Goal: Task Accomplishment & Management: Complete application form

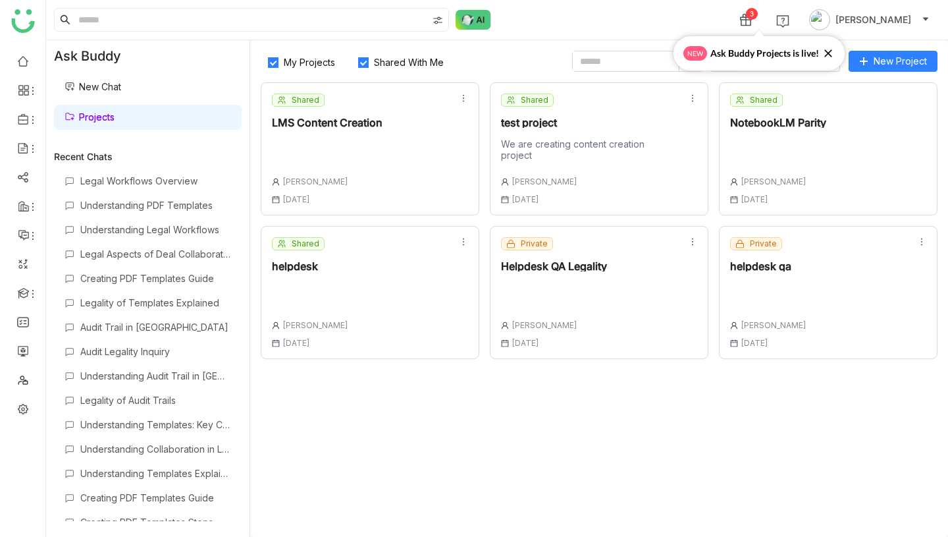
click at [757, 304] on div at bounding box center [768, 296] width 76 height 28
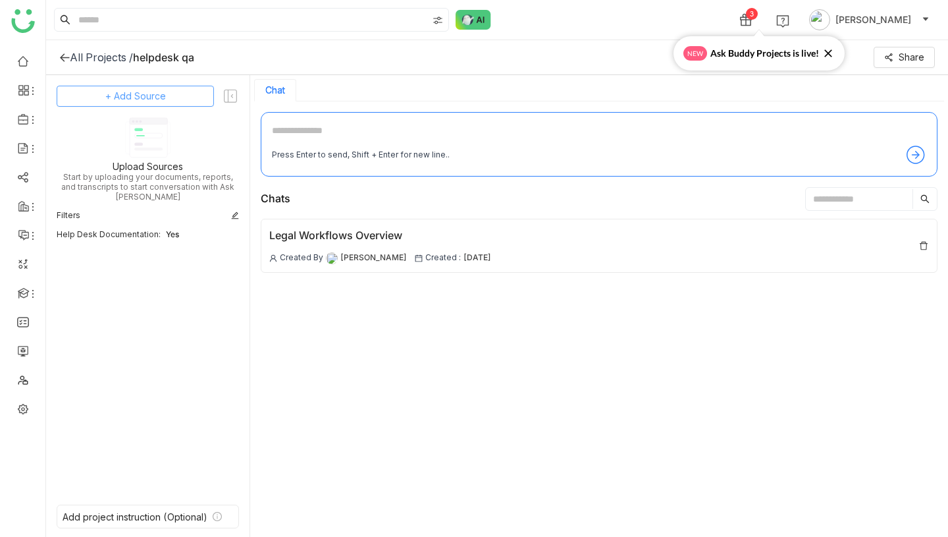
click at [159, 100] on span "+ Add Source" at bounding box center [135, 96] width 61 height 14
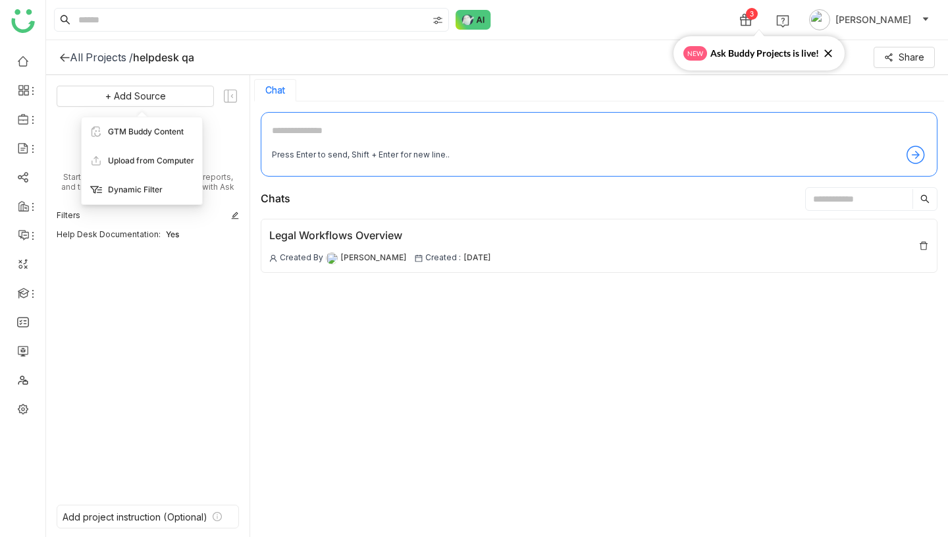
click at [137, 190] on span "Dynamic Filter" at bounding box center [135, 190] width 55 height 12
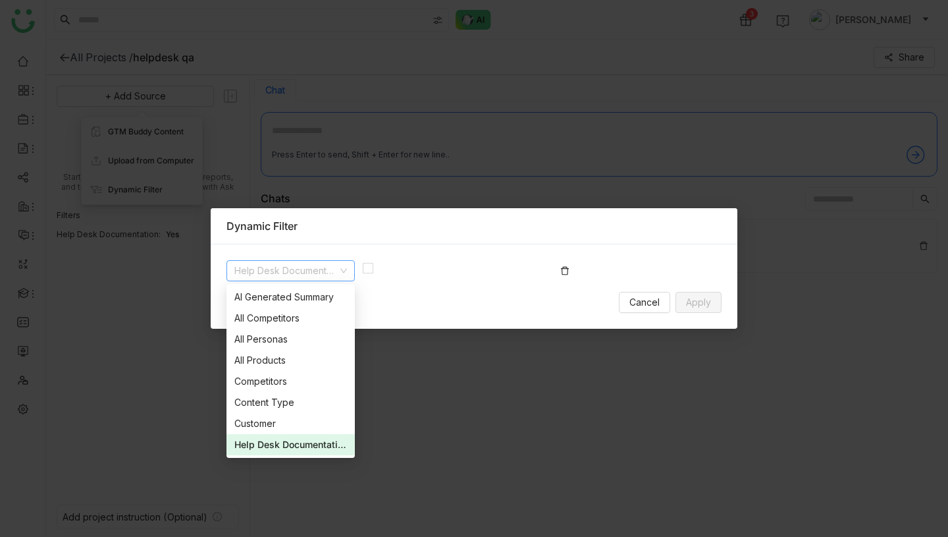
click at [473, 284] on div at bounding box center [462, 276] width 198 height 32
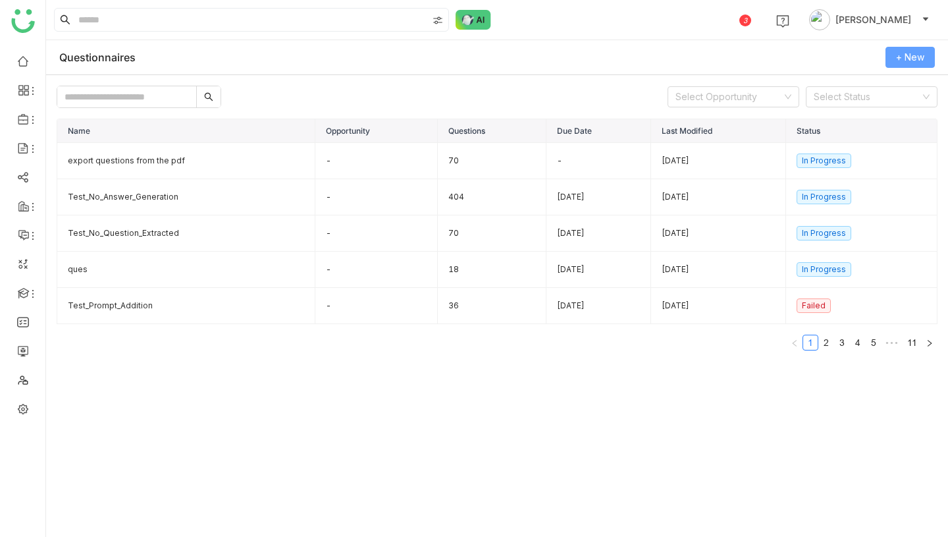
click at [910, 54] on span "+ New" at bounding box center [910, 57] width 28 height 14
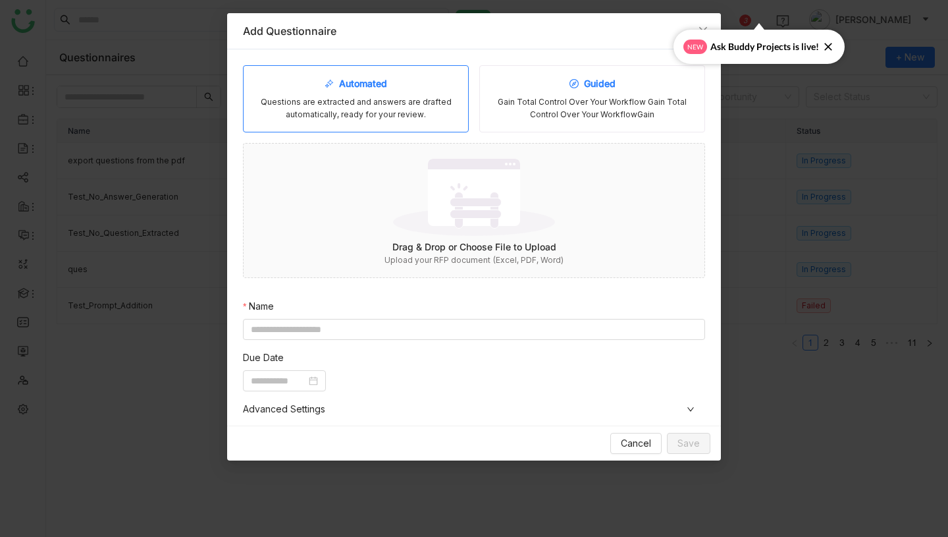
click at [543, 97] on div "Gain Total Control Over Your Workflow Gain Total Control Over Your WorkflowGain" at bounding box center [592, 108] width 203 height 25
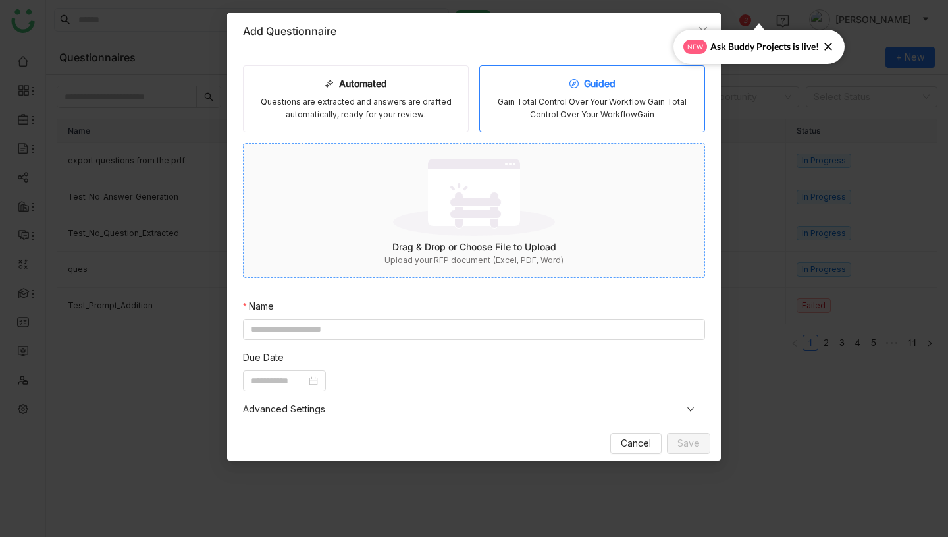
click at [473, 227] on img at bounding box center [474, 197] width 162 height 86
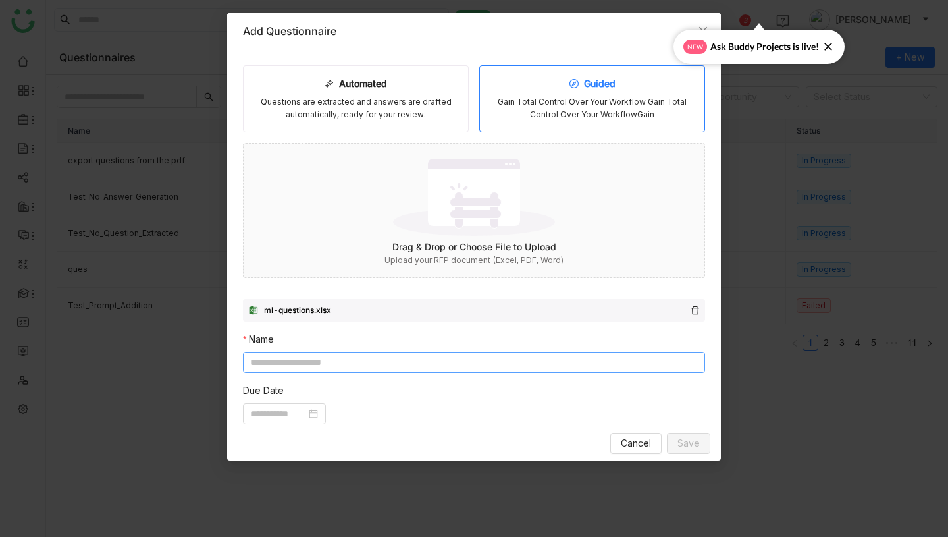
click at [429, 358] on input at bounding box center [474, 362] width 462 height 21
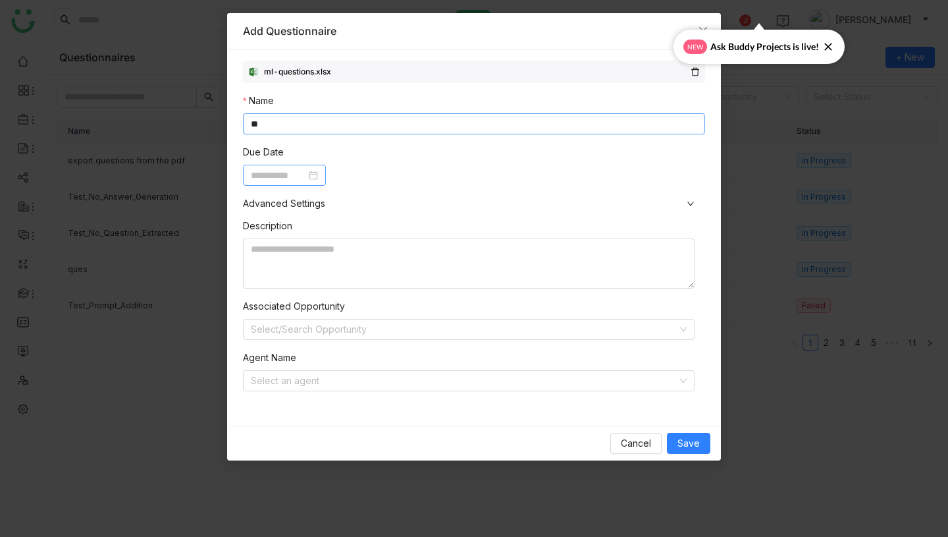
type input "**"
click at [264, 171] on input at bounding box center [278, 175] width 55 height 14
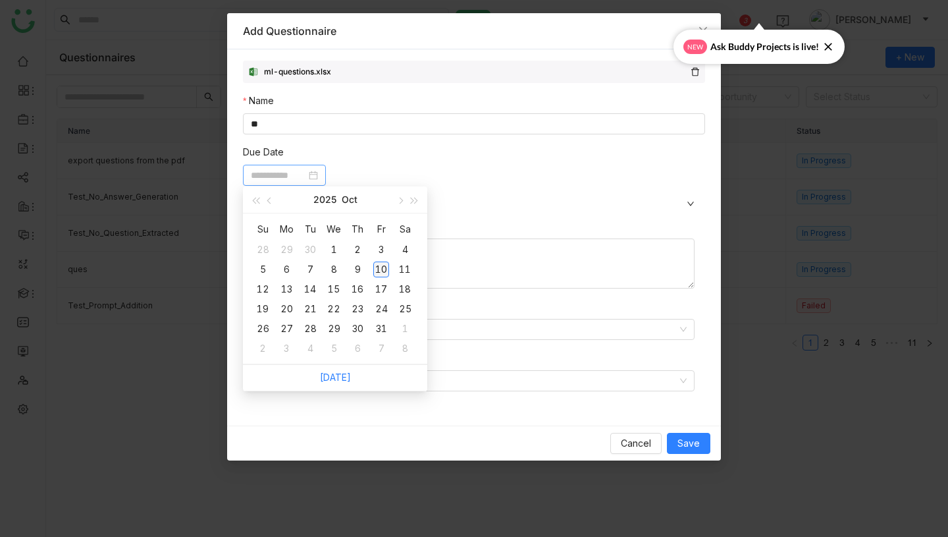
click at [379, 267] on div "10" at bounding box center [381, 269] width 16 height 16
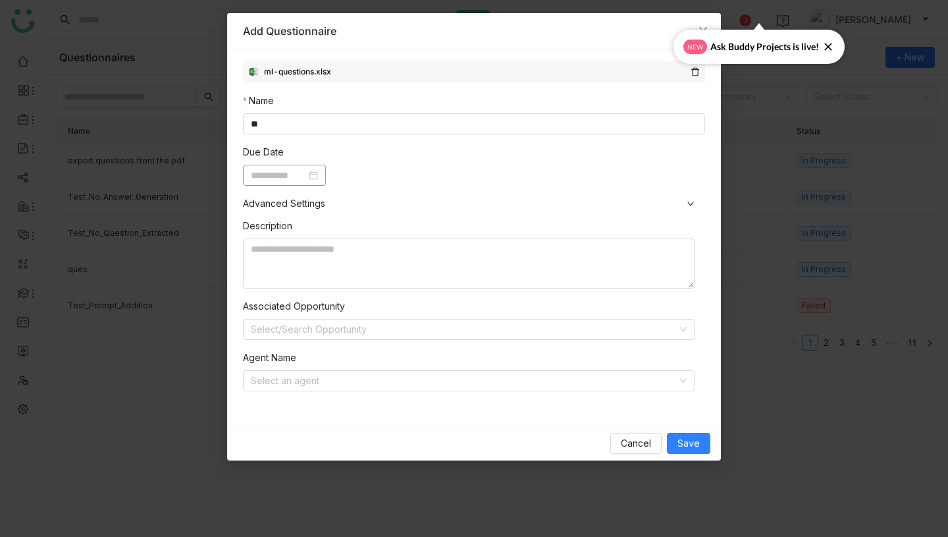
type input "**********"
click at [331, 381] on input at bounding box center [464, 381] width 427 height 20
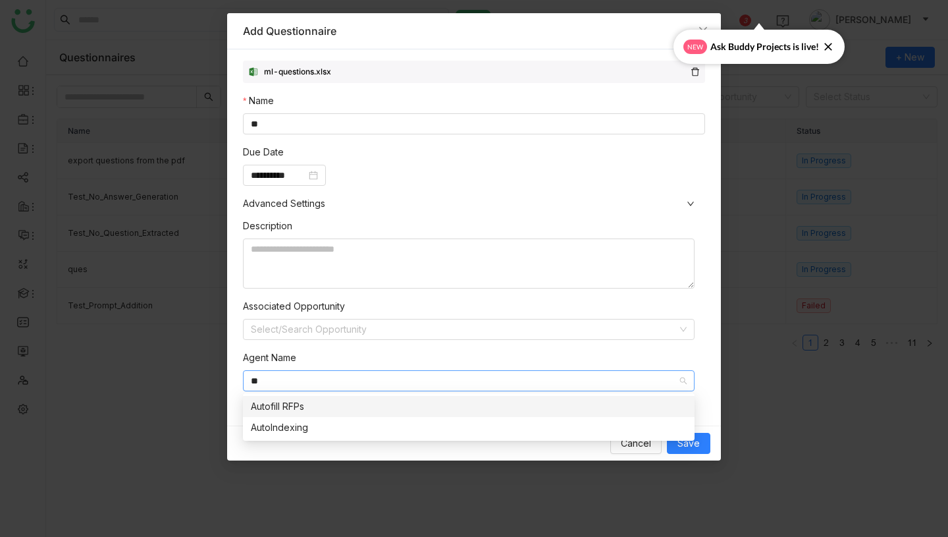
type input "**"
click at [338, 409] on div "Autofill RFPs" at bounding box center [469, 406] width 436 height 14
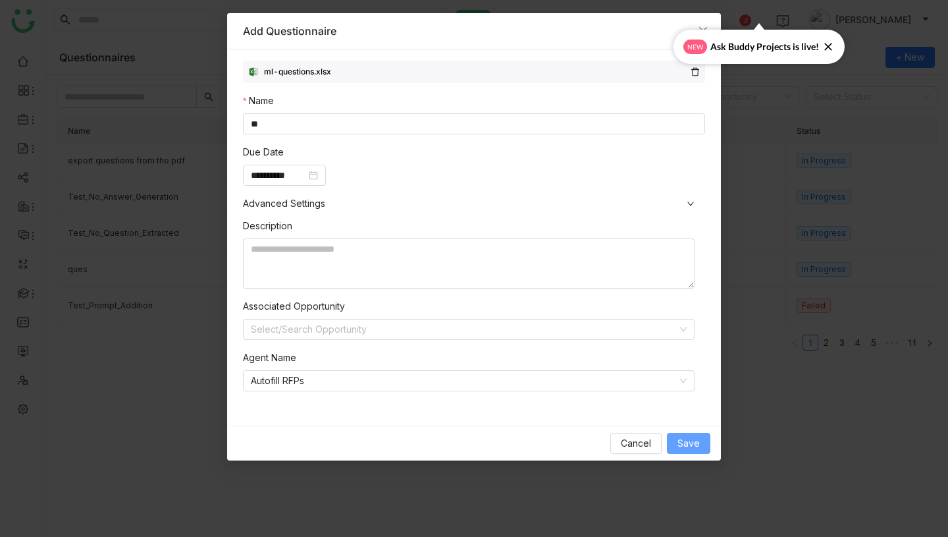
click at [692, 442] on span "Save" at bounding box center [689, 443] width 22 height 14
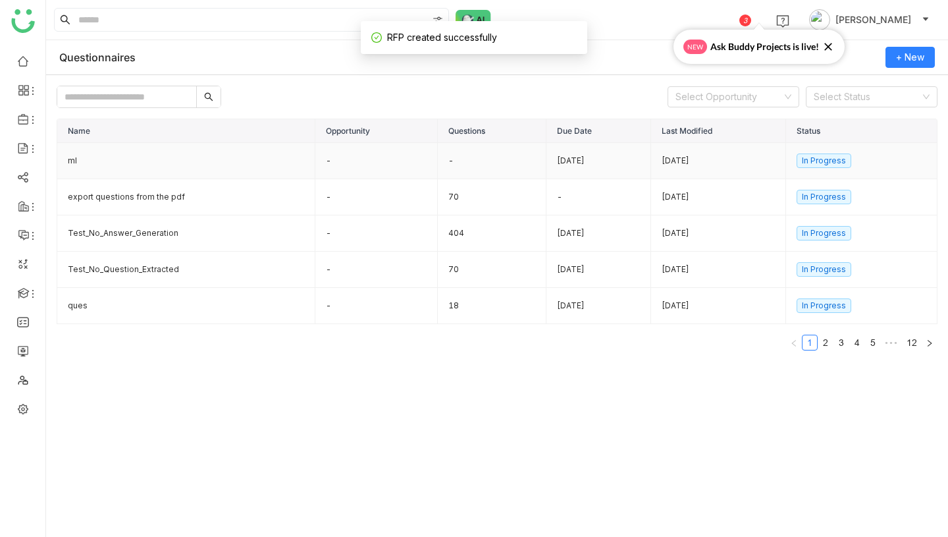
click at [229, 159] on td "ml" at bounding box center [186, 161] width 258 height 36
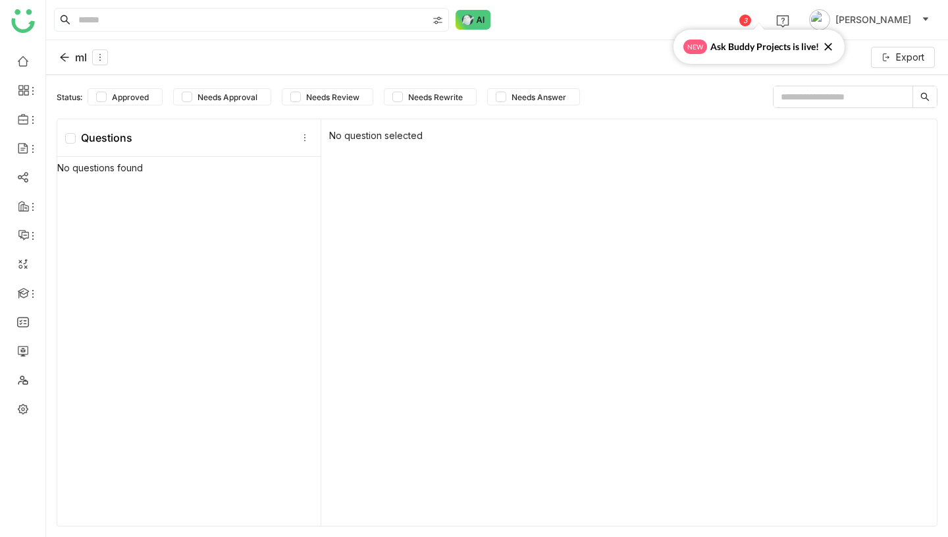
click at [78, 57] on div "ml" at bounding box center [83, 57] width 49 height 16
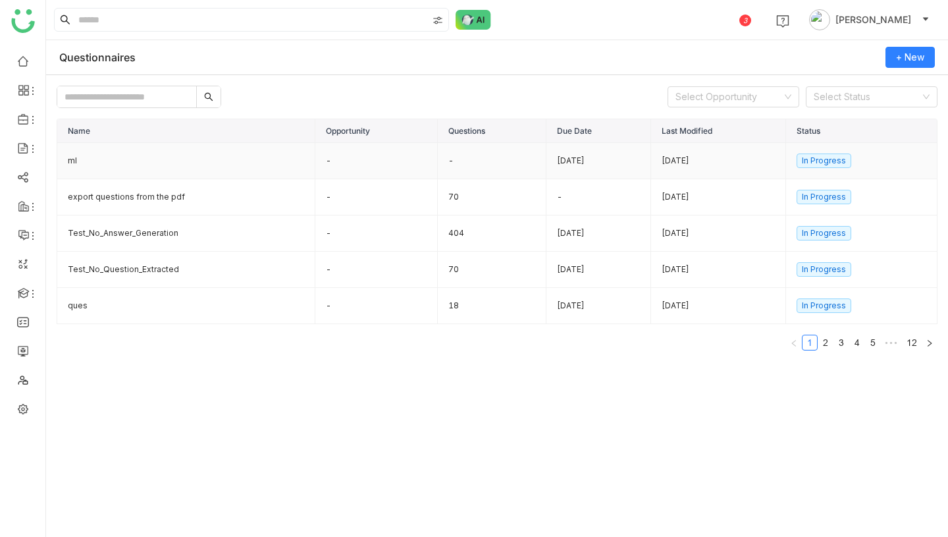
click at [229, 162] on td "ml" at bounding box center [186, 161] width 258 height 36
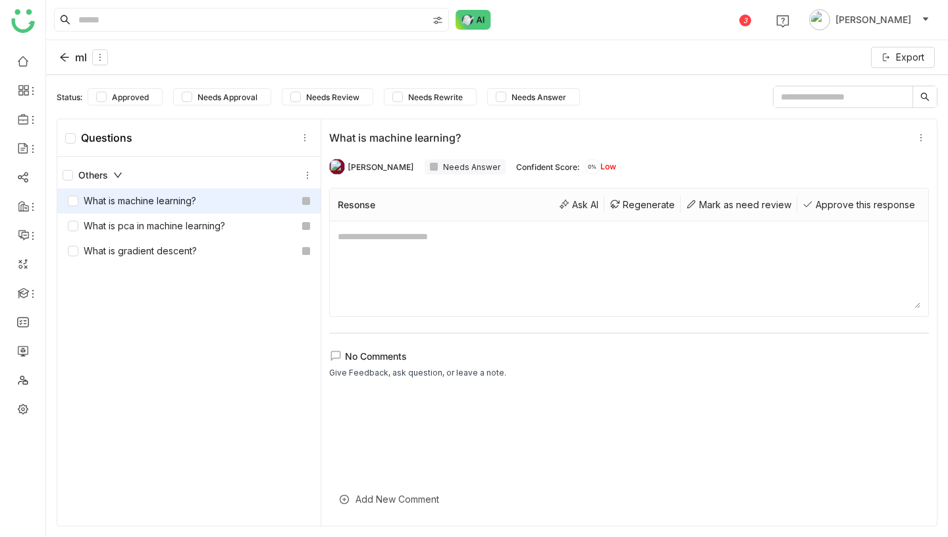
click at [71, 60] on div "ml" at bounding box center [83, 57] width 49 height 16
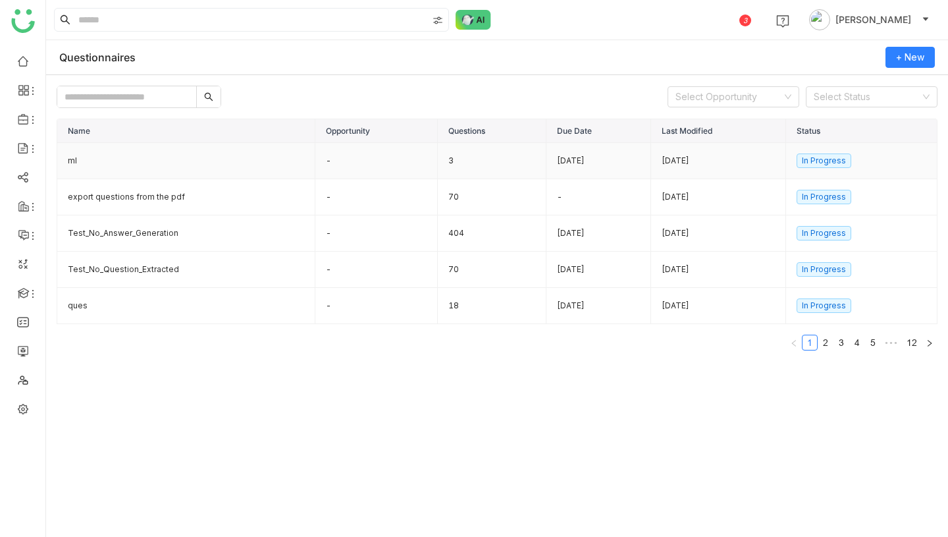
click at [124, 174] on td "ml" at bounding box center [186, 161] width 258 height 36
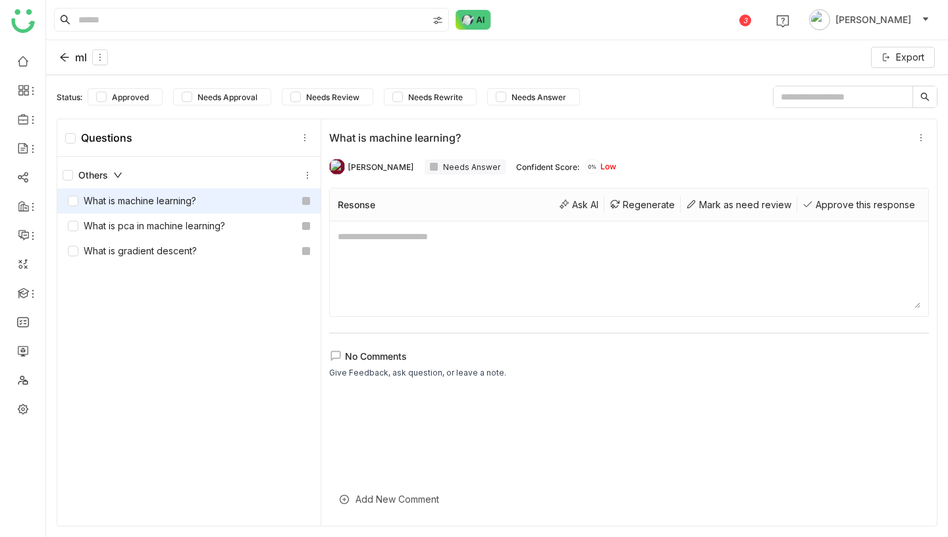
click at [76, 53] on div "ml" at bounding box center [83, 57] width 49 height 16
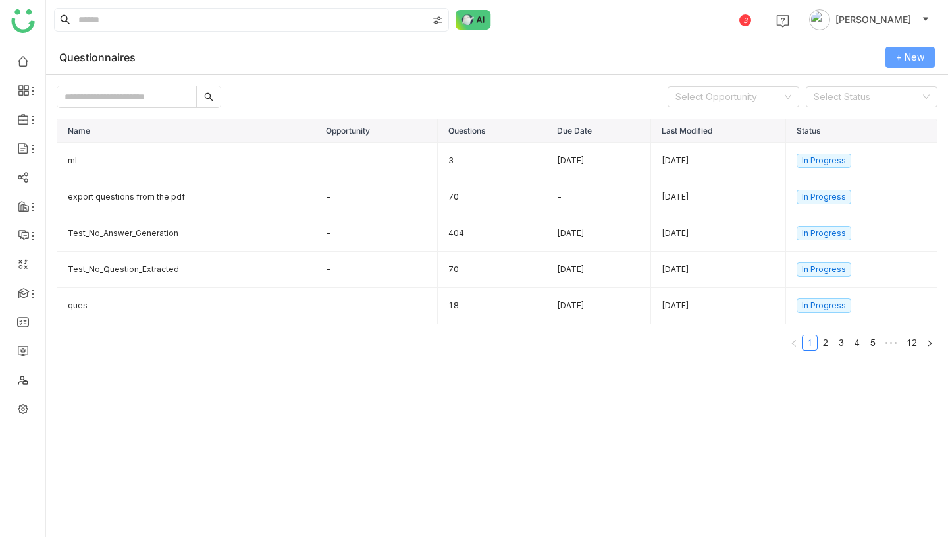
click at [914, 57] on span "+ New" at bounding box center [910, 57] width 28 height 14
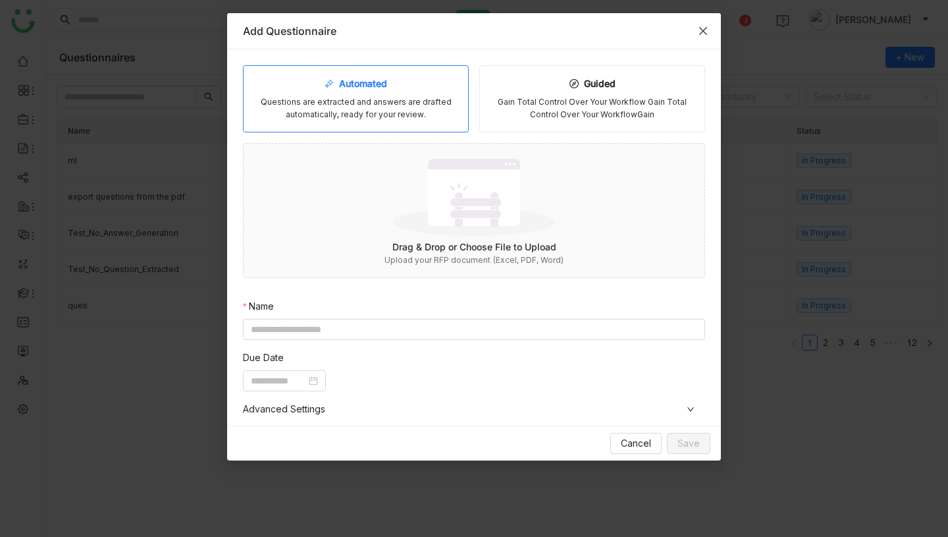
click at [700, 30] on icon "Close" at bounding box center [703, 31] width 11 height 11
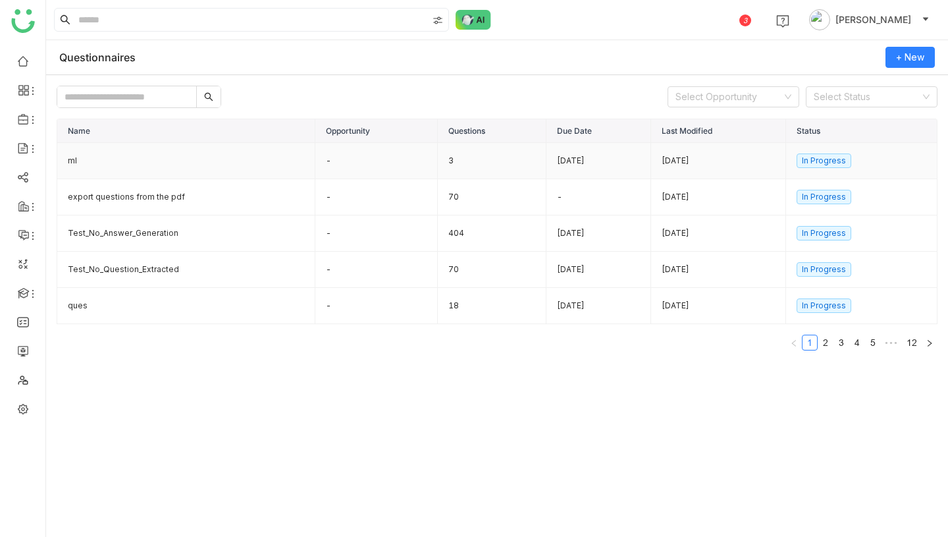
click at [105, 157] on td "ml" at bounding box center [186, 161] width 258 height 36
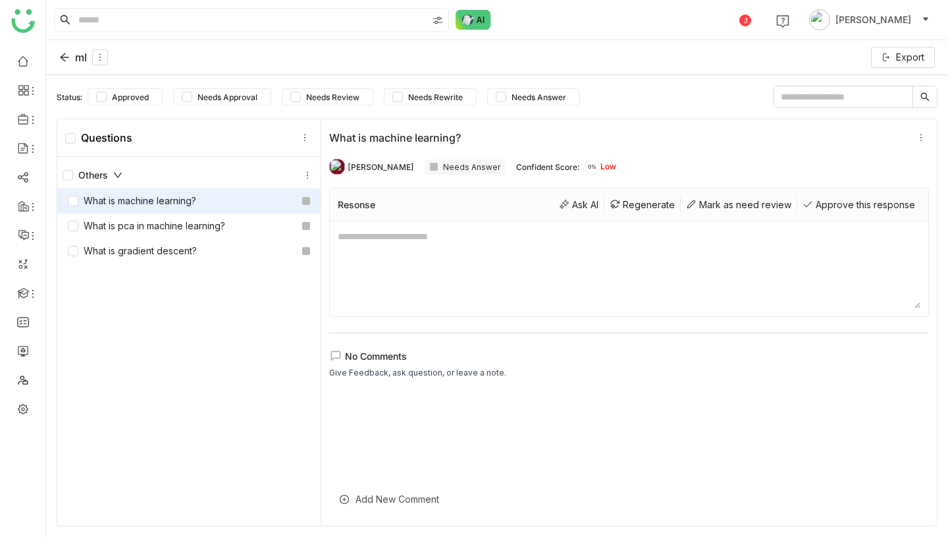
click at [79, 57] on div "ml" at bounding box center [83, 57] width 49 height 16
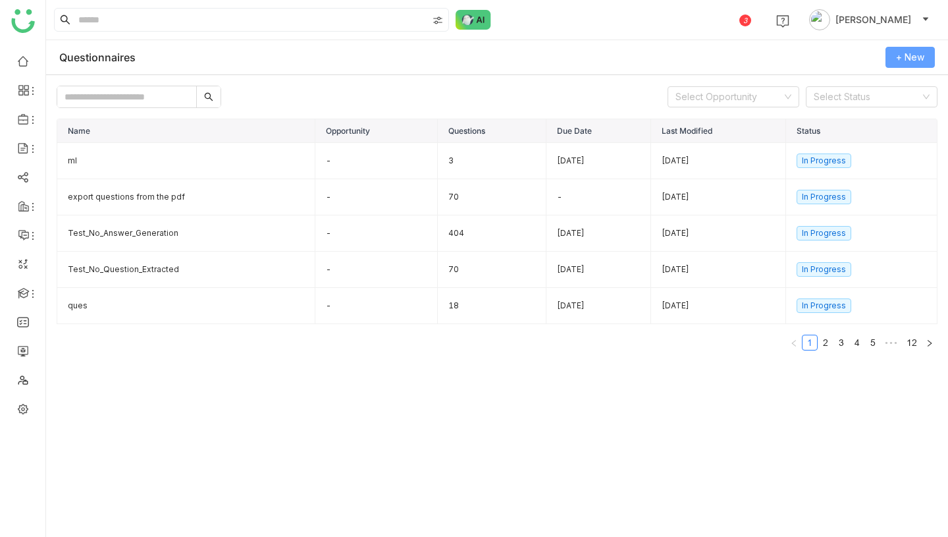
click at [911, 57] on span "+ New" at bounding box center [910, 57] width 28 height 14
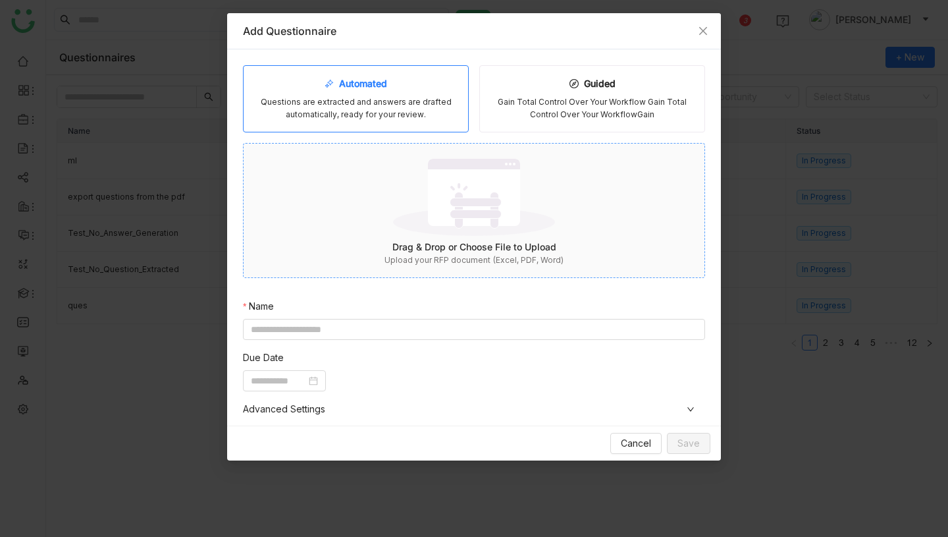
click at [446, 251] on div "Drag & Drop or Choose File to Upload" at bounding box center [474, 247] width 461 height 14
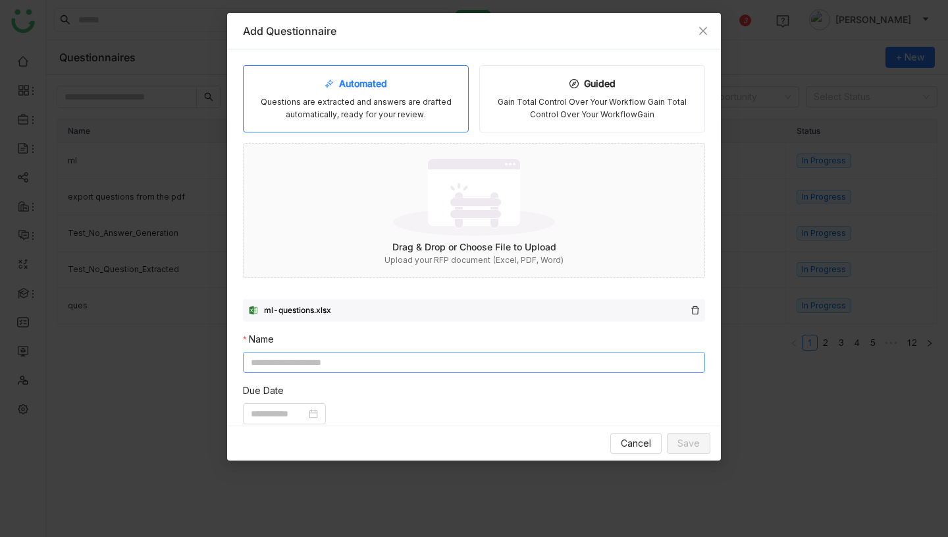
click at [432, 364] on input at bounding box center [474, 362] width 462 height 21
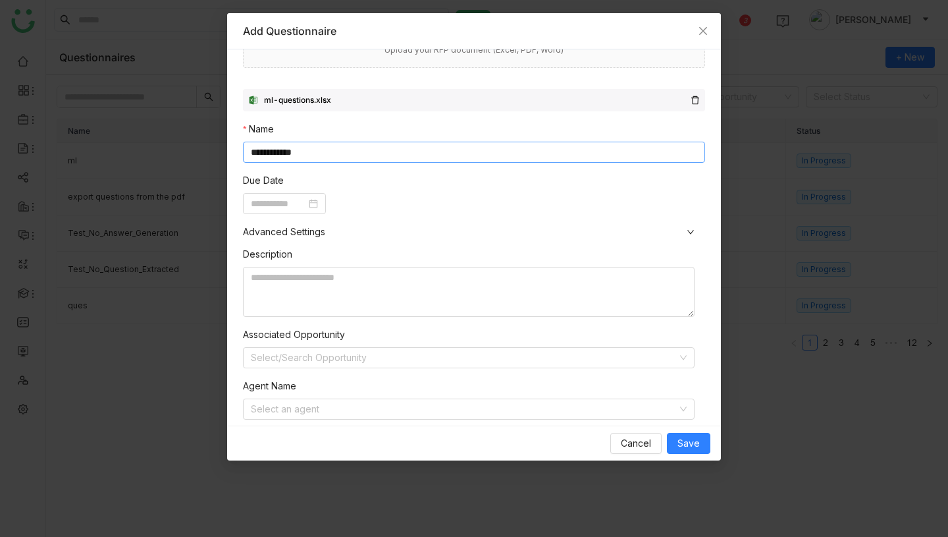
scroll to position [239, 0]
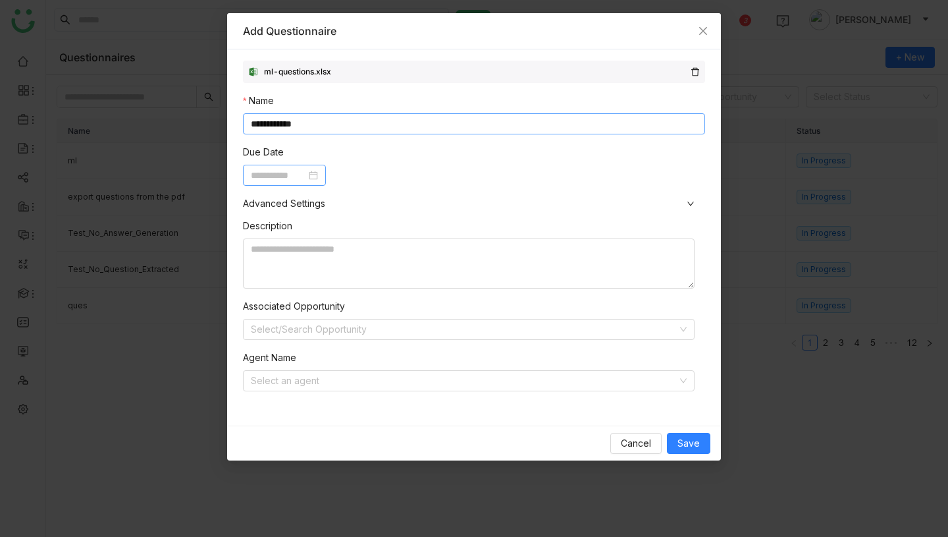
type input "**********"
click at [304, 168] on input at bounding box center [278, 175] width 55 height 14
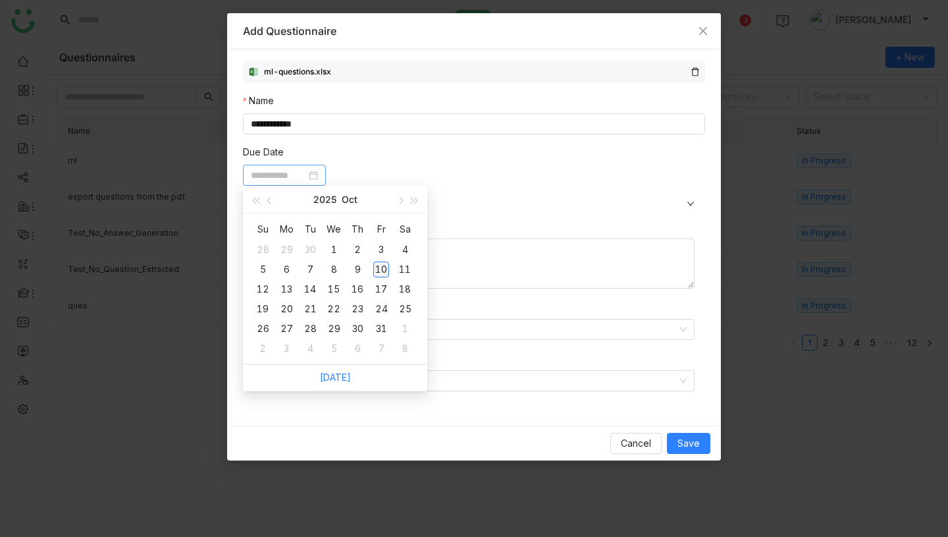
click at [383, 271] on div "10" at bounding box center [381, 269] width 16 height 16
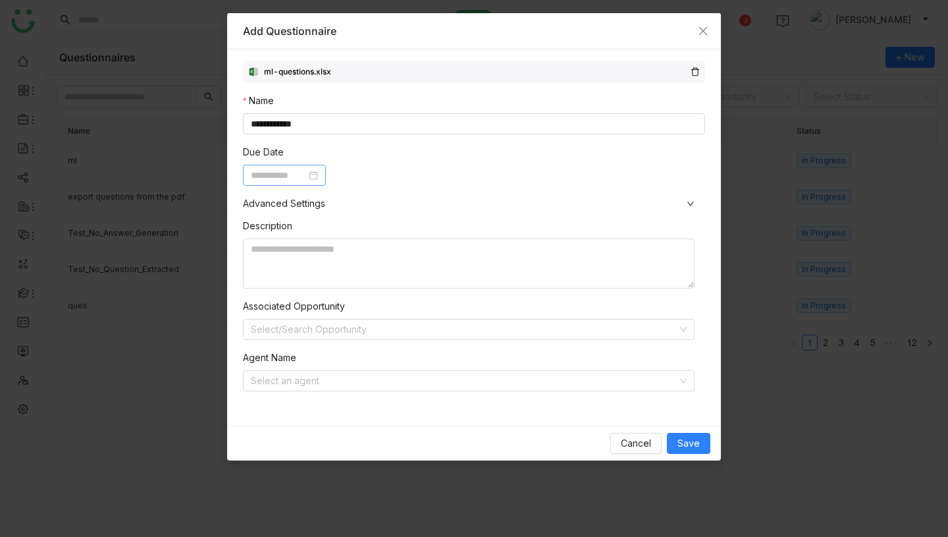
type input "**********"
click at [354, 378] on input at bounding box center [464, 381] width 427 height 20
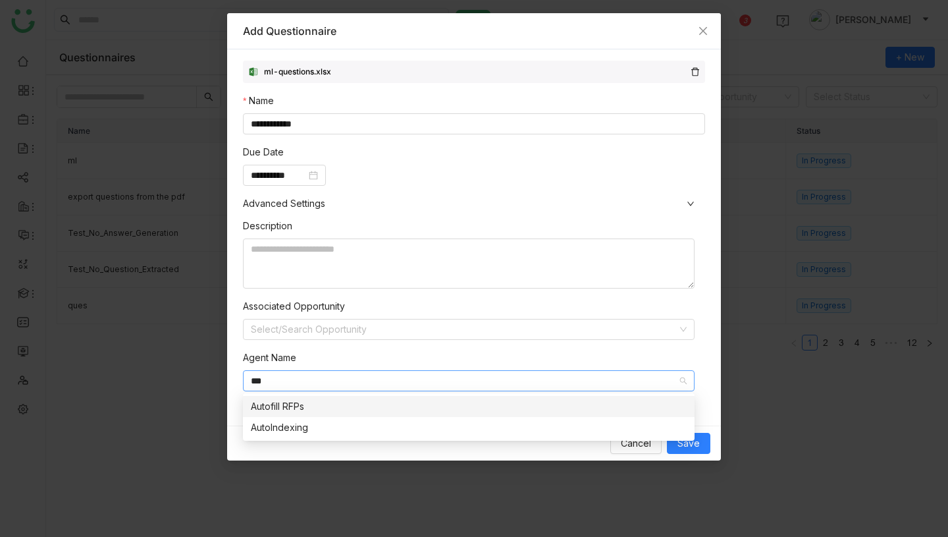
type input "***"
click at [348, 405] on div "Autofill RFPs" at bounding box center [469, 406] width 436 height 14
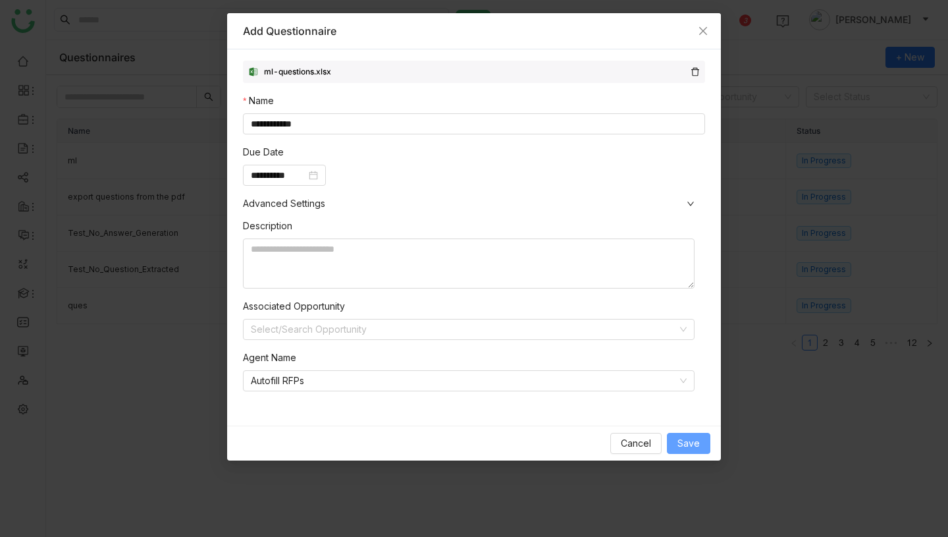
click at [693, 449] on span "Save" at bounding box center [689, 443] width 22 height 14
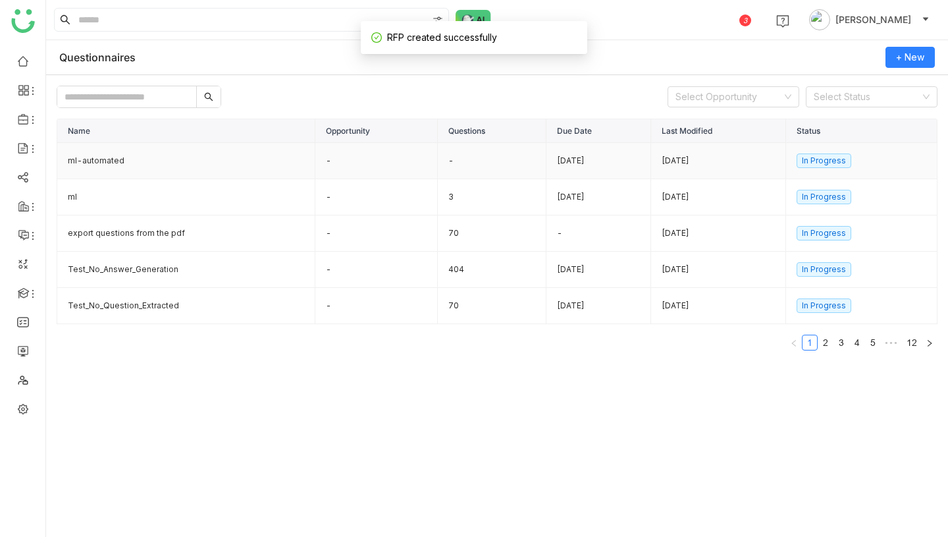
click at [121, 161] on td "ml-automated" at bounding box center [186, 161] width 258 height 36
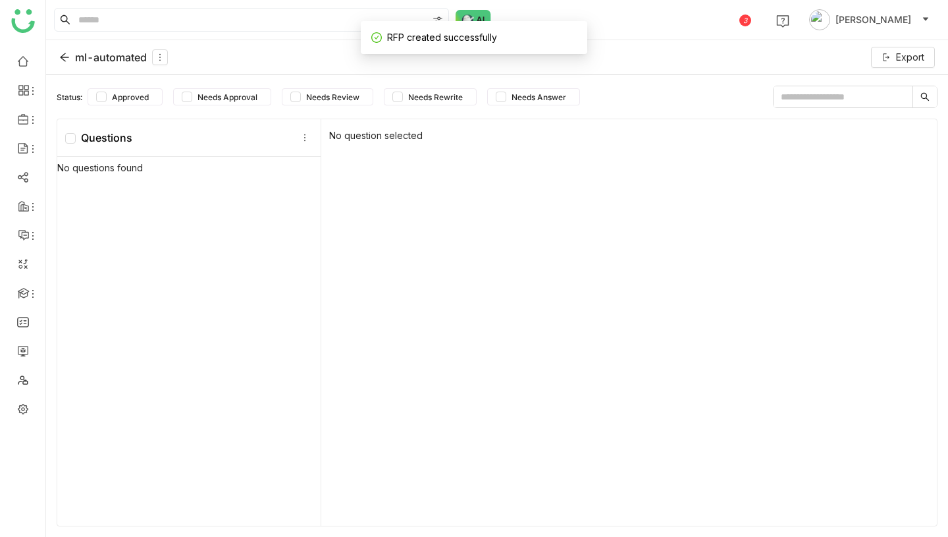
click at [79, 59] on div "ml-automated" at bounding box center [113, 57] width 109 height 16
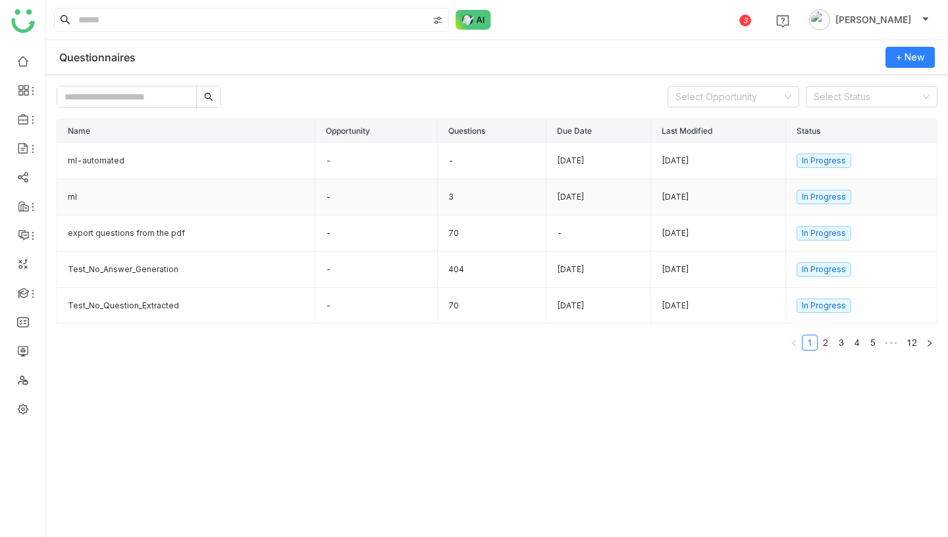
click at [172, 192] on td "ml" at bounding box center [186, 197] width 258 height 36
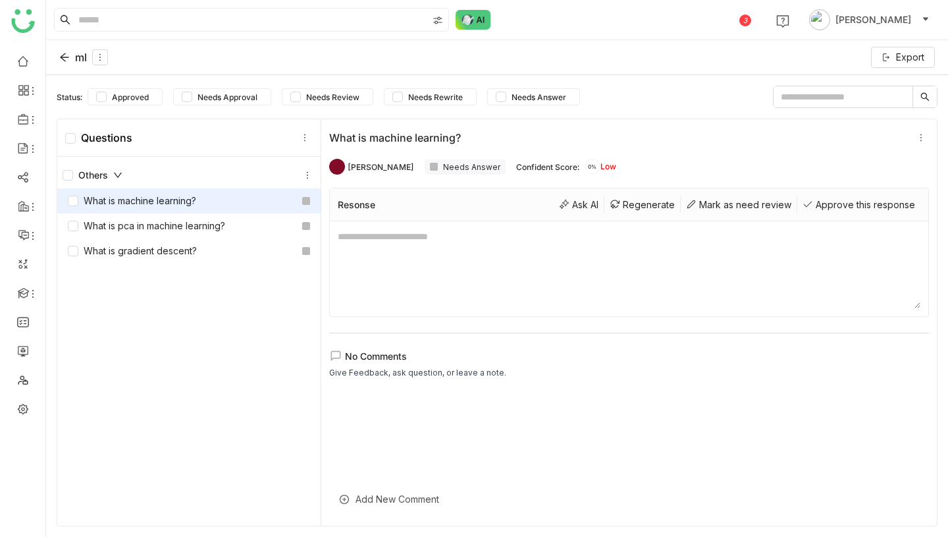
click at [75, 58] on div "ml" at bounding box center [83, 57] width 49 height 16
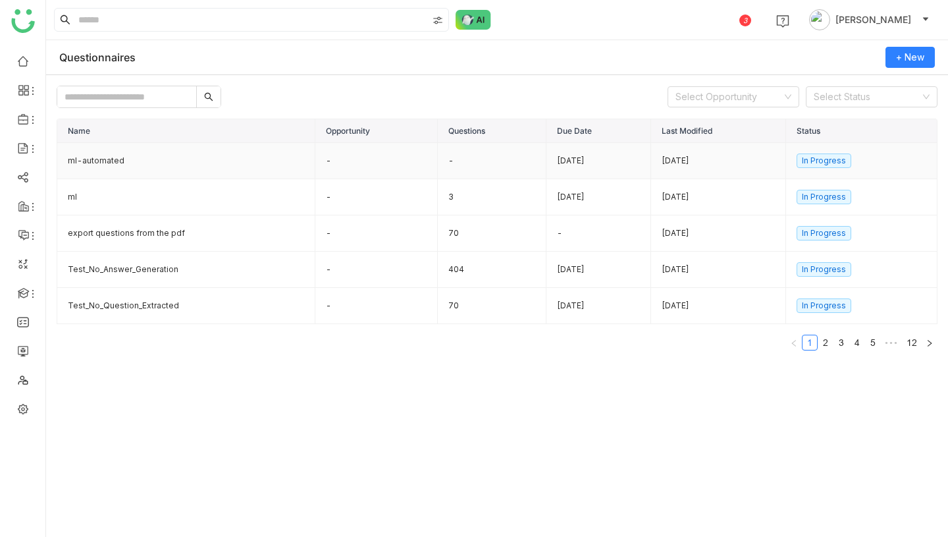
click at [112, 158] on td "ml-automated" at bounding box center [186, 161] width 258 height 36
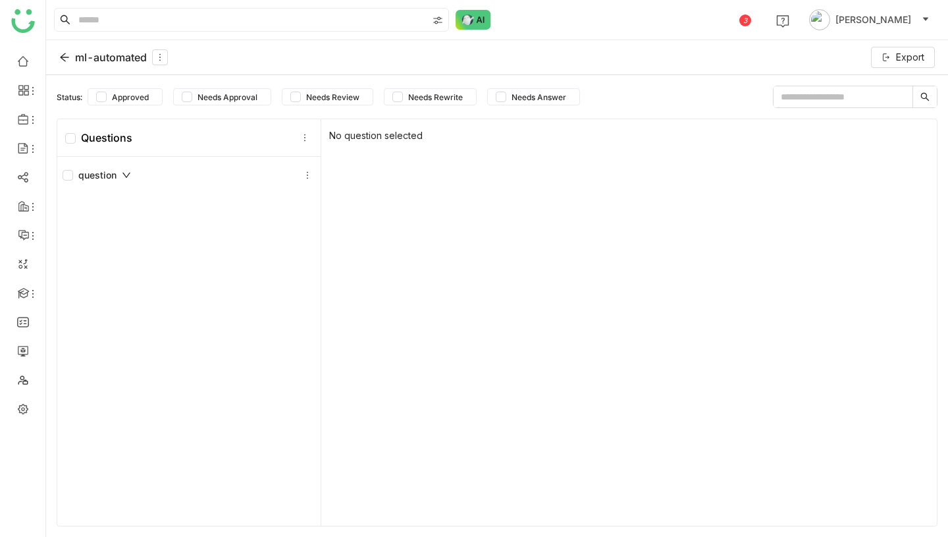
click at [120, 59] on div "ml-automated" at bounding box center [113, 57] width 109 height 16
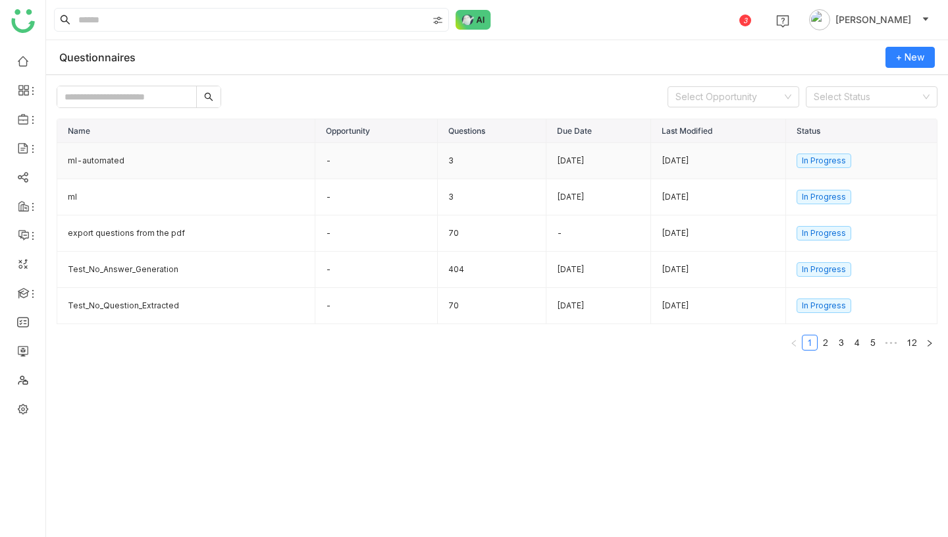
click at [119, 167] on td "ml-automated" at bounding box center [186, 161] width 258 height 36
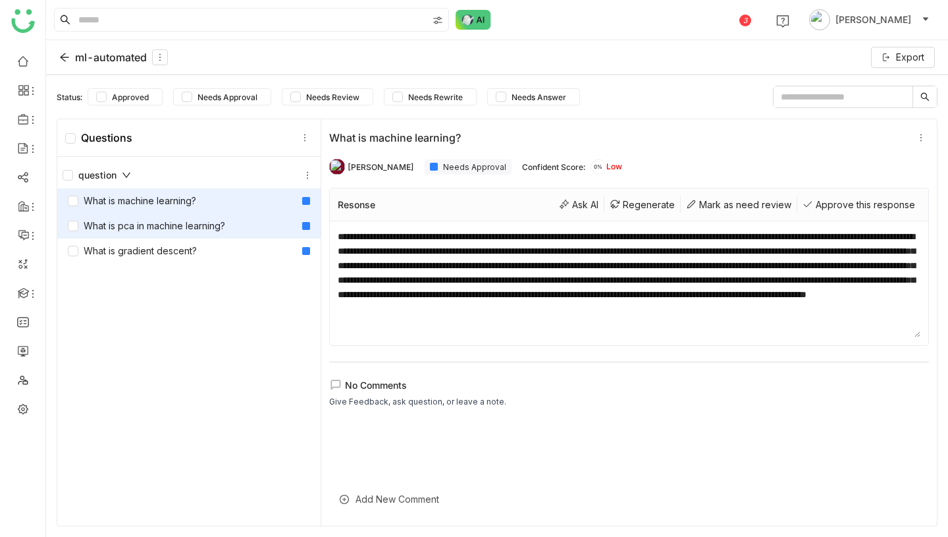
click at [171, 227] on div "What is pca in machine learning?" at bounding box center [146, 226] width 157 height 14
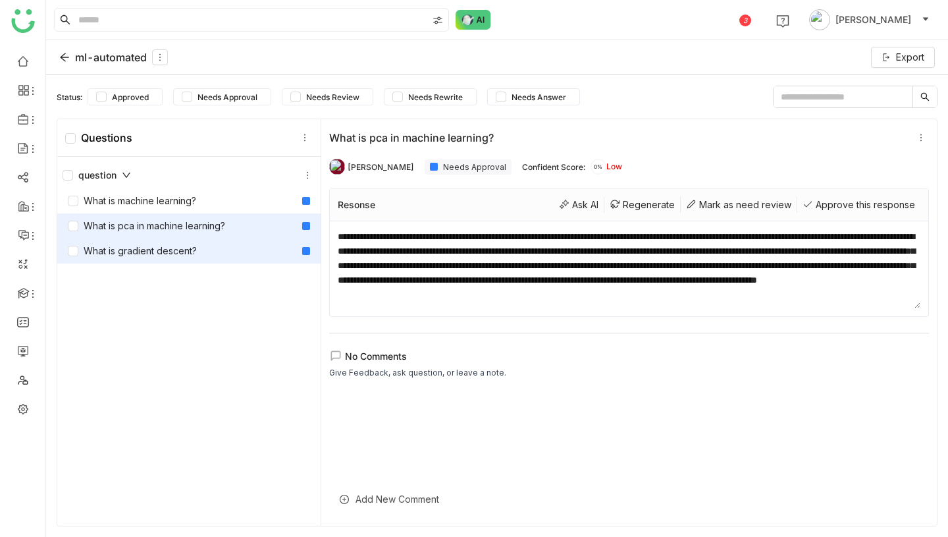
click at [170, 254] on div "What is gradient descent?" at bounding box center [132, 251] width 129 height 14
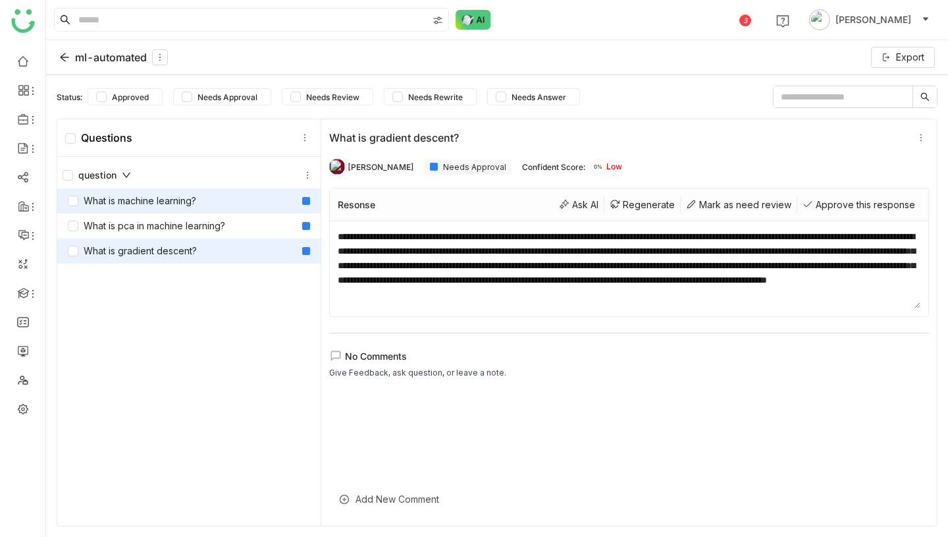
click at [183, 207] on div "What is machine learning?" at bounding box center [132, 201] width 128 height 14
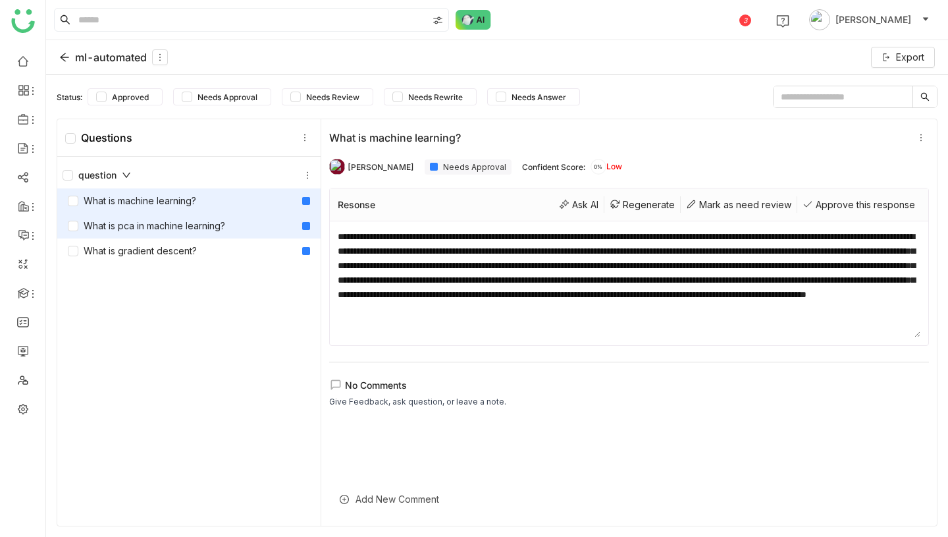
click at [182, 225] on div "What is pca in machine learning?" at bounding box center [146, 226] width 157 height 14
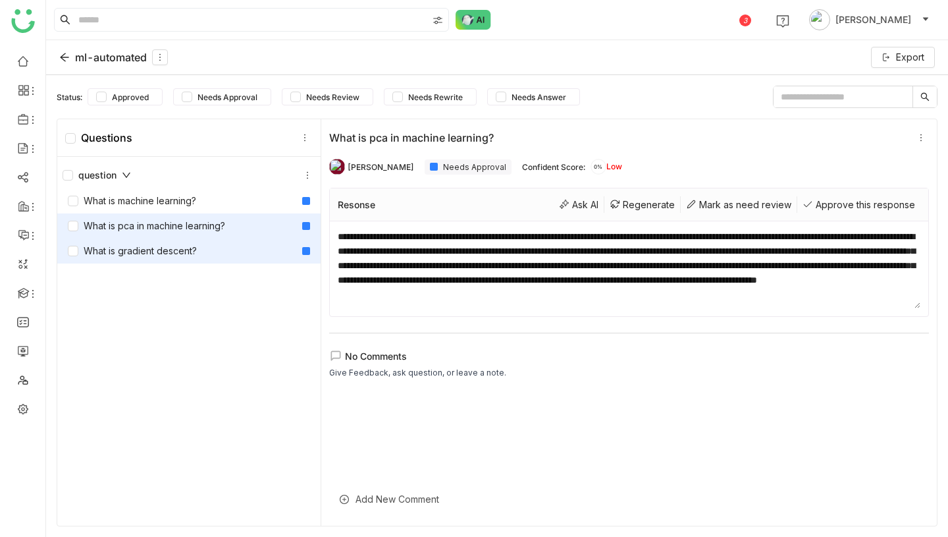
click at [175, 252] on div "What is gradient descent?" at bounding box center [132, 251] width 129 height 14
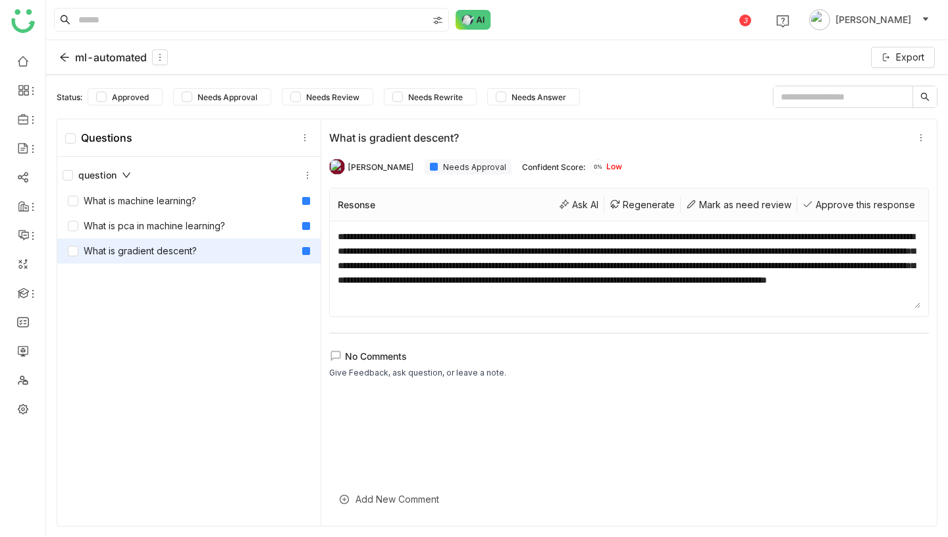
click at [89, 53] on div "ml-automated" at bounding box center [113, 57] width 109 height 16
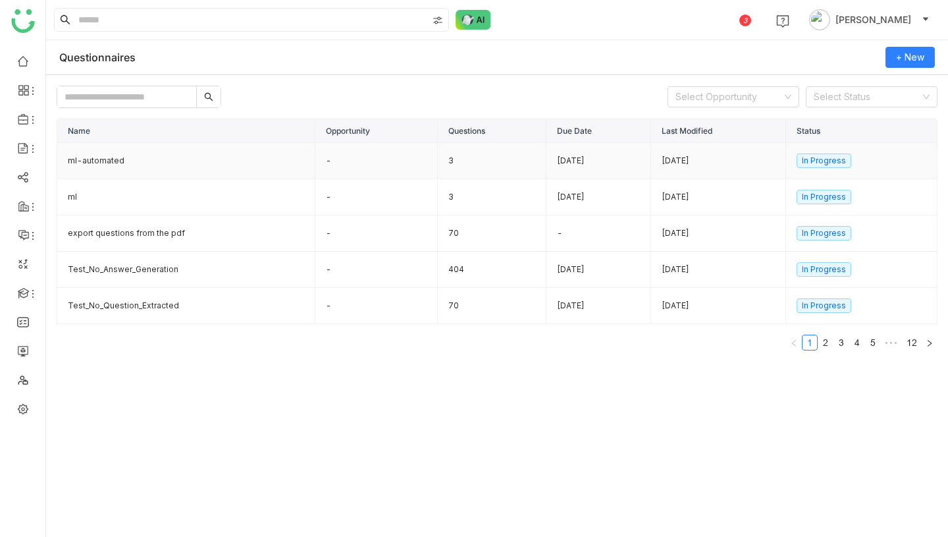
click at [146, 159] on td "ml-automated" at bounding box center [186, 161] width 258 height 36
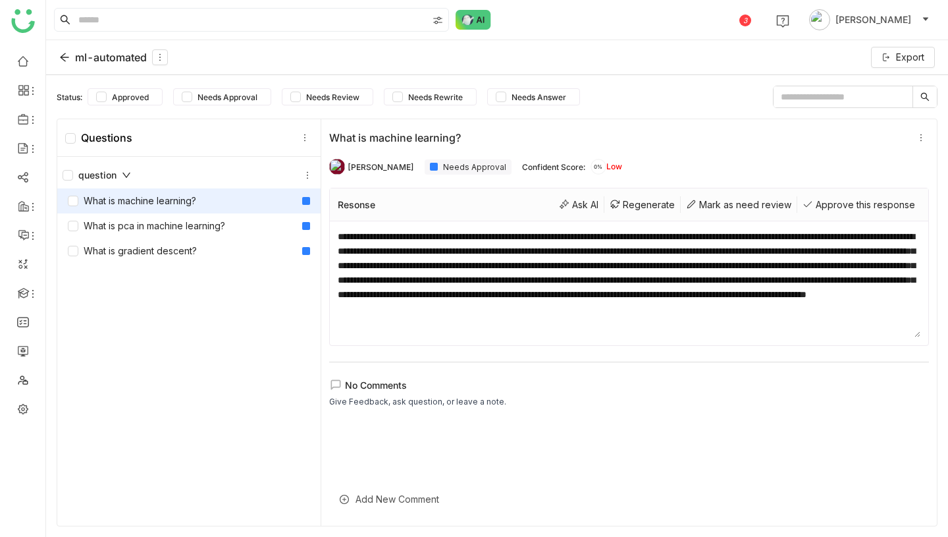
click at [122, 59] on div "ml-automated" at bounding box center [113, 57] width 109 height 16
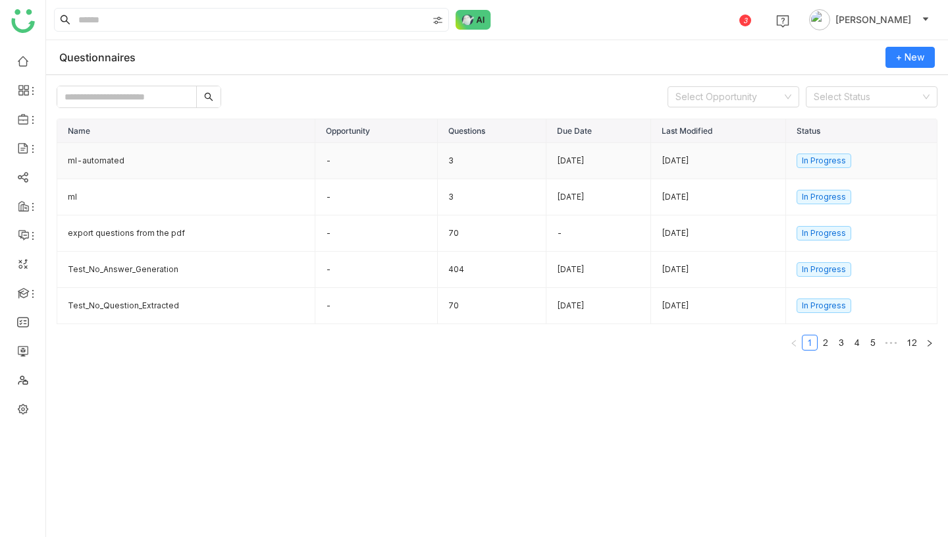
click at [118, 157] on td "ml-automated" at bounding box center [186, 161] width 258 height 36
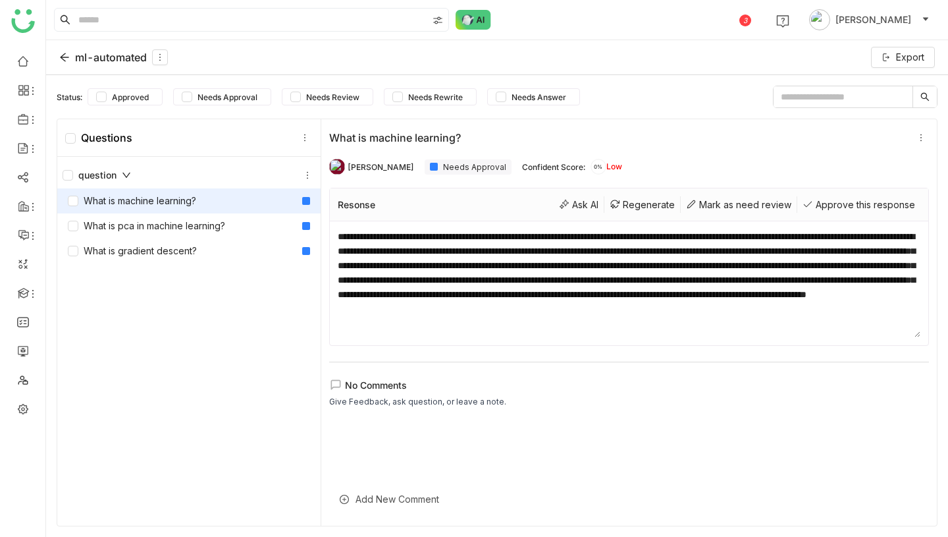
click at [97, 61] on div "ml-automated" at bounding box center [113, 57] width 109 height 16
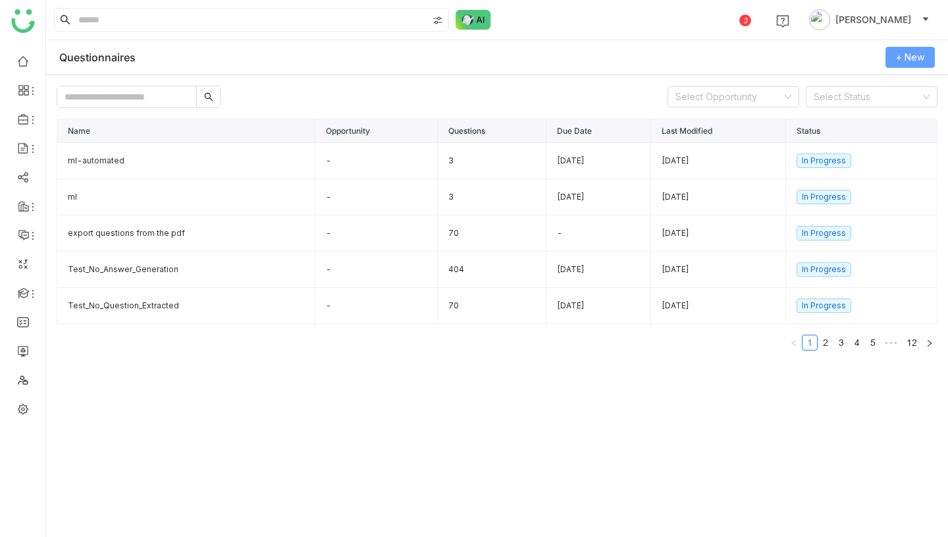
click at [913, 65] on button "+ New" at bounding box center [910, 57] width 49 height 21
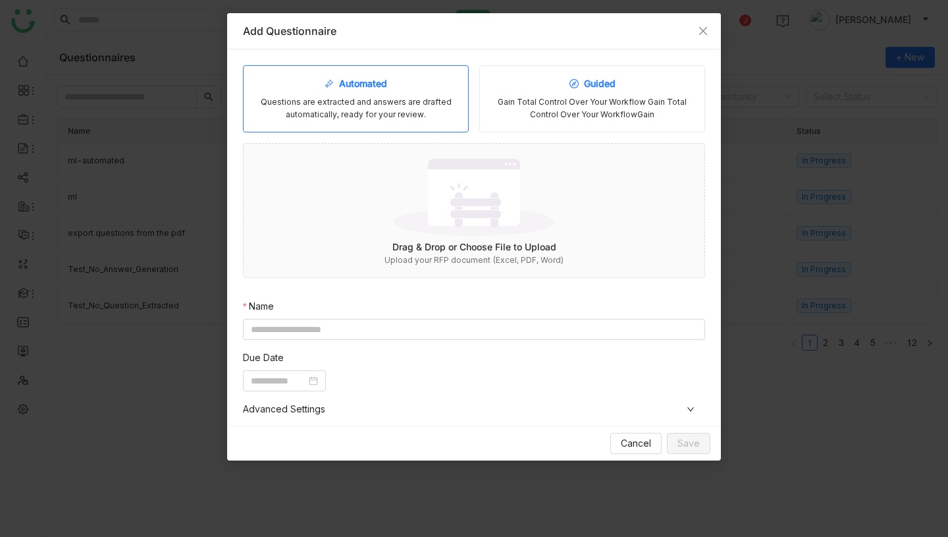
click at [566, 88] on div "Guided Gain Total Control Over Your Workflow Gain Total Control Over Your Workf…" at bounding box center [592, 98] width 226 height 67
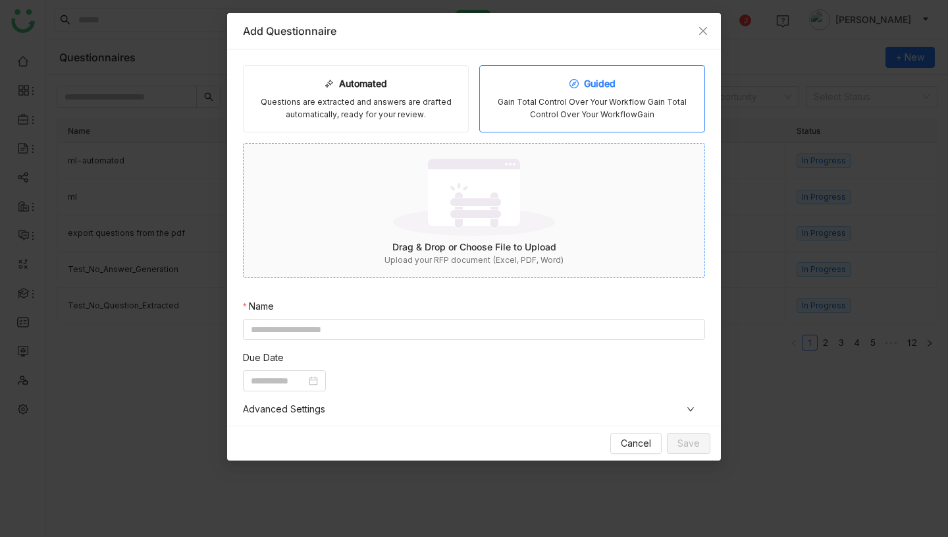
click at [449, 200] on img at bounding box center [474, 197] width 162 height 86
click at [705, 32] on icon "Close" at bounding box center [703, 31] width 11 height 11
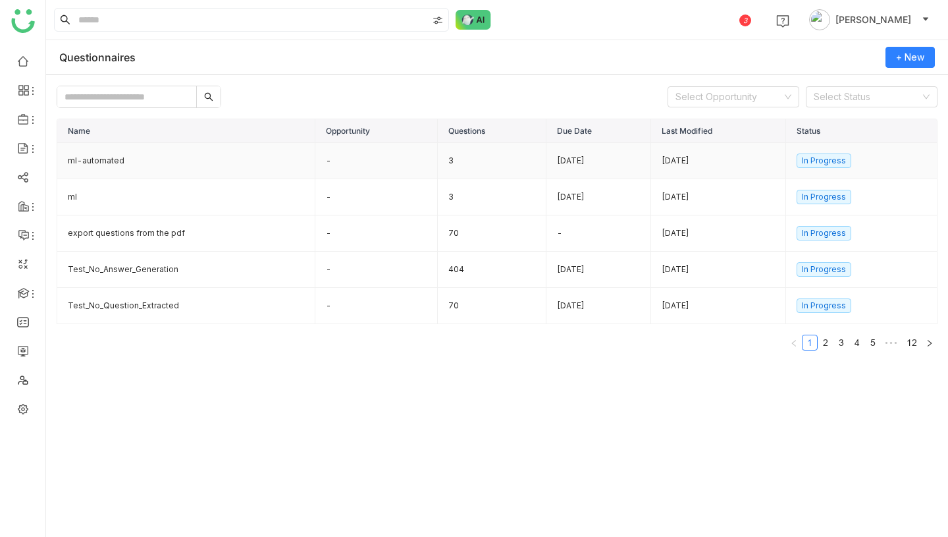
click at [249, 159] on td "ml-automated" at bounding box center [186, 161] width 258 height 36
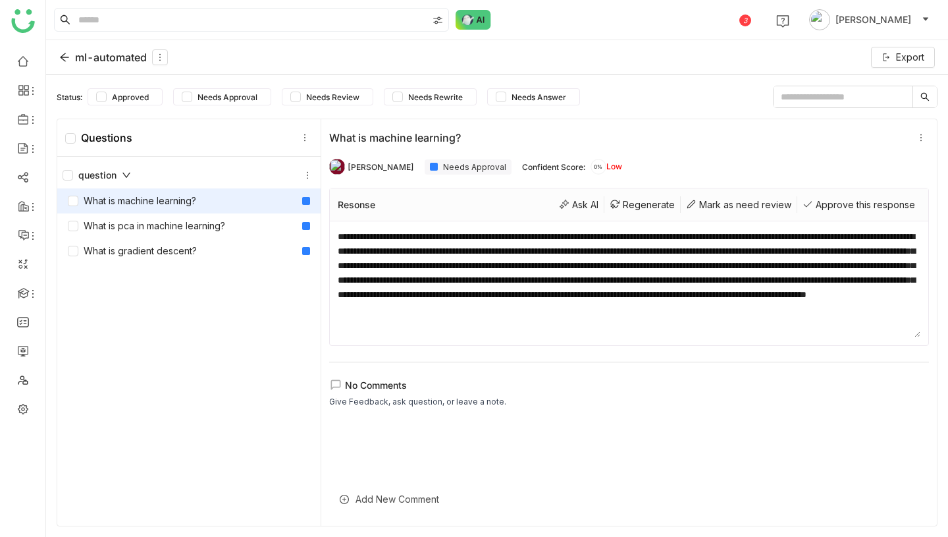
click at [99, 58] on div "ml-automated" at bounding box center [113, 57] width 109 height 16
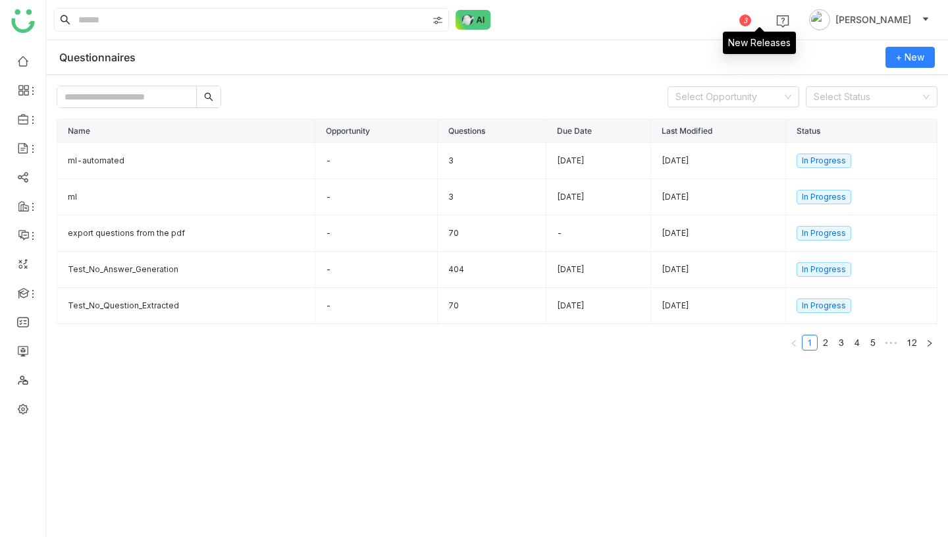
click at [751, 18] on div "3" at bounding box center [746, 20] width 12 height 12
click at [105, 161] on td "ml-automated" at bounding box center [186, 161] width 258 height 36
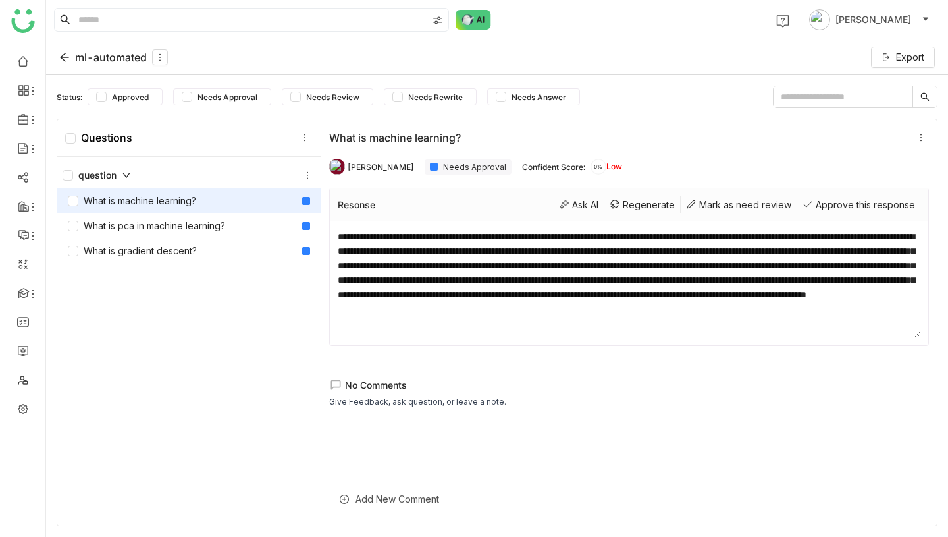
click at [99, 55] on div "ml-automated" at bounding box center [113, 57] width 109 height 16
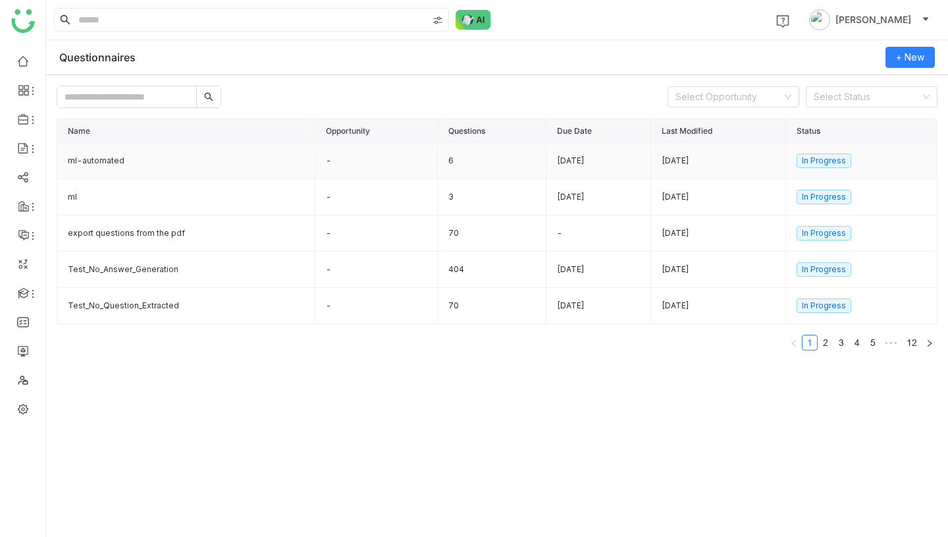
click at [103, 156] on td "ml-automated" at bounding box center [186, 161] width 258 height 36
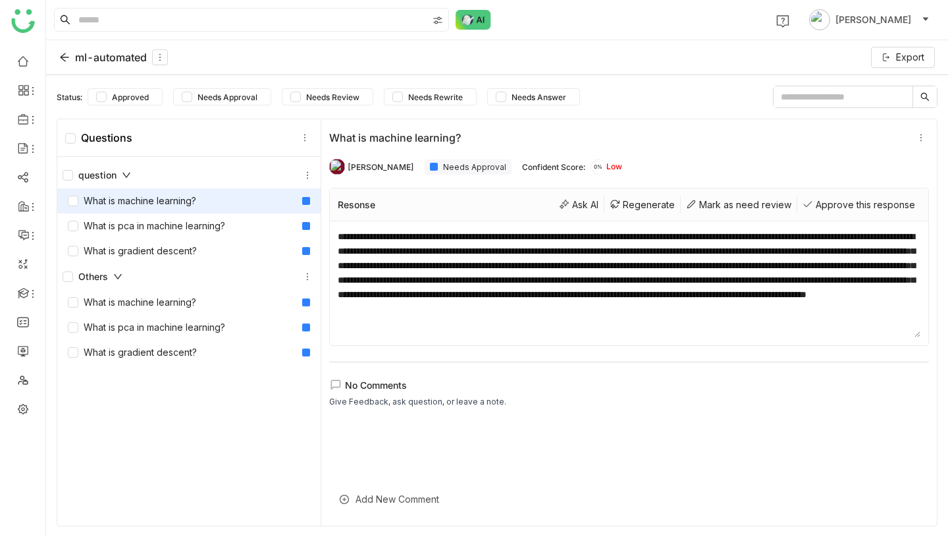
click at [126, 60] on div "ml-automated" at bounding box center [113, 57] width 109 height 16
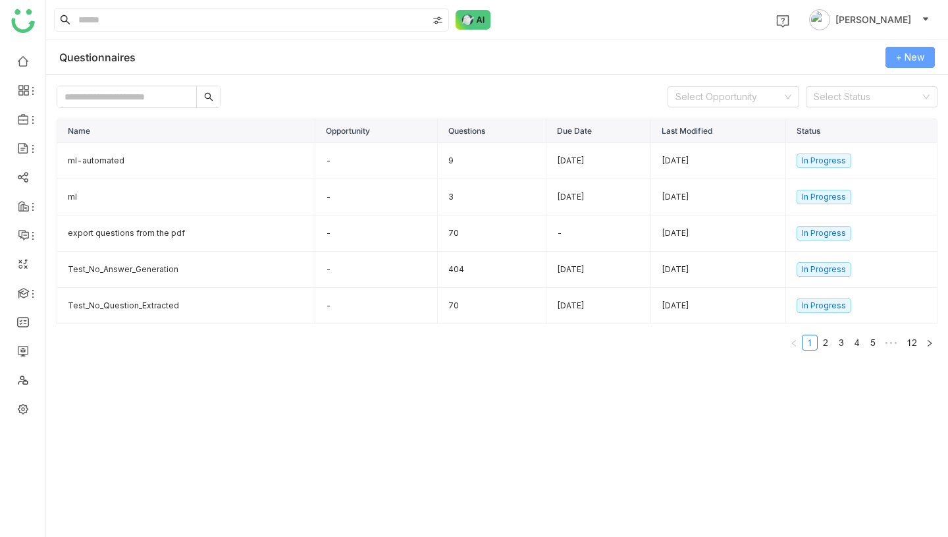
click at [913, 61] on span "+ New" at bounding box center [910, 57] width 28 height 14
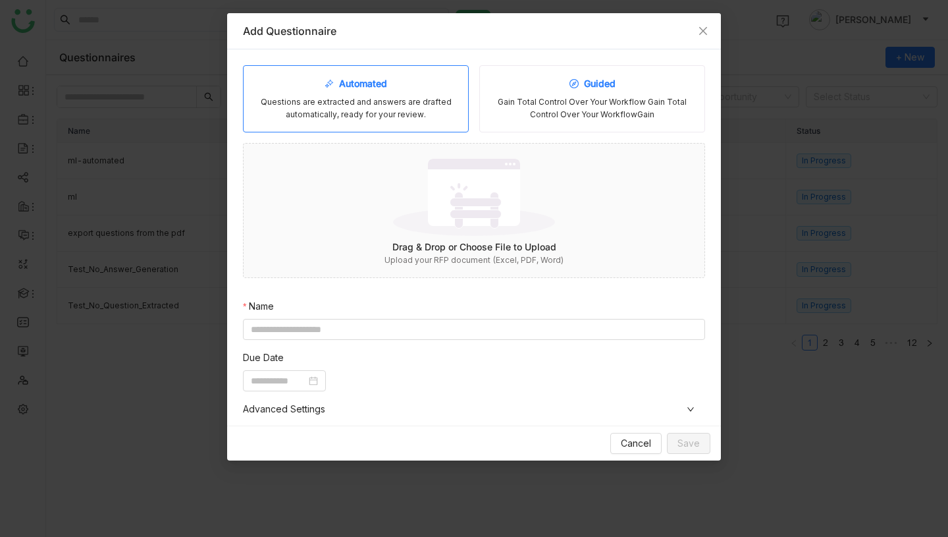
click at [560, 101] on div "Gain Total Control Over Your Workflow Gain Total Control Over Your WorkflowGain" at bounding box center [592, 108] width 203 height 25
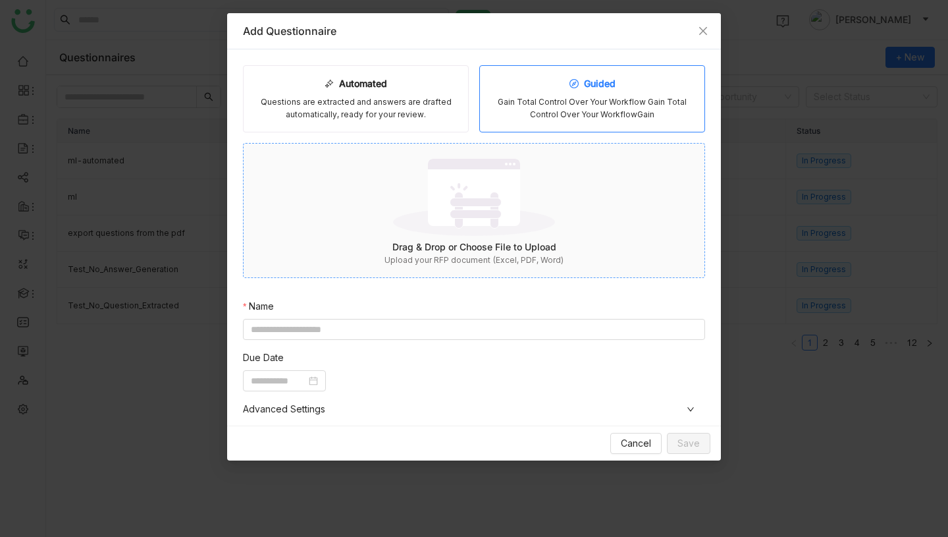
click at [470, 228] on img at bounding box center [474, 197] width 162 height 86
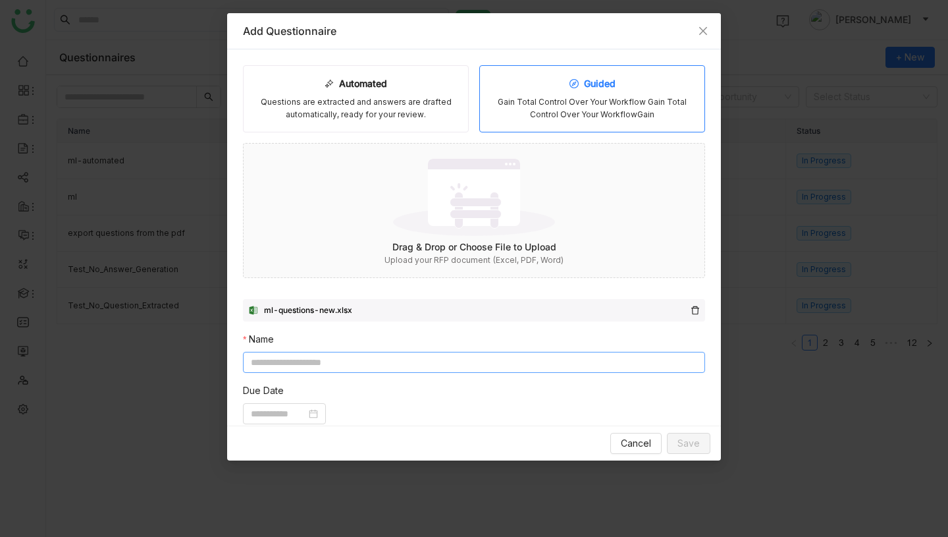
click at [416, 360] on input at bounding box center [474, 362] width 462 height 21
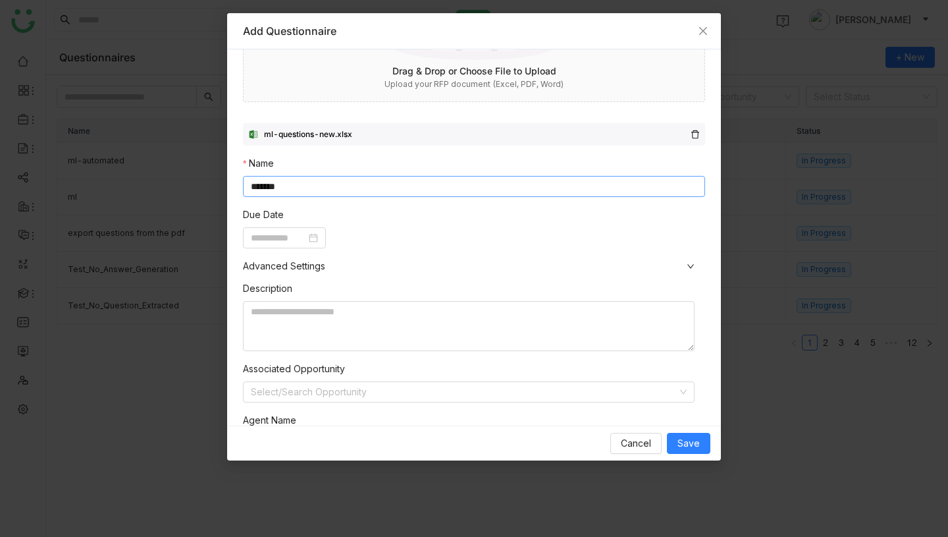
scroll to position [187, 0]
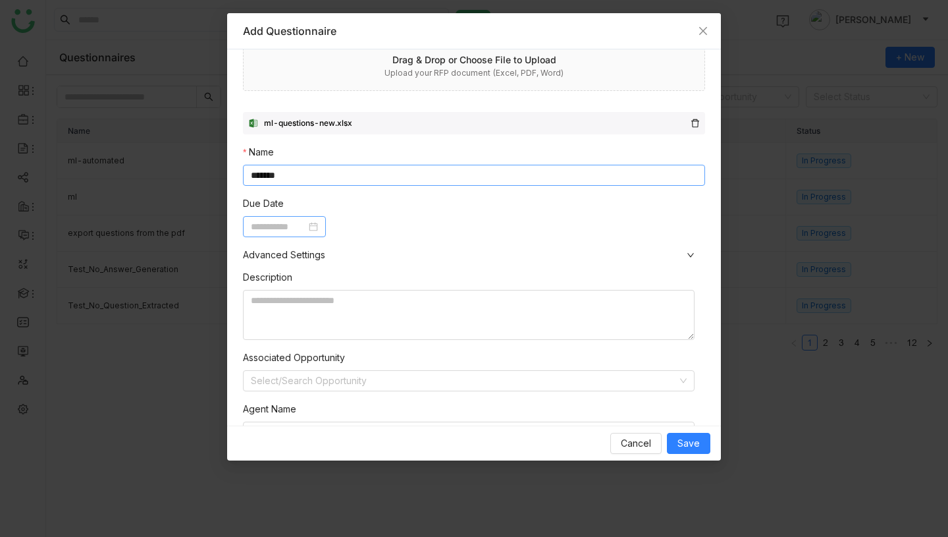
type input "*******"
click at [272, 225] on input at bounding box center [278, 226] width 55 height 14
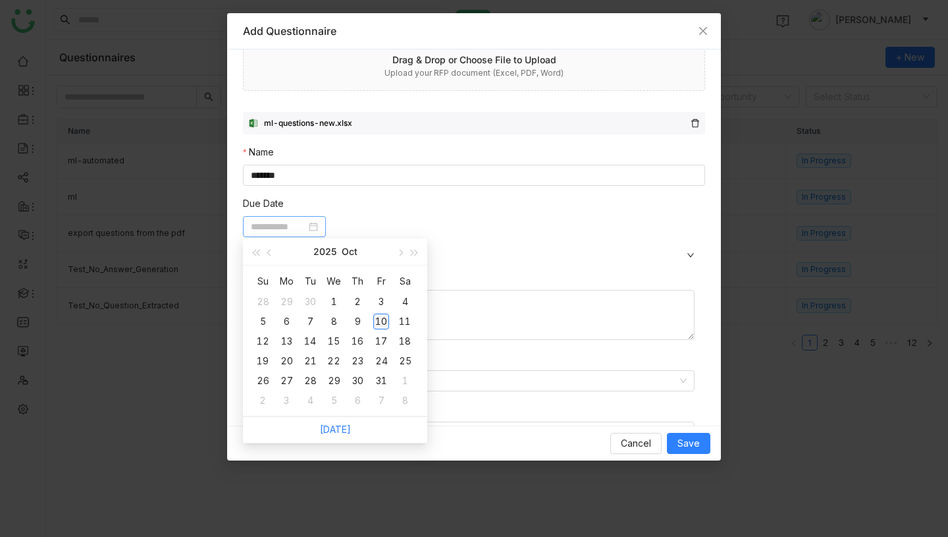
click at [379, 317] on div "10" at bounding box center [381, 321] width 16 height 16
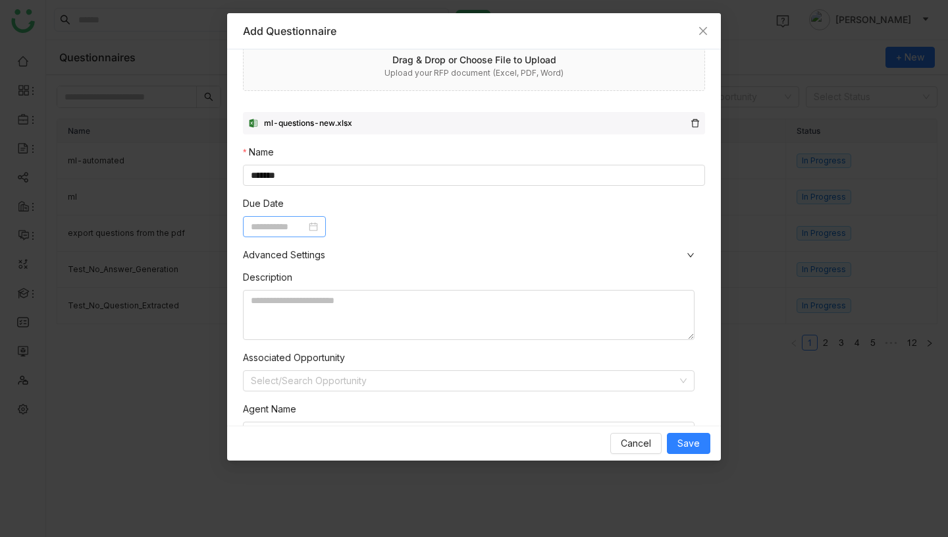
type input "**********"
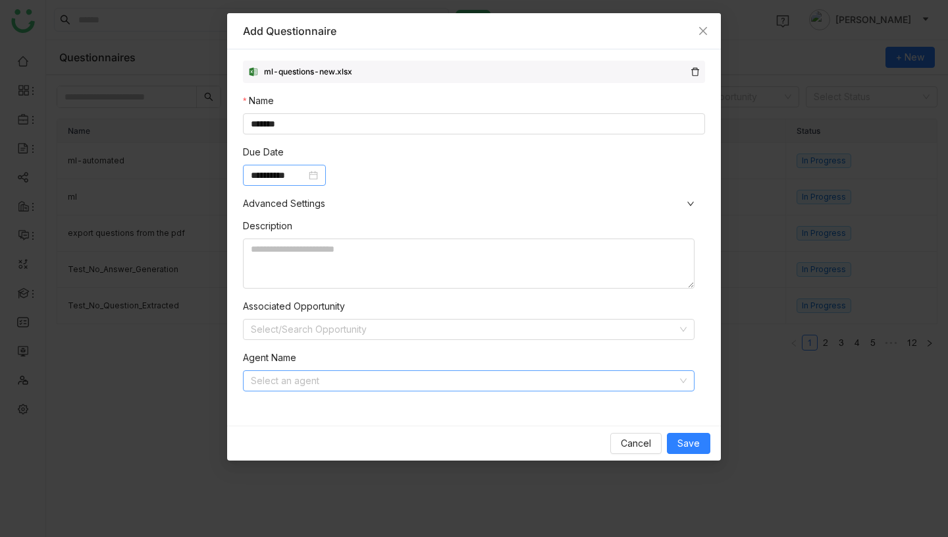
click at [369, 379] on input at bounding box center [464, 381] width 427 height 20
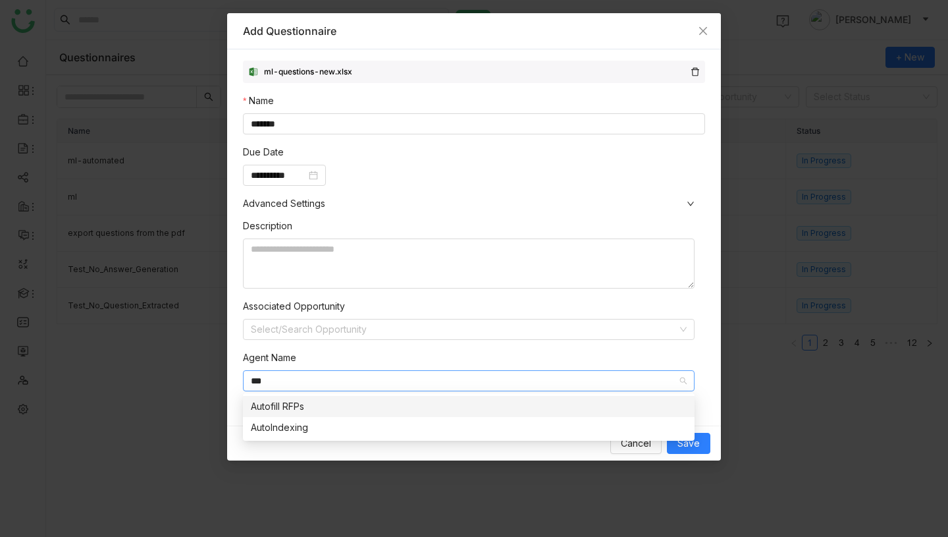
type input "***"
click at [359, 398] on nz-option-item "Autofill RFPs" at bounding box center [469, 406] width 452 height 21
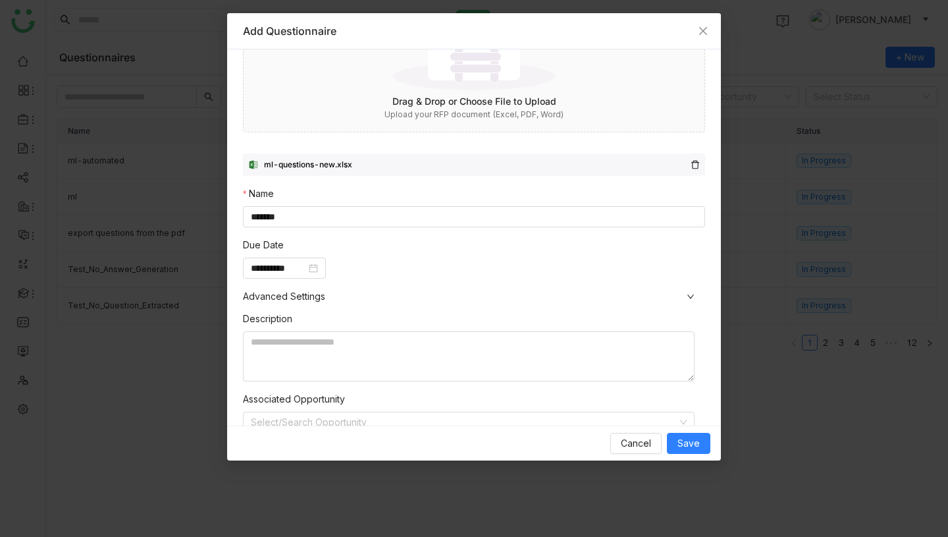
scroll to position [217, 0]
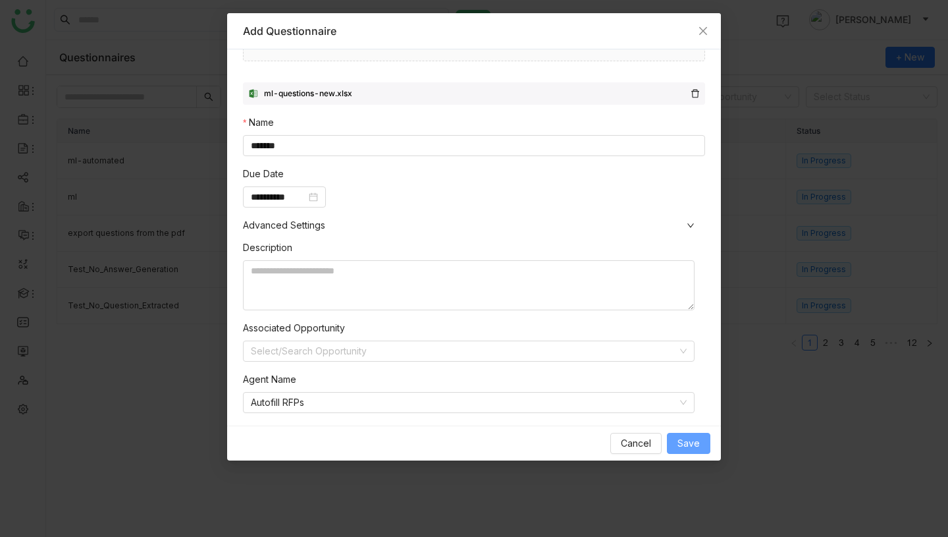
click at [697, 444] on span "Save" at bounding box center [689, 443] width 22 height 14
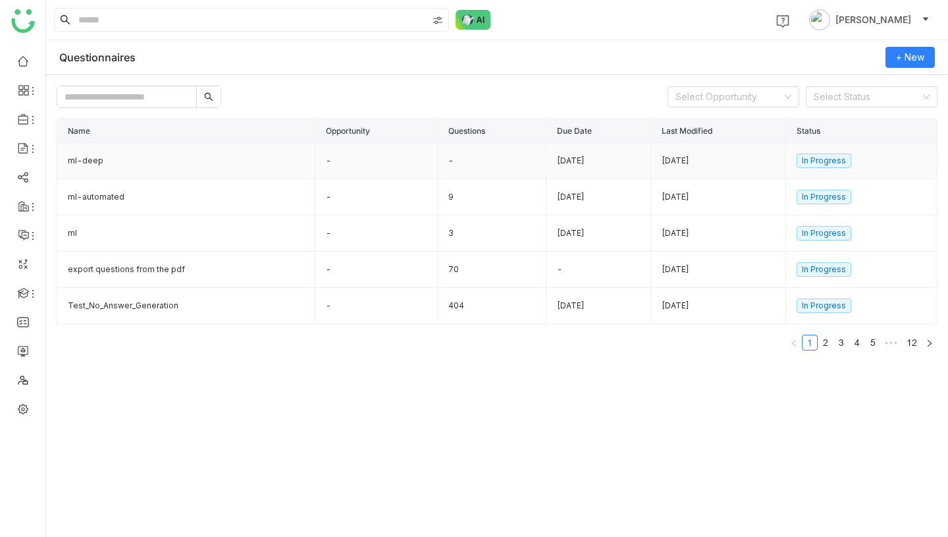
click at [178, 159] on td "ml-deep" at bounding box center [186, 161] width 258 height 36
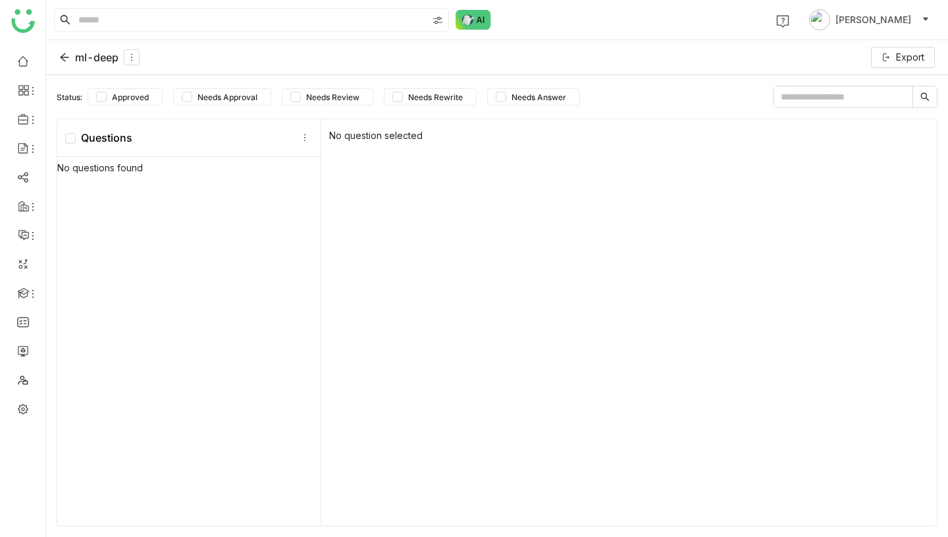
click at [90, 56] on div "ml-deep" at bounding box center [99, 57] width 80 height 16
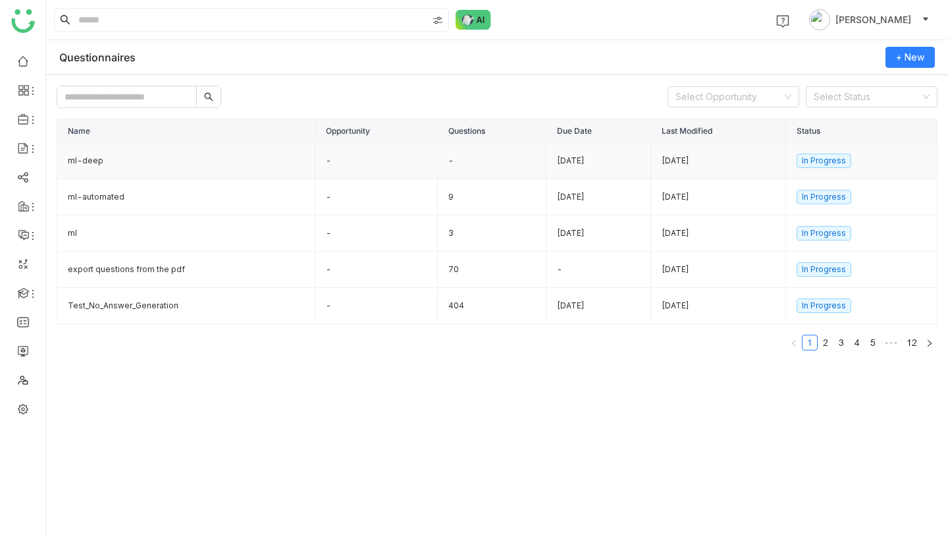
click at [149, 162] on td "ml-deep" at bounding box center [186, 161] width 258 height 36
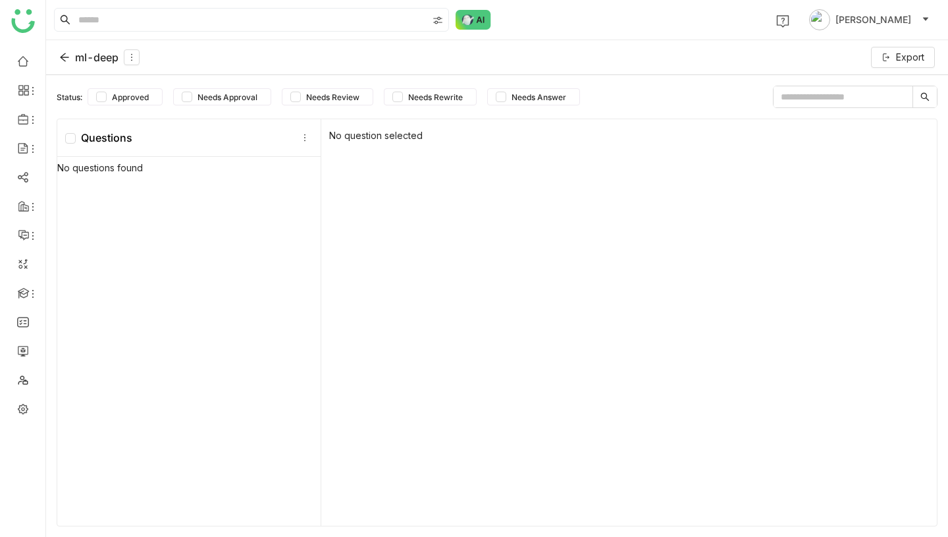
click at [82, 53] on div "ml-deep" at bounding box center [99, 57] width 80 height 16
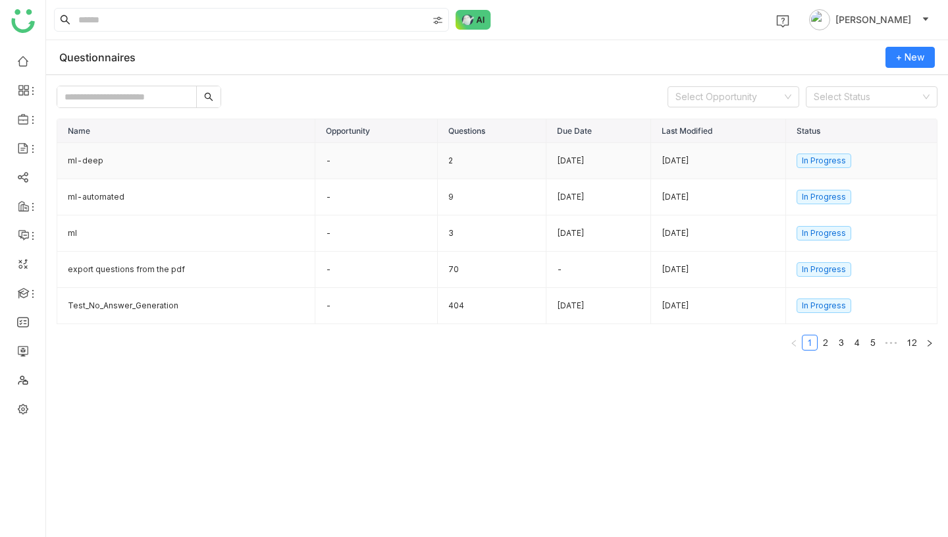
click at [204, 161] on td "ml-deep" at bounding box center [186, 161] width 258 height 36
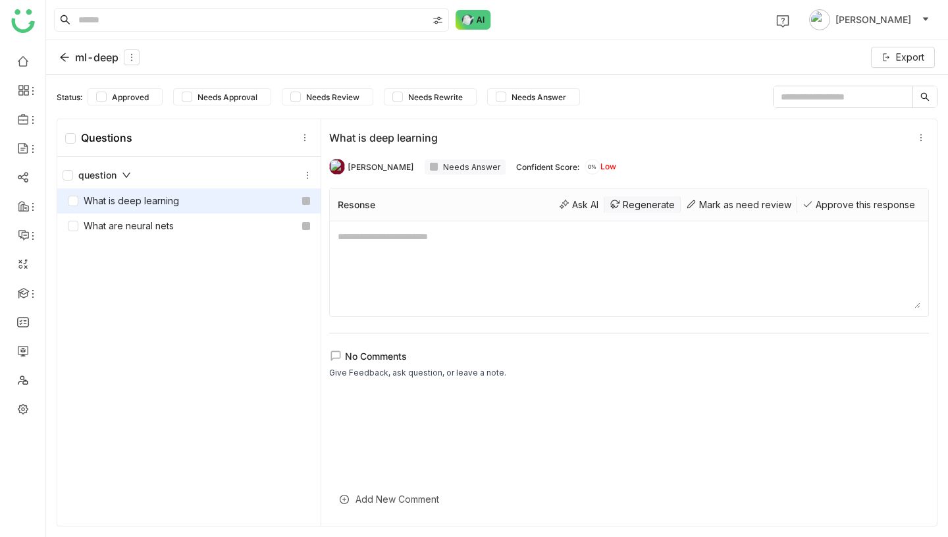
click at [649, 203] on div "Regenerate" at bounding box center [643, 204] width 76 height 16
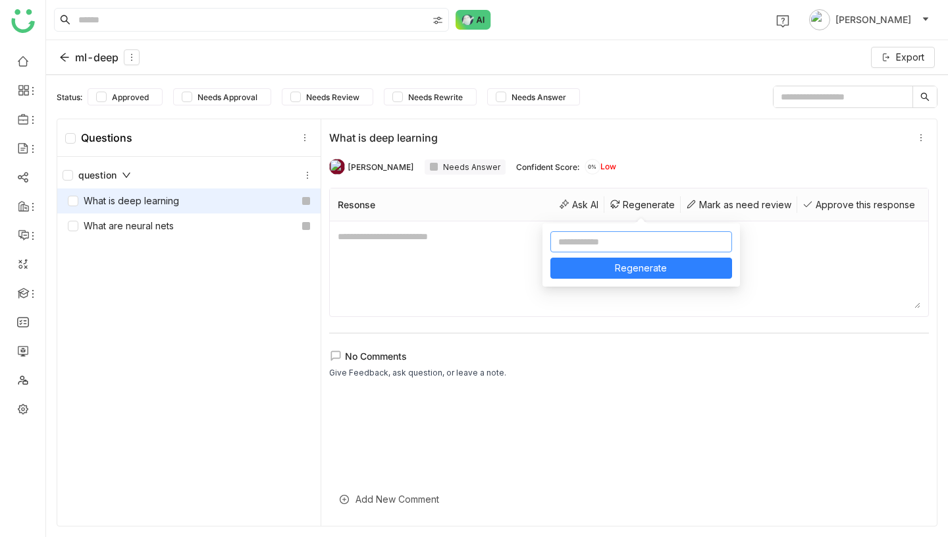
click at [633, 239] on input at bounding box center [642, 241] width 182 height 21
type input "**********"
click at [689, 273] on button "Regenerate" at bounding box center [642, 267] width 182 height 21
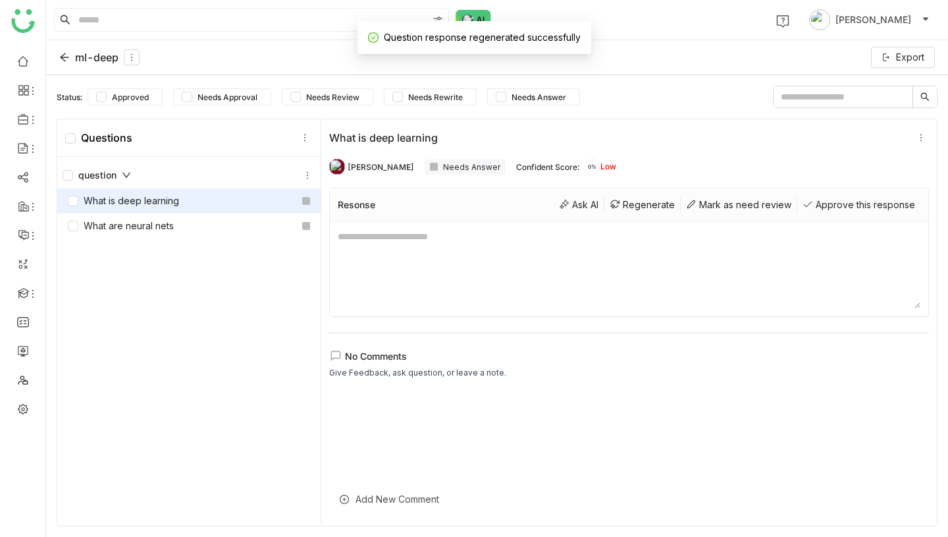
click at [527, 281] on textarea at bounding box center [629, 268] width 583 height 79
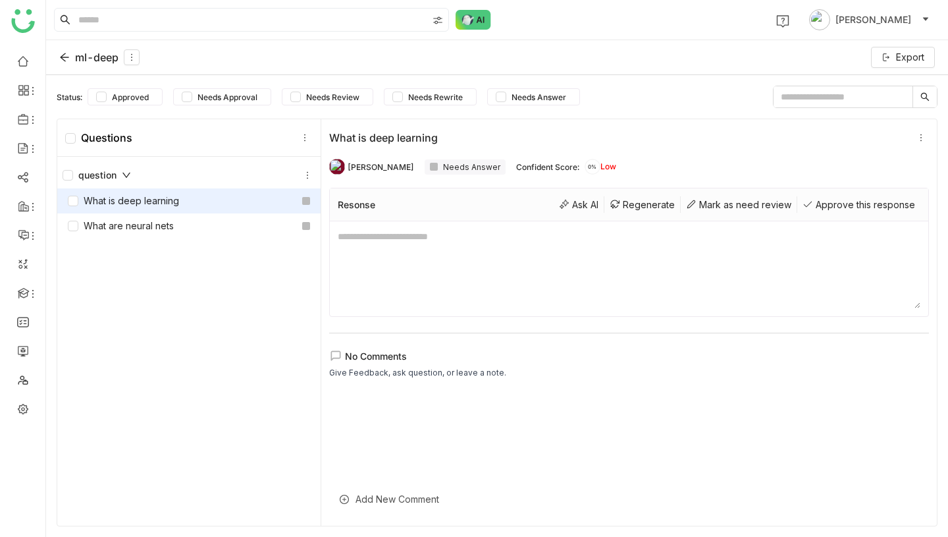
click at [435, 245] on textarea at bounding box center [629, 268] width 583 height 79
click at [99, 57] on div "ml-deep" at bounding box center [99, 57] width 80 height 16
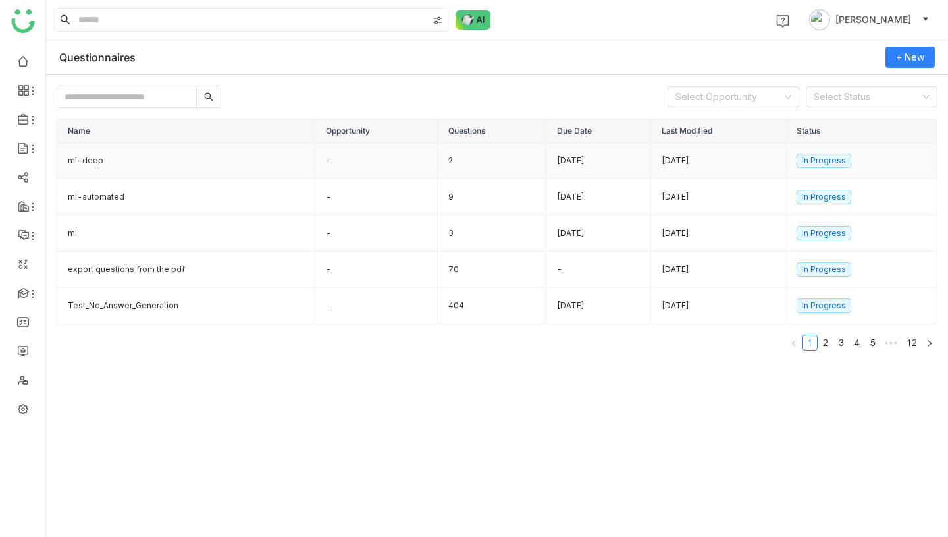
click at [198, 159] on td "ml-deep" at bounding box center [186, 161] width 258 height 36
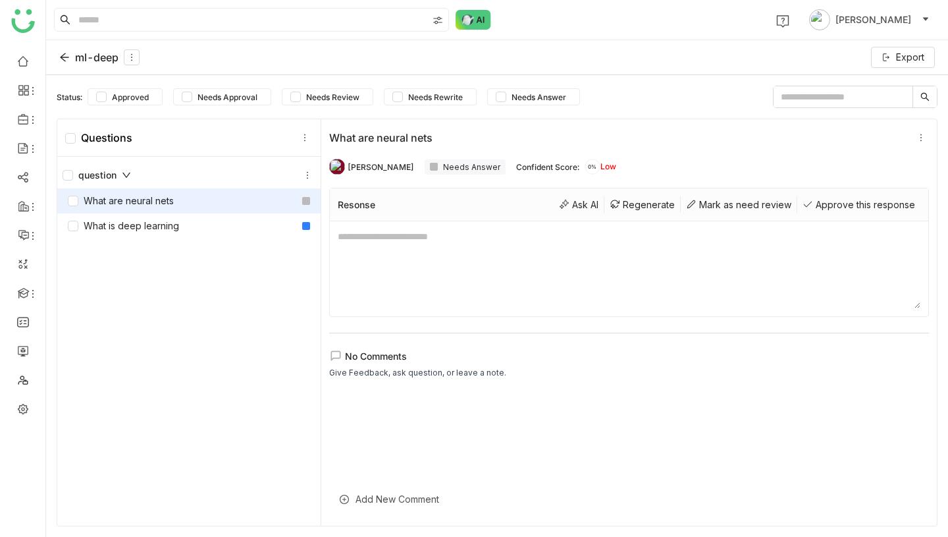
click at [236, 200] on div "What are neural nets" at bounding box center [188, 200] width 263 height 25
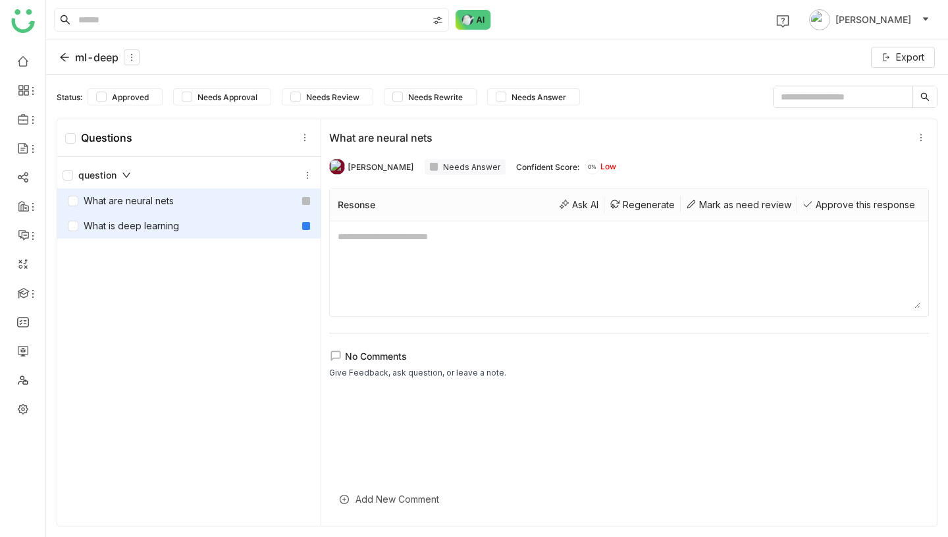
click at [227, 217] on div "What is deep learning" at bounding box center [188, 225] width 263 height 25
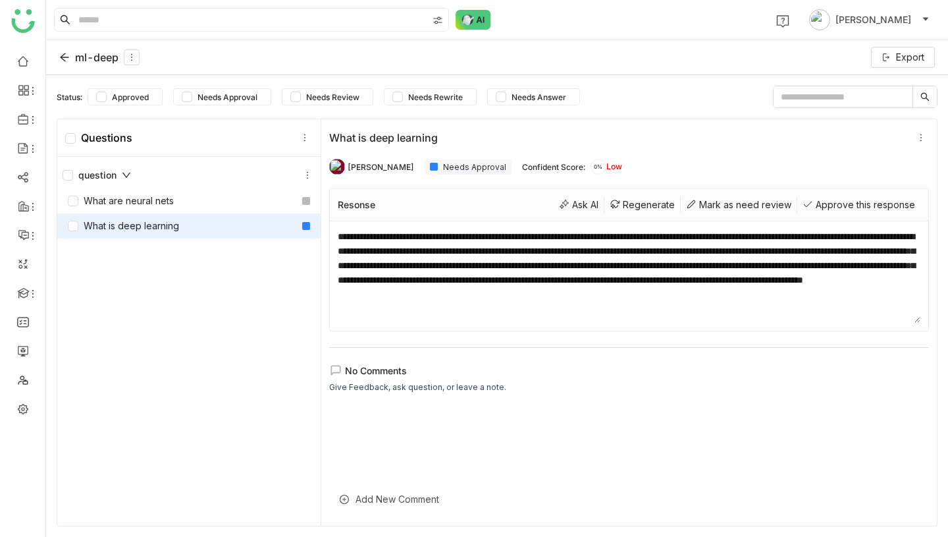
click at [86, 62] on div "ml-deep" at bounding box center [99, 57] width 80 height 16
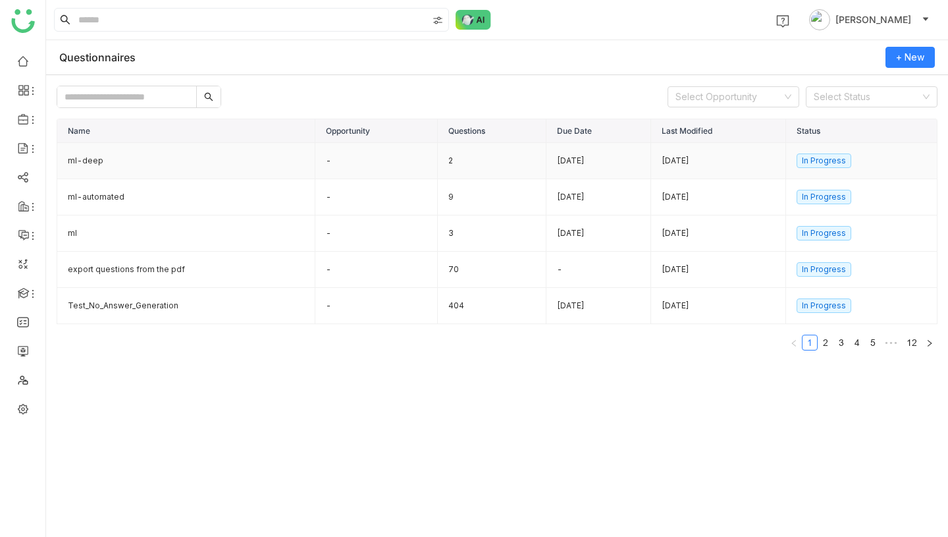
click at [570, 160] on td "Oct 10, 2025" at bounding box center [599, 161] width 105 height 36
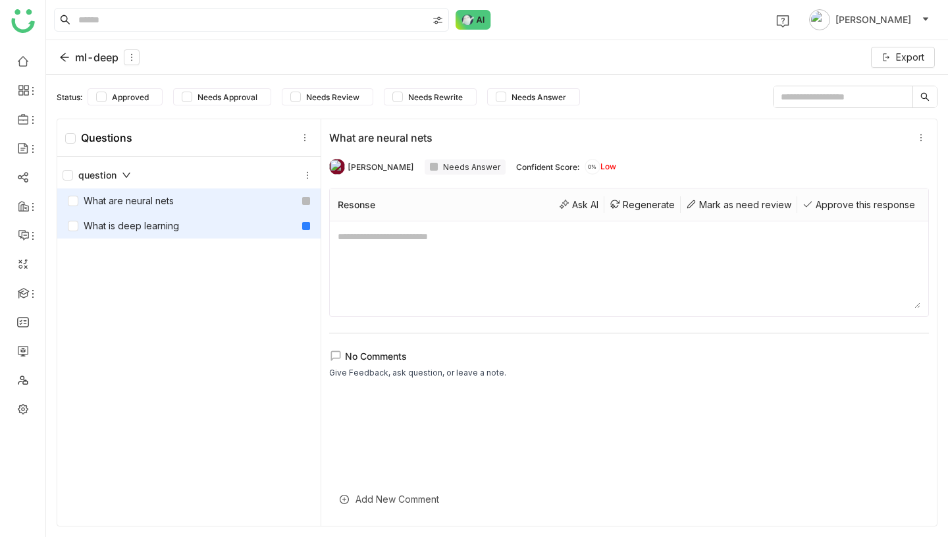
click at [194, 225] on div "What is deep learning" at bounding box center [188, 225] width 263 height 25
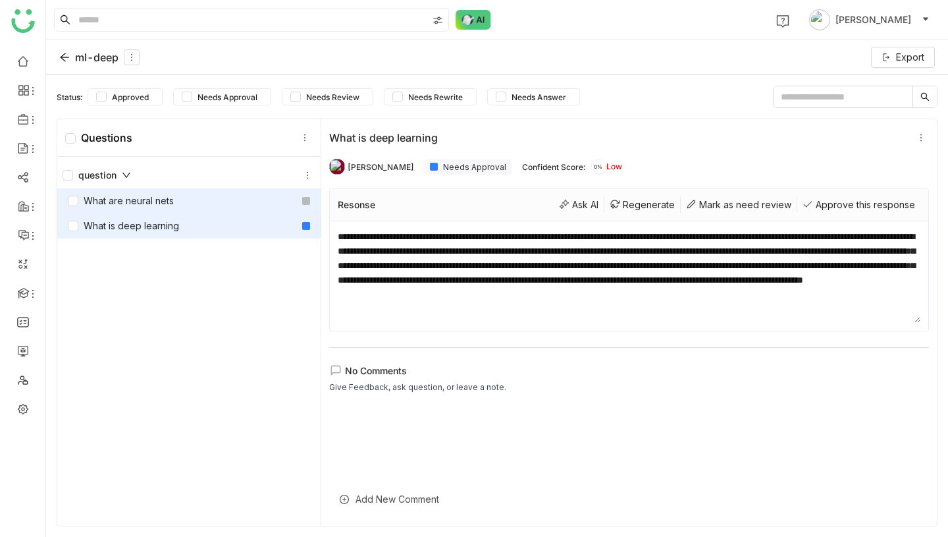
click at [199, 204] on div "What are neural nets" at bounding box center [188, 200] width 263 height 25
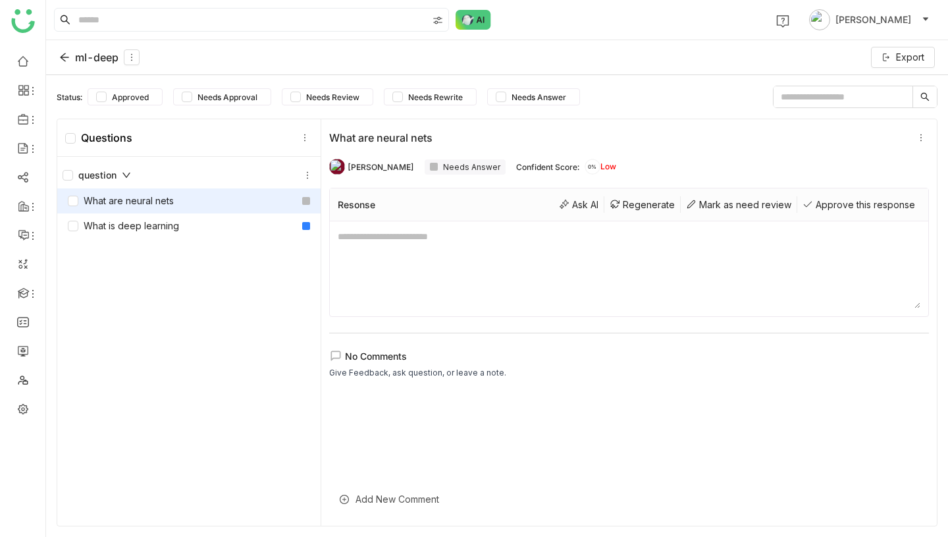
click at [104, 57] on div "ml-deep" at bounding box center [99, 57] width 80 height 16
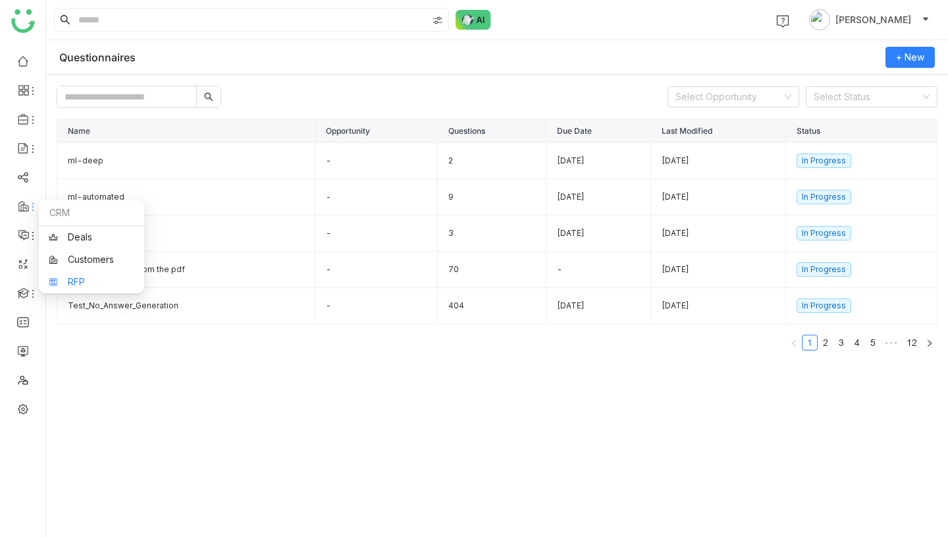
click at [59, 278] on link "RFP" at bounding box center [92, 281] width 86 height 9
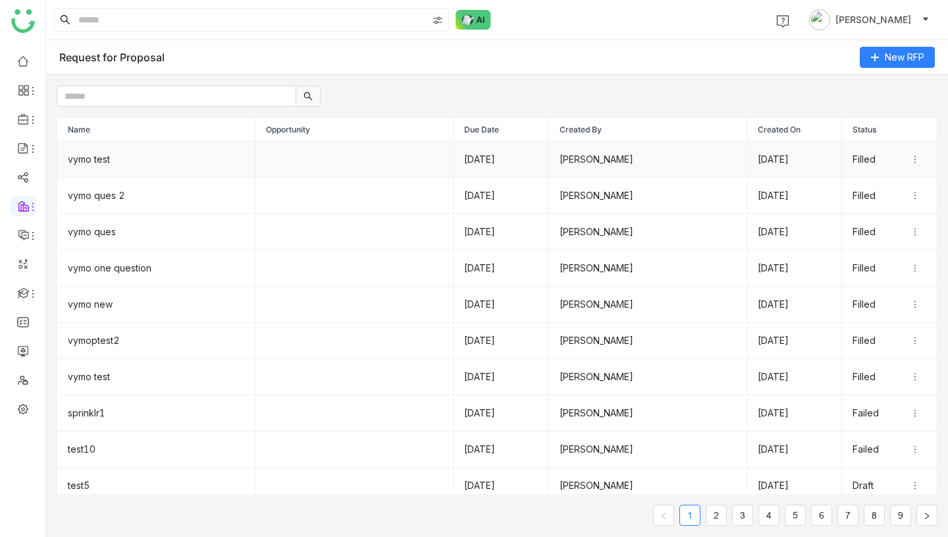
click at [180, 161] on td "vymo test" at bounding box center [156, 160] width 198 height 36
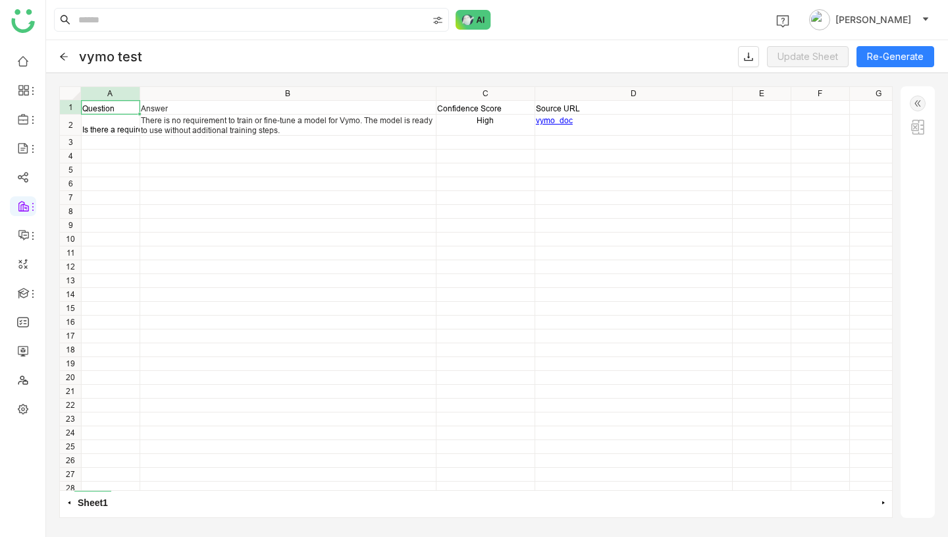
click at [917, 101] on img at bounding box center [918, 103] width 16 height 16
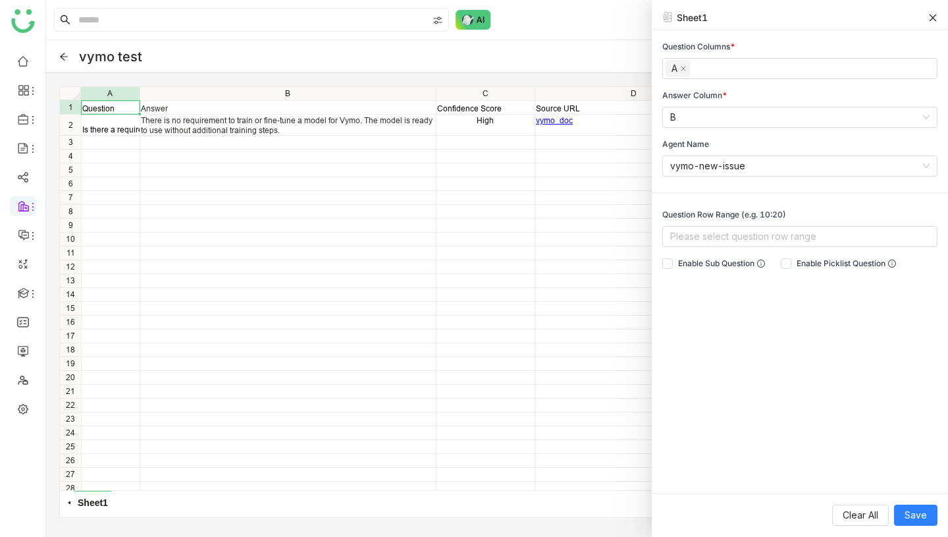
click at [934, 19] on icon at bounding box center [933, 17] width 9 height 9
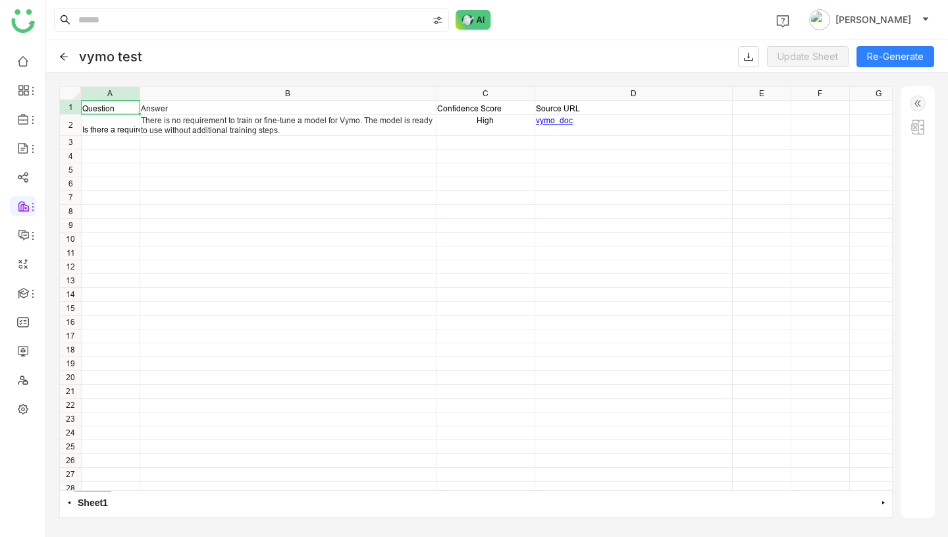
click at [65, 53] on icon at bounding box center [63, 56] width 9 height 9
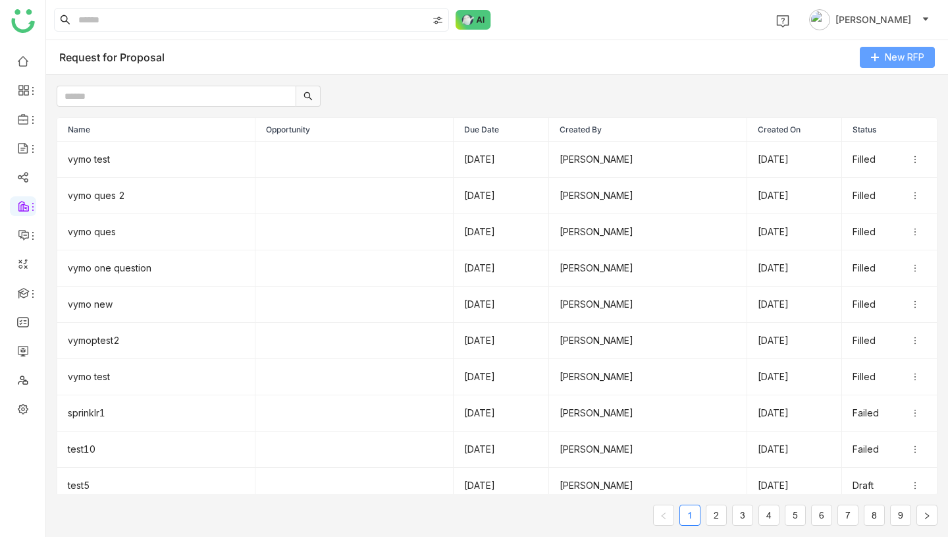
click at [871, 61] on span at bounding box center [875, 58] width 9 height 11
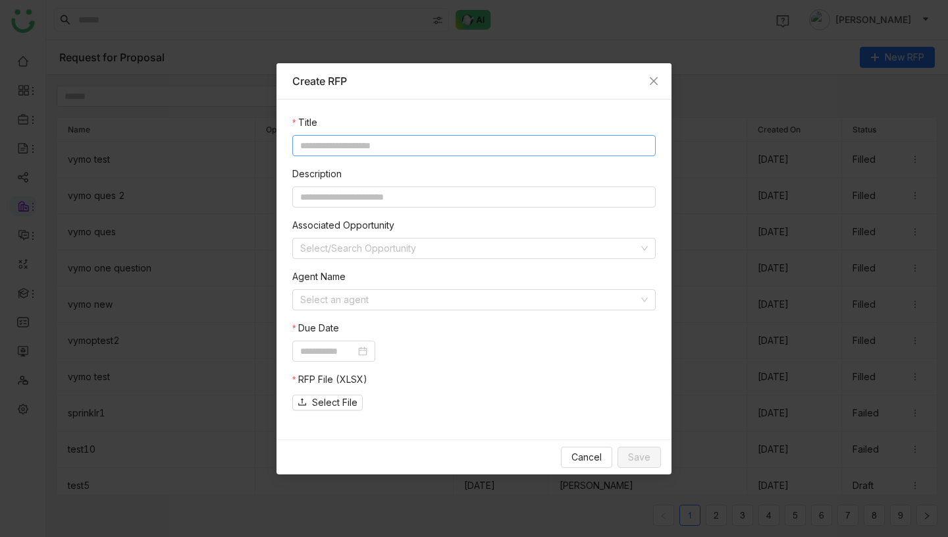
click at [497, 147] on input at bounding box center [473, 145] width 363 height 21
type input "**********"
click at [428, 299] on input at bounding box center [469, 300] width 338 height 20
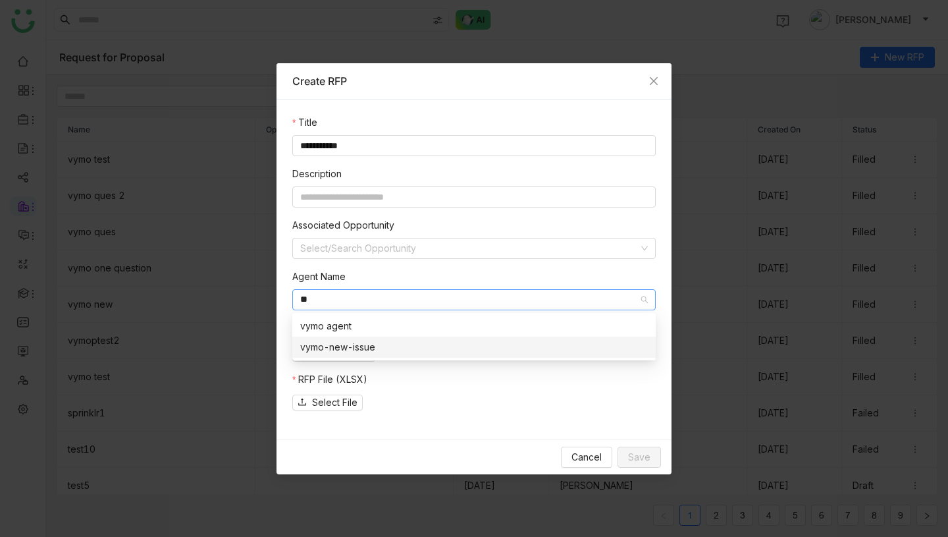
type input "**"
click at [421, 342] on div "vymo-new-issue" at bounding box center [474, 347] width 348 height 14
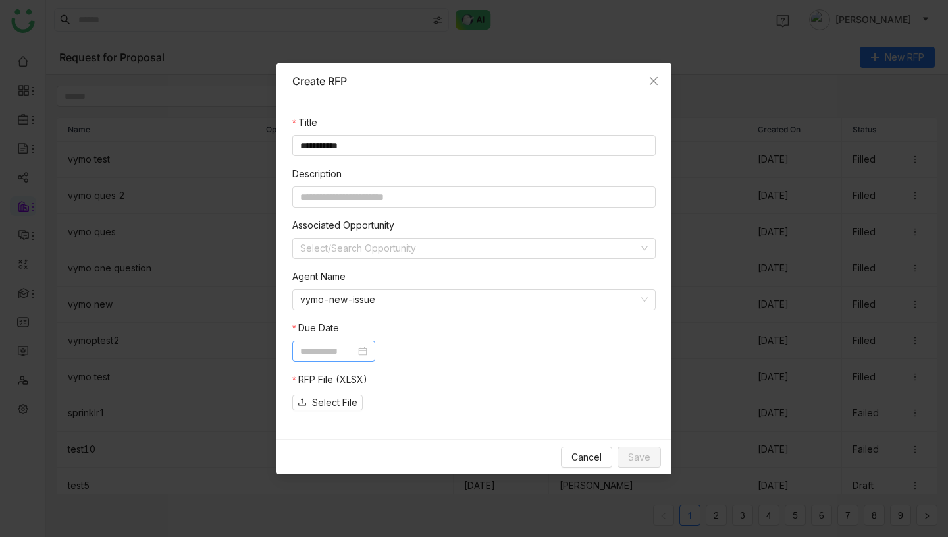
click at [349, 351] on input at bounding box center [327, 351] width 55 height 14
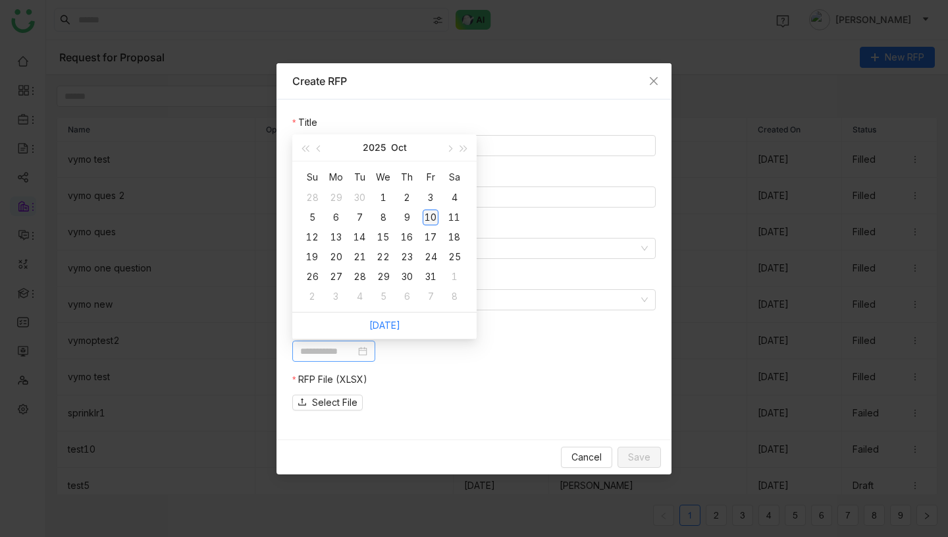
click at [428, 215] on div "10" at bounding box center [431, 217] width 16 height 16
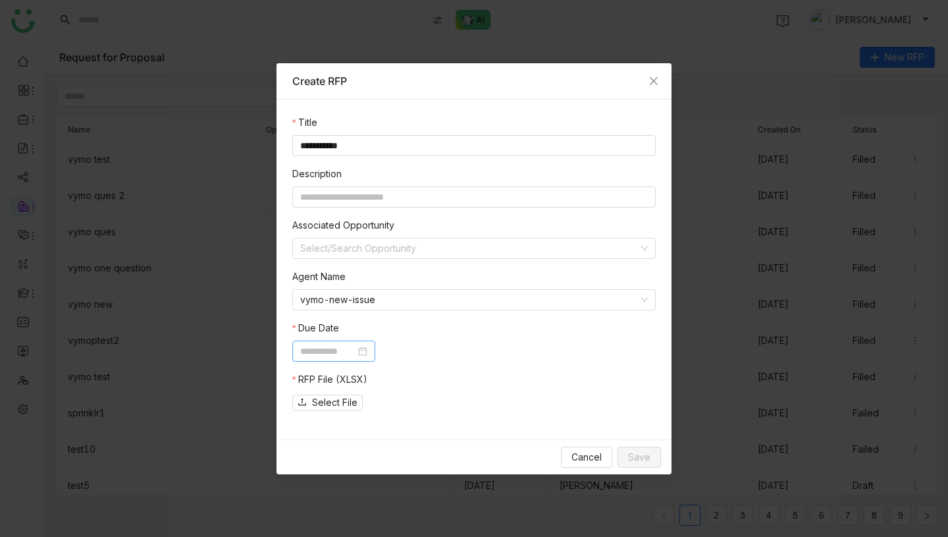
type input "**********"
click at [328, 400] on span "Select File" at bounding box center [334, 402] width 45 height 14
click at [638, 454] on span "Save" at bounding box center [639, 457] width 22 height 14
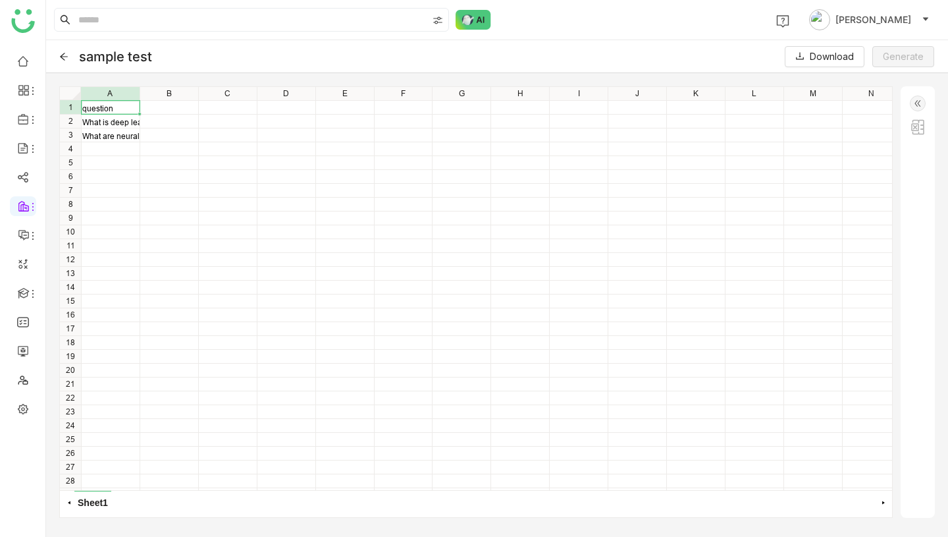
click at [921, 98] on img at bounding box center [918, 103] width 16 height 16
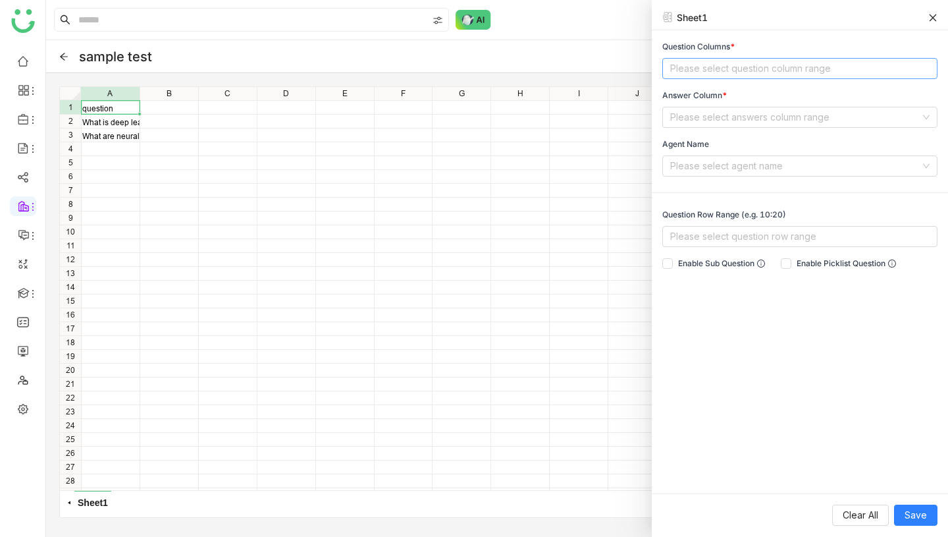
click at [709, 68] on nz-select-top-control "Please select question column range" at bounding box center [799, 68] width 275 height 21
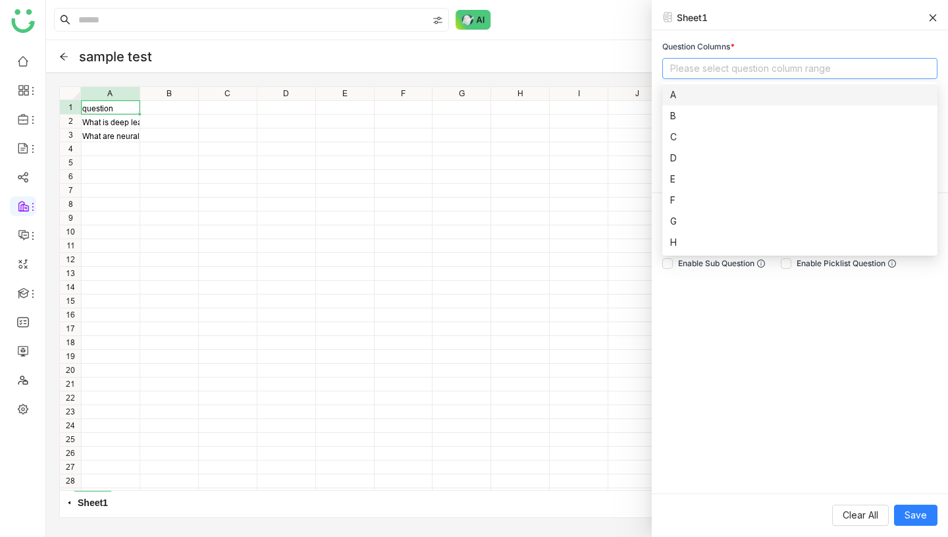
click at [692, 94] on div "A" at bounding box center [799, 95] width 259 height 14
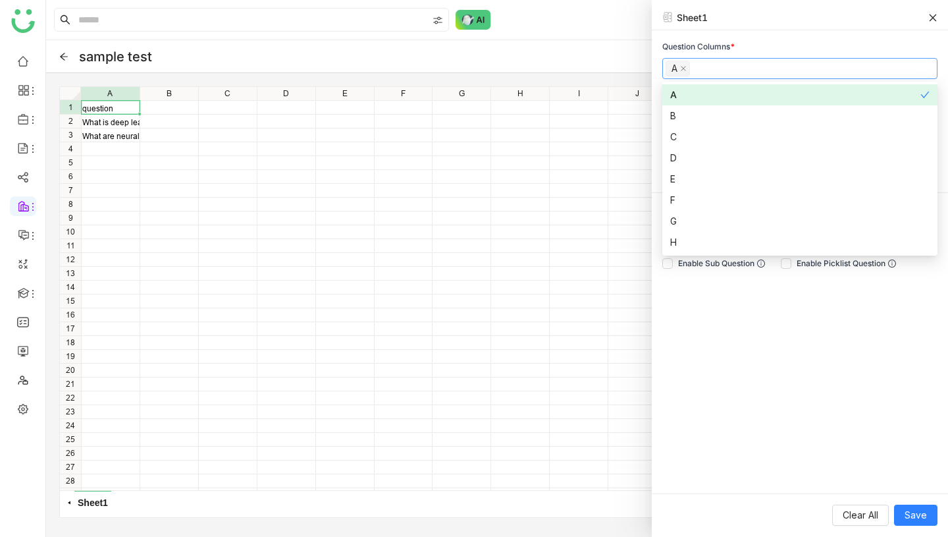
click at [776, 38] on div "Question Columns * A Answer Column * Please select answers column range Agent N…" at bounding box center [800, 261] width 296 height 463
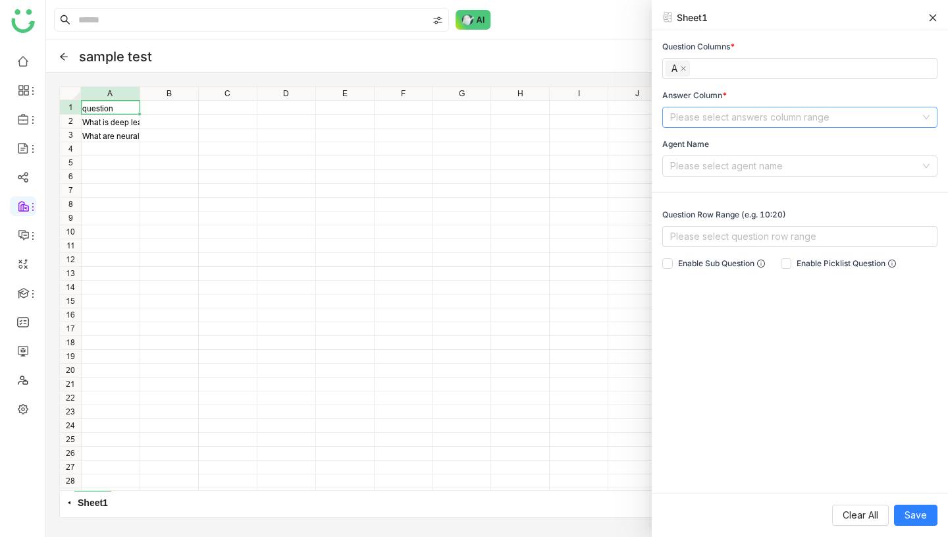
click at [746, 117] on input at bounding box center [795, 117] width 250 height 20
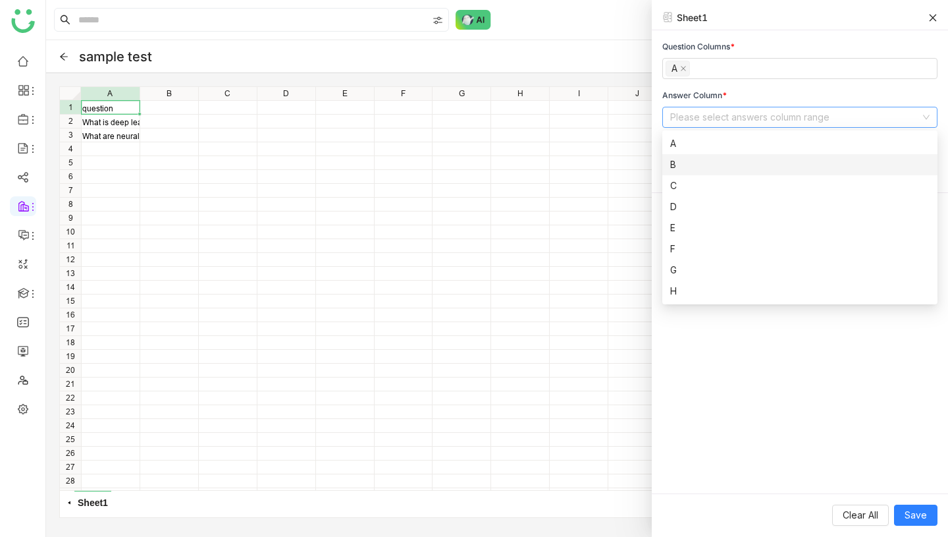
click at [713, 163] on div "B" at bounding box center [799, 164] width 259 height 14
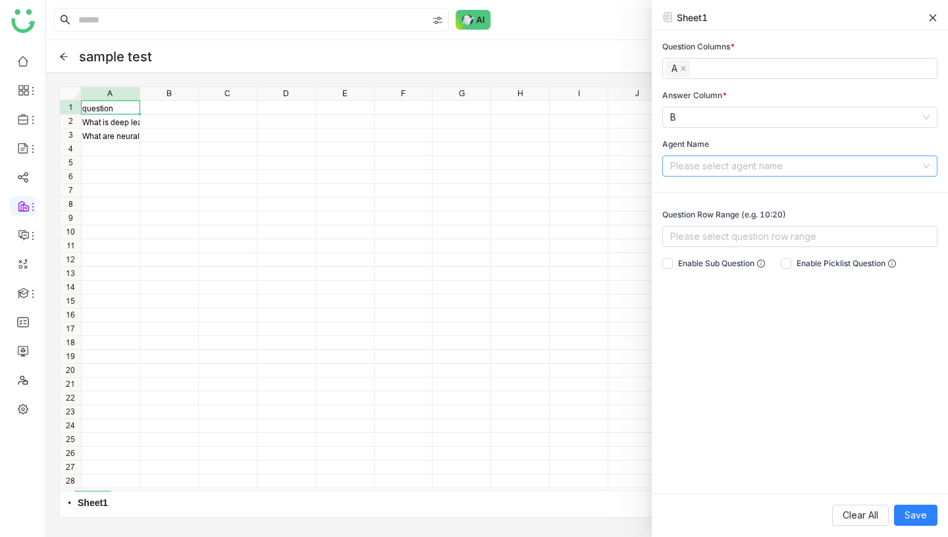
click at [788, 167] on input at bounding box center [795, 166] width 250 height 20
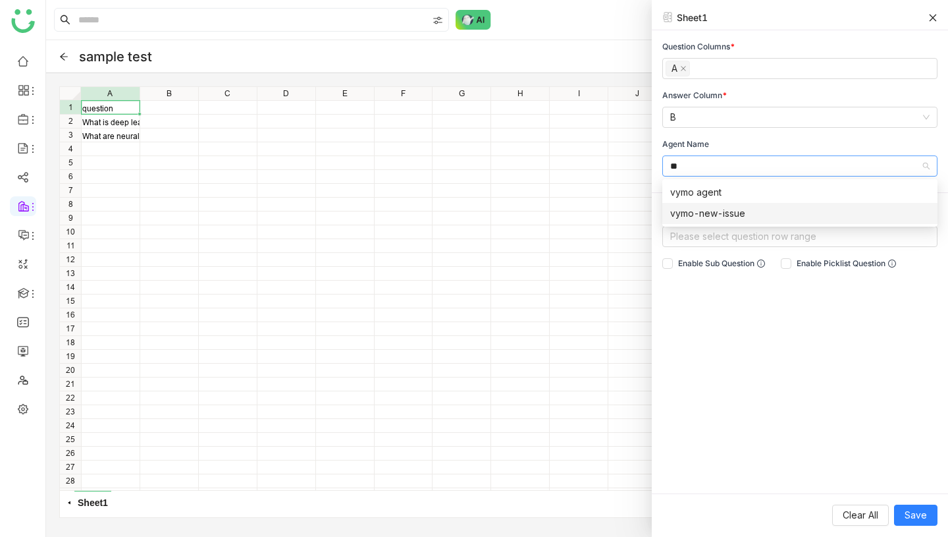
type input "**"
click at [759, 215] on div "vymo-new-issue" at bounding box center [799, 213] width 259 height 14
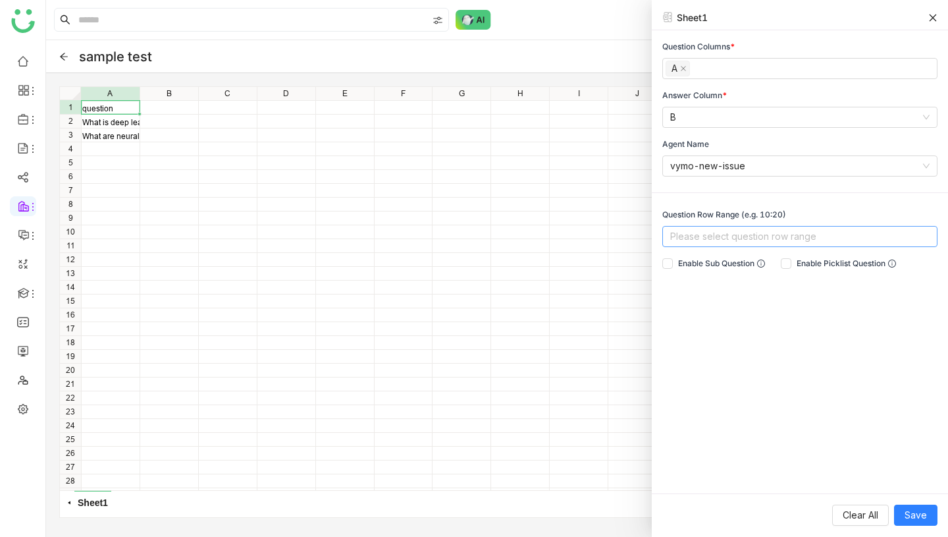
click at [754, 237] on nz-select-top-control "Please select question row range" at bounding box center [799, 236] width 275 height 21
type input "***"
click at [757, 257] on div "2:3" at bounding box center [799, 263] width 259 height 14
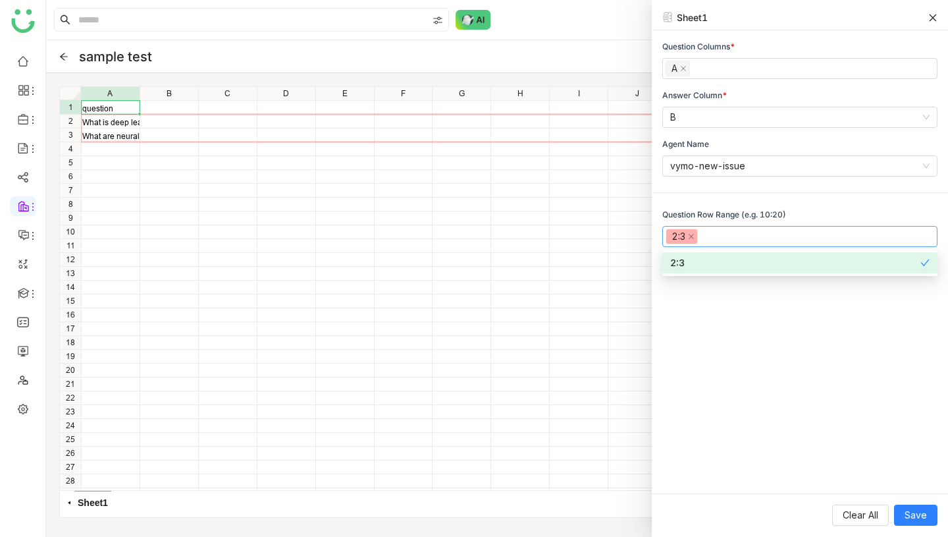
click at [772, 336] on div "Question Columns * A Answer Column * B Agent Name vymo-new-issue Question Row R…" at bounding box center [800, 261] width 296 height 463
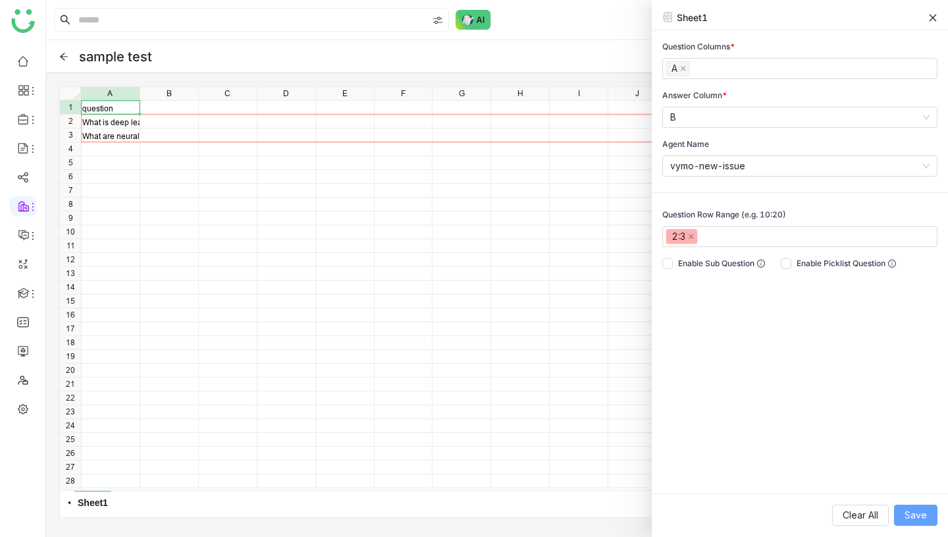
click at [918, 514] on span "Save" at bounding box center [916, 515] width 22 height 14
click at [934, 18] on icon at bounding box center [933, 17] width 7 height 7
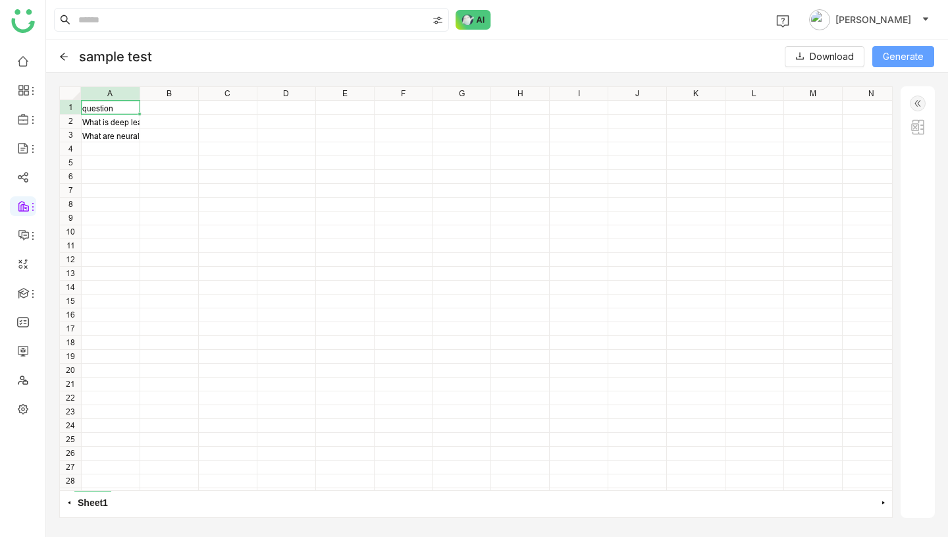
click at [888, 52] on span "Generate" at bounding box center [903, 56] width 41 height 14
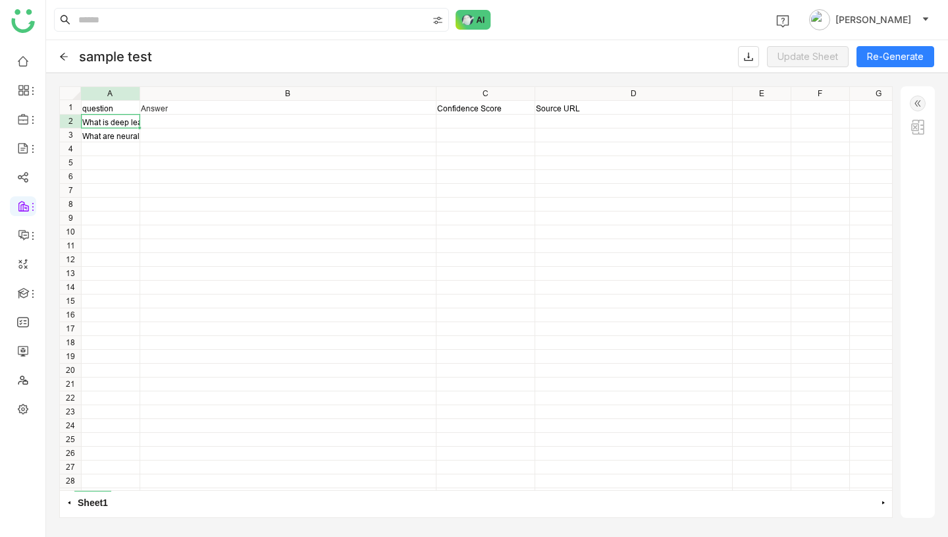
click at [124, 123] on div "What is deep learning" at bounding box center [110, 122] width 57 height 10
click at [63, 55] on icon at bounding box center [63, 56] width 9 height 9
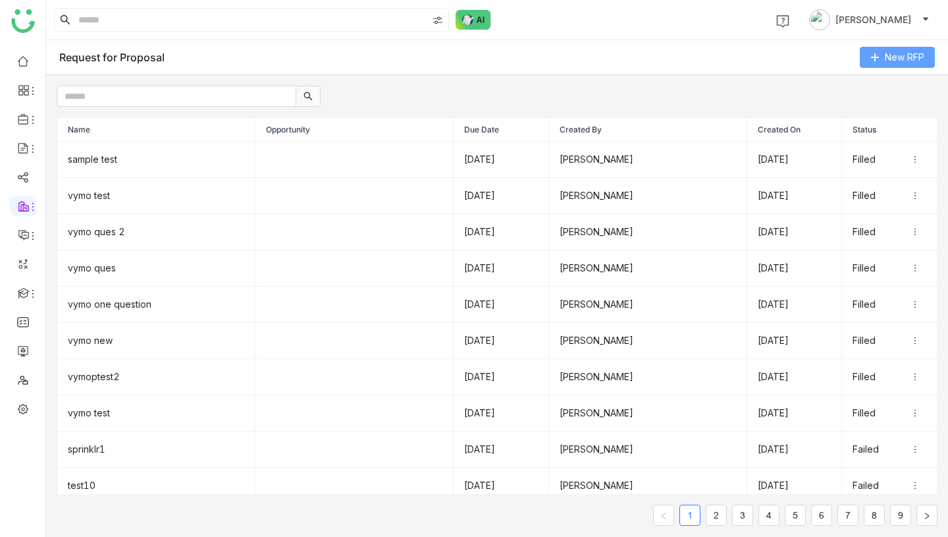
click at [894, 54] on span "New RFP" at bounding box center [905, 57] width 40 height 14
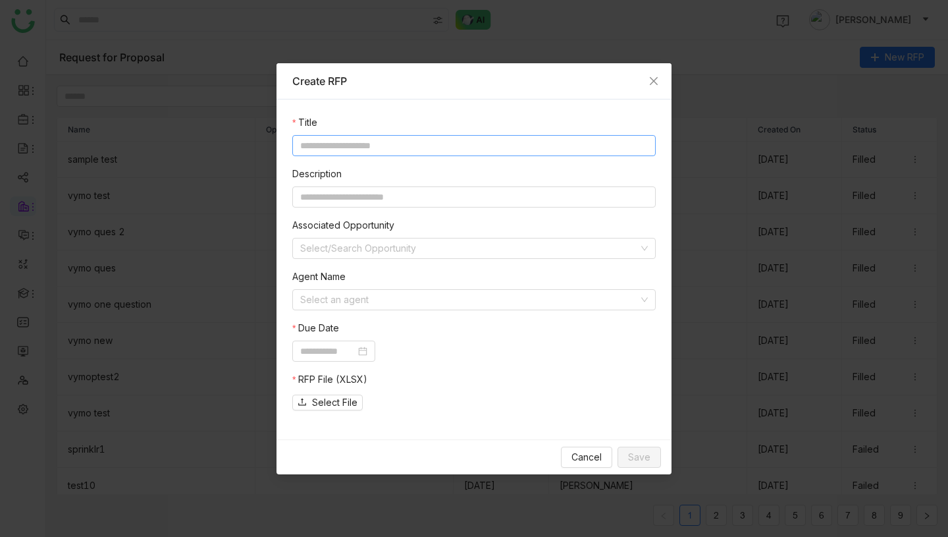
click at [359, 151] on input at bounding box center [473, 145] width 363 height 21
type input "****"
click at [350, 248] on input at bounding box center [469, 248] width 338 height 20
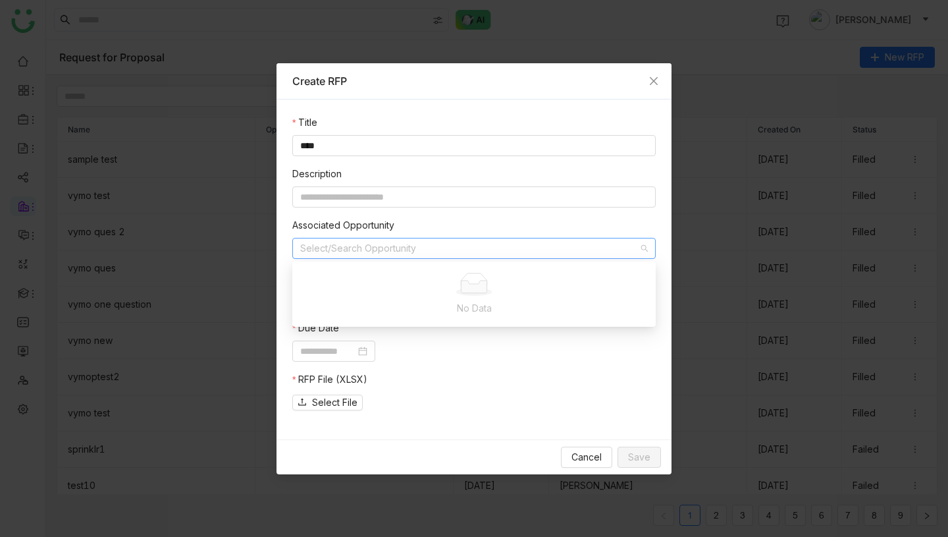
click at [379, 215] on form "Title **** Description Associated Opportunity Select/Search Opportunity Agent N…" at bounding box center [473, 264] width 363 height 298
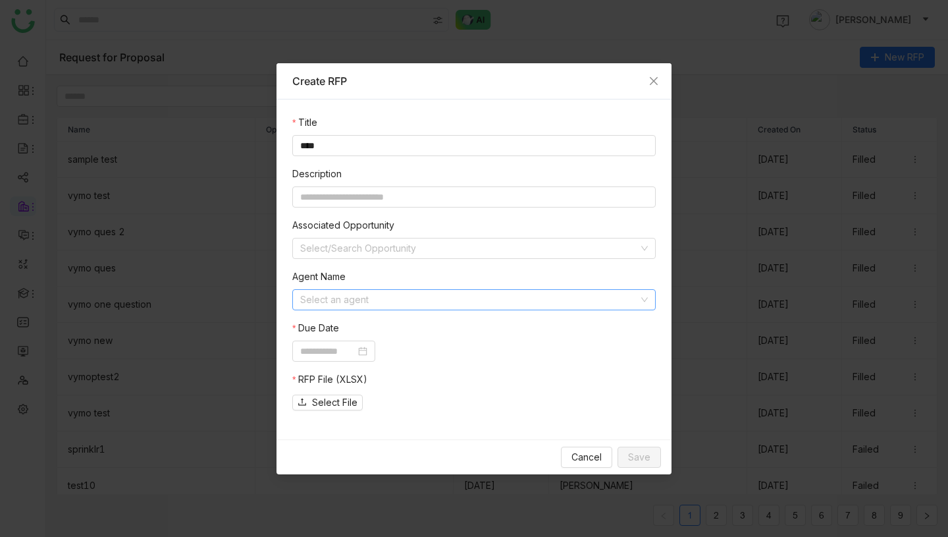
click at [390, 296] on input at bounding box center [469, 300] width 338 height 20
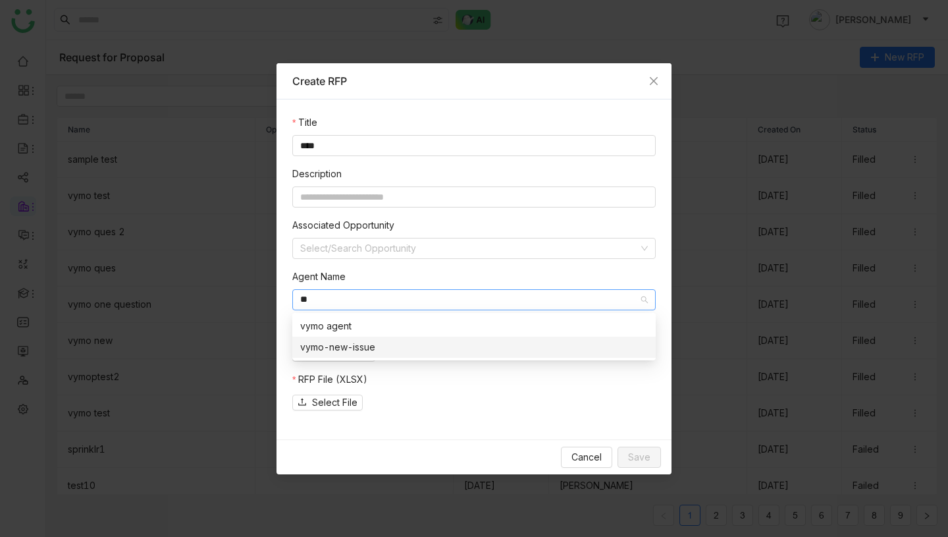
type input "**"
click at [389, 344] on div "vymo-new-issue" at bounding box center [474, 347] width 348 height 14
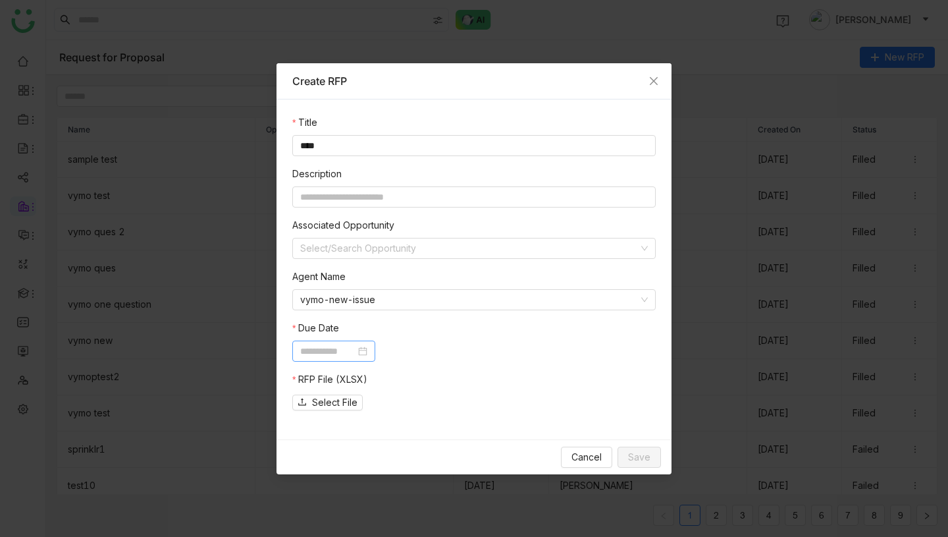
click at [331, 347] on input at bounding box center [327, 351] width 55 height 14
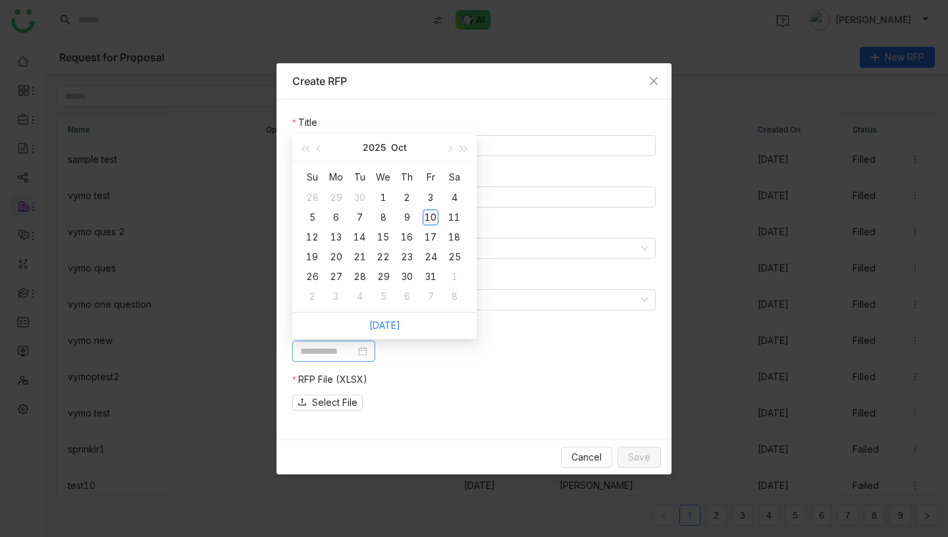
click at [432, 215] on div "10" at bounding box center [431, 217] width 16 height 16
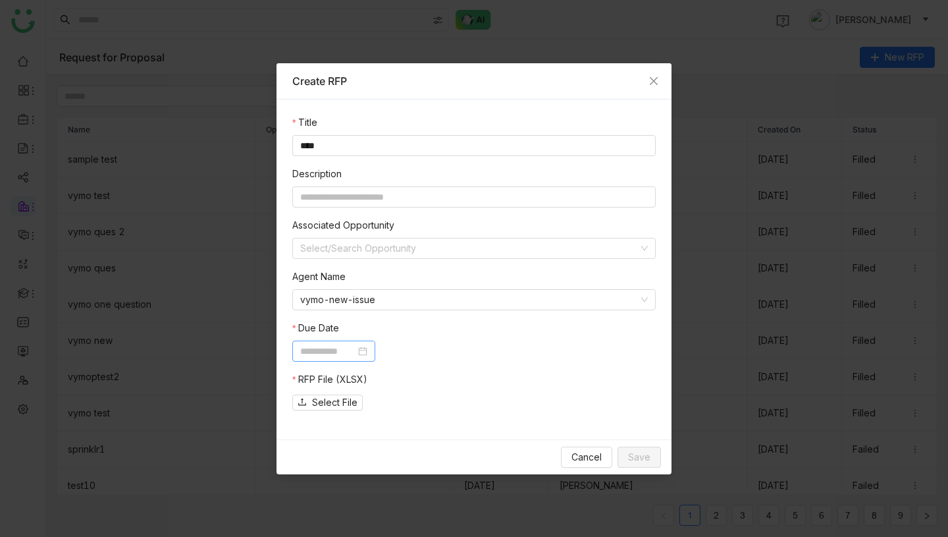
type input "**********"
click at [355, 403] on span "Select File" at bounding box center [334, 402] width 45 height 14
click at [640, 462] on span "Save" at bounding box center [639, 457] width 22 height 14
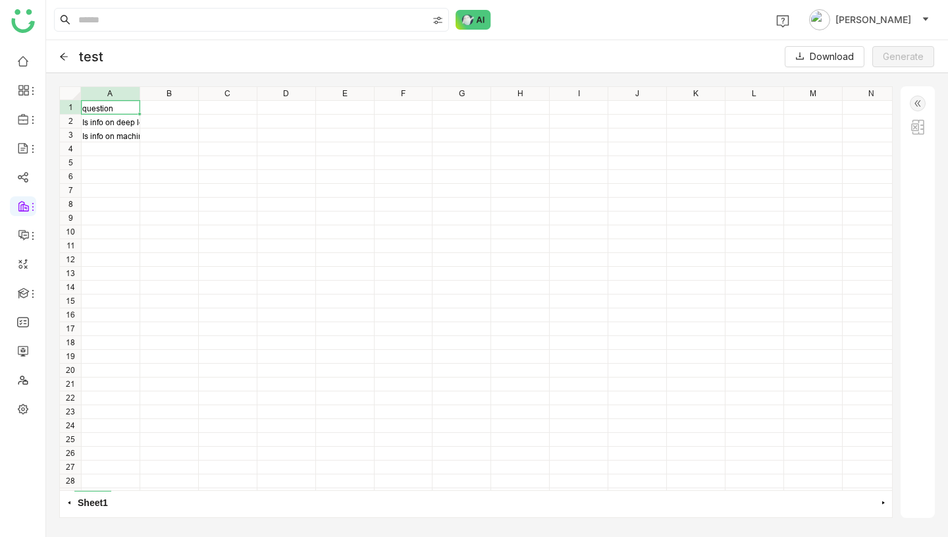
click at [920, 99] on img at bounding box center [918, 103] width 16 height 16
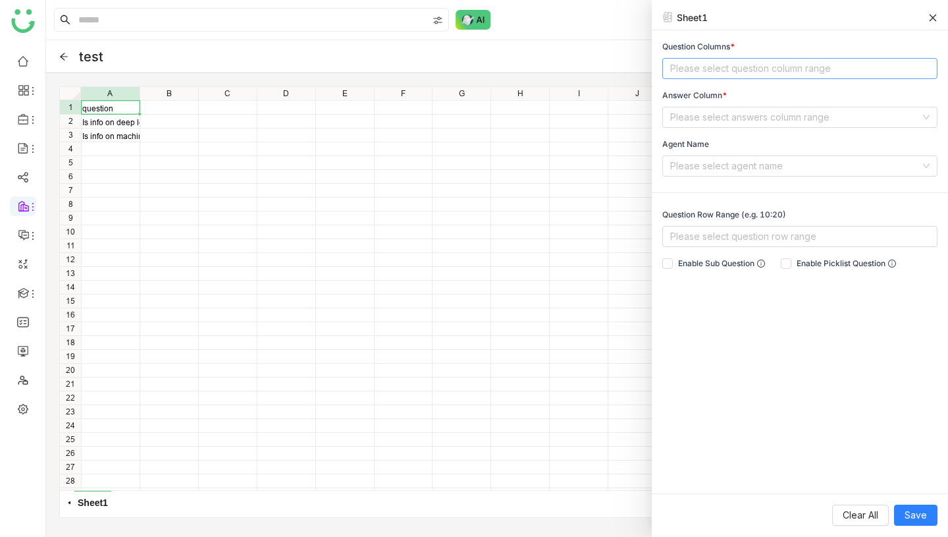
click at [763, 66] on nz-select-top-control "Please select question column range" at bounding box center [799, 68] width 275 height 21
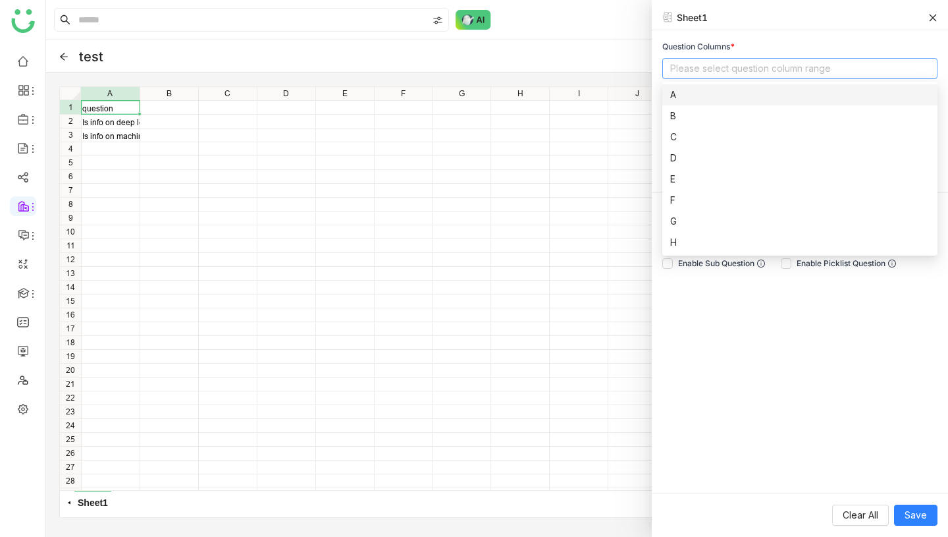
click at [734, 97] on div "A" at bounding box center [799, 95] width 259 height 14
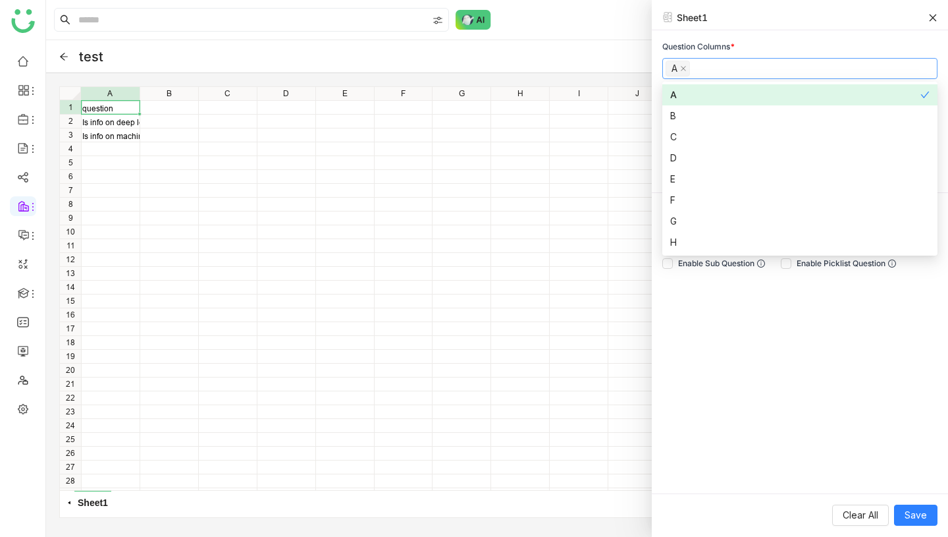
click at [827, 37] on div "Question Columns * A Answer Column * Please select answers column range Agent N…" at bounding box center [800, 261] width 296 height 463
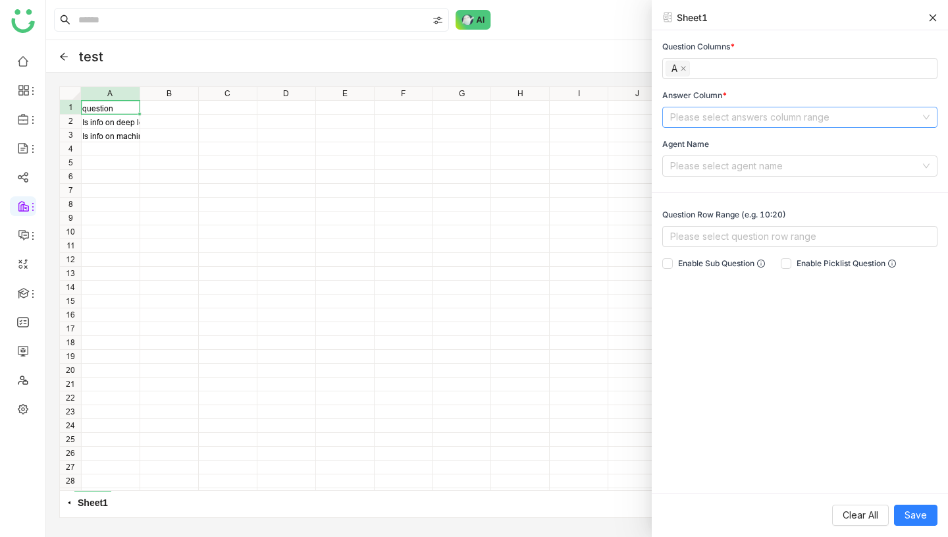
click at [782, 122] on input at bounding box center [795, 117] width 250 height 20
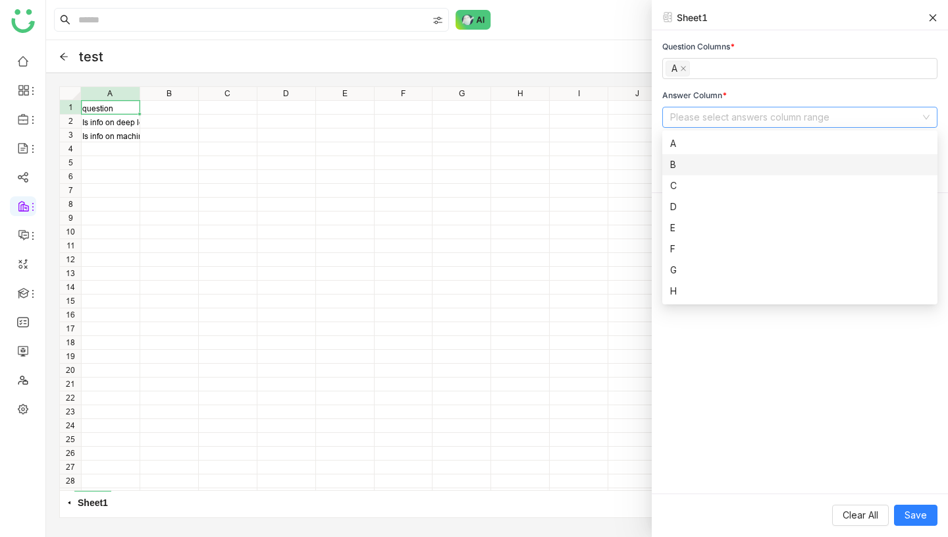
click at [754, 167] on div "B" at bounding box center [799, 164] width 259 height 14
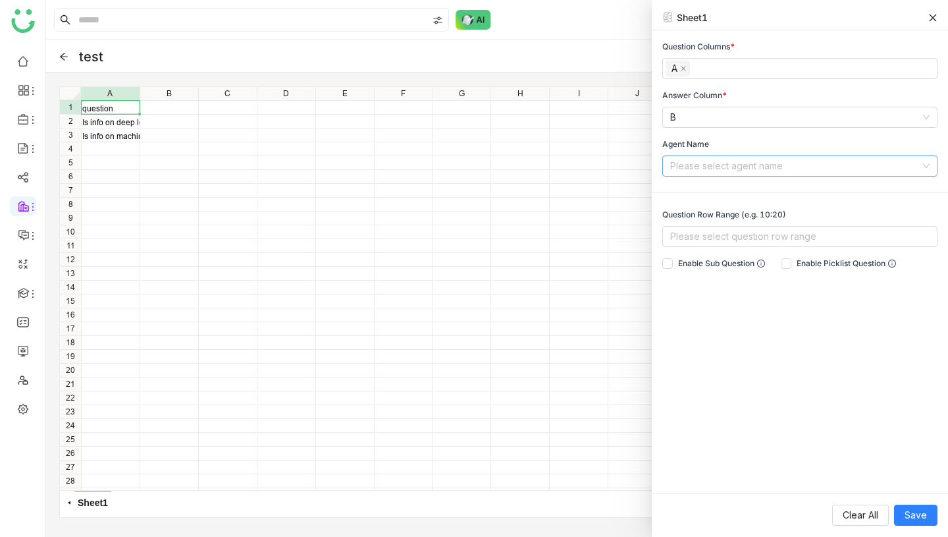
click at [770, 162] on input at bounding box center [795, 166] width 250 height 20
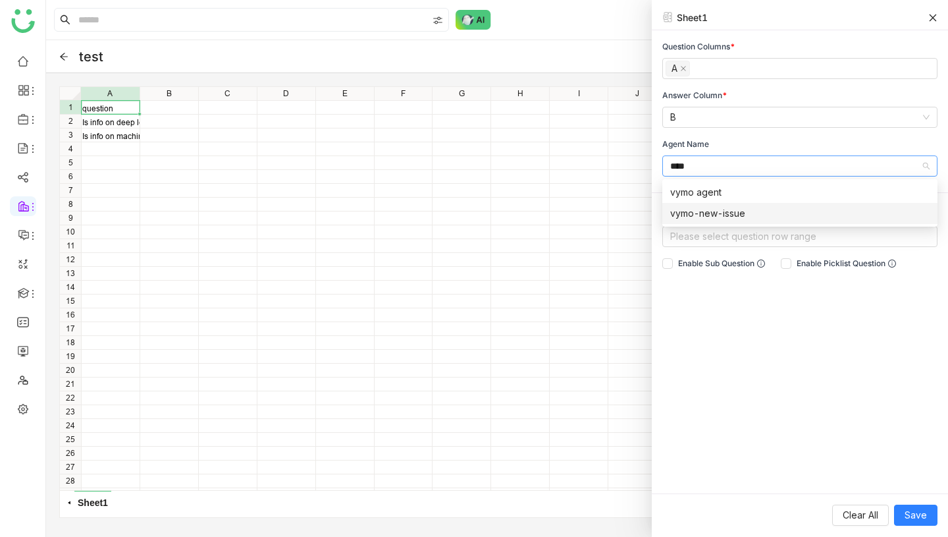
type input "****"
click at [722, 216] on div "vymo-new-issue" at bounding box center [799, 213] width 259 height 14
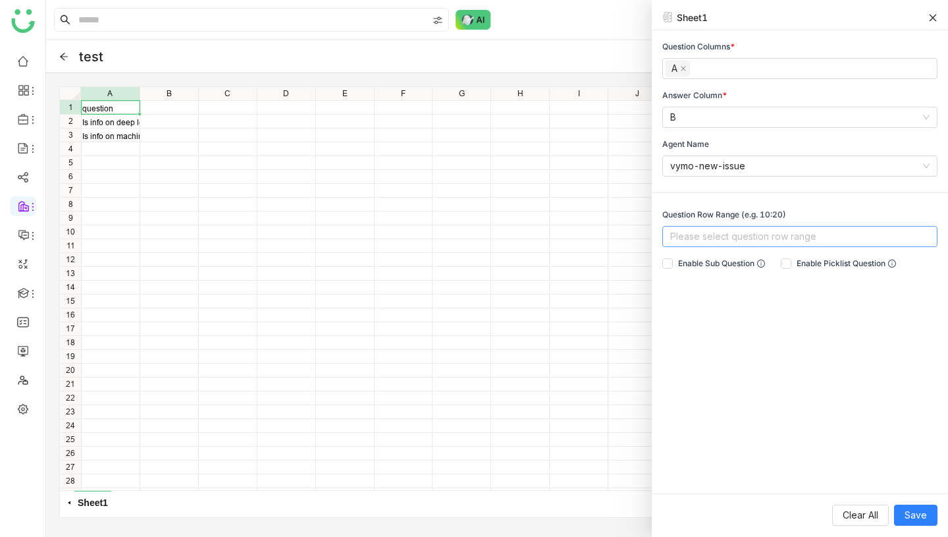
click at [735, 230] on nz-select-top-control "Please select question row range" at bounding box center [799, 236] width 275 height 21
type input "***"
click at [757, 261] on div "2:3" at bounding box center [799, 263] width 259 height 14
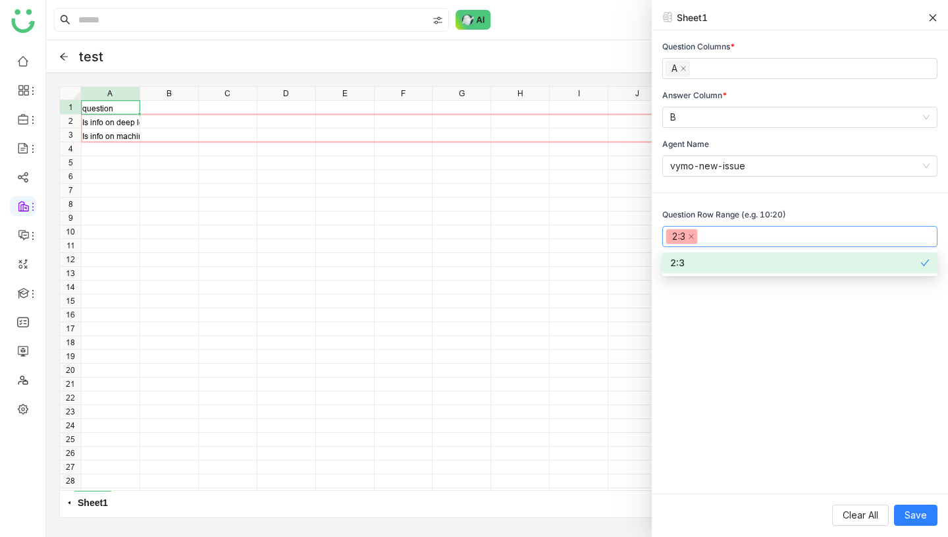
click at [772, 331] on div "Question Columns * A Answer Column * B Agent Name vymo-new-issue Question Row R…" at bounding box center [800, 261] width 296 height 463
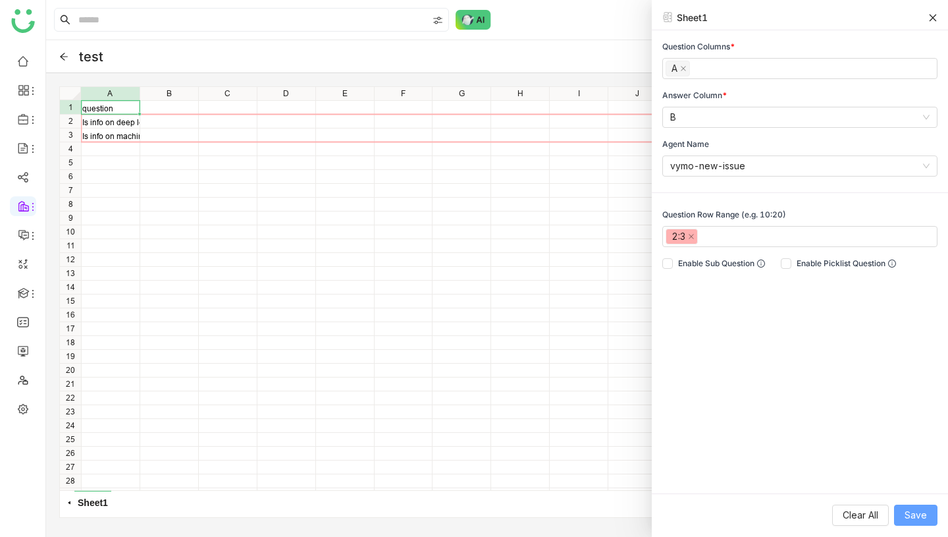
click at [917, 516] on span "Save" at bounding box center [916, 515] width 22 height 14
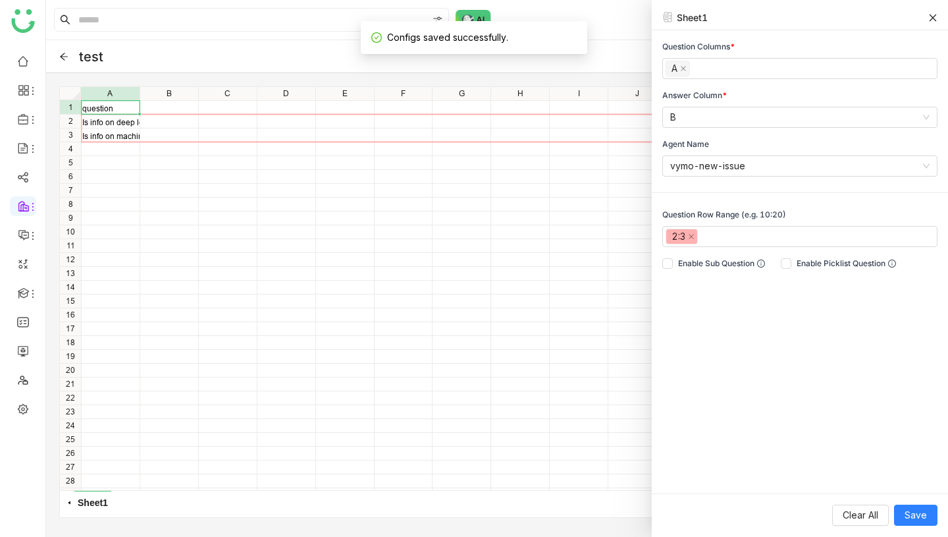
click at [935, 16] on icon at bounding box center [933, 17] width 9 height 9
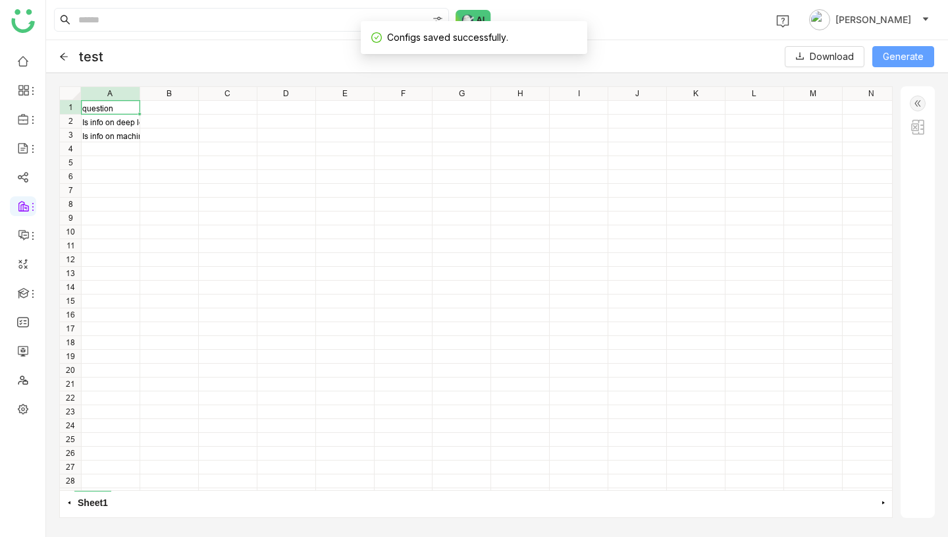
click at [900, 56] on span "Generate" at bounding box center [903, 56] width 41 height 14
